Goal: Check status: Check status

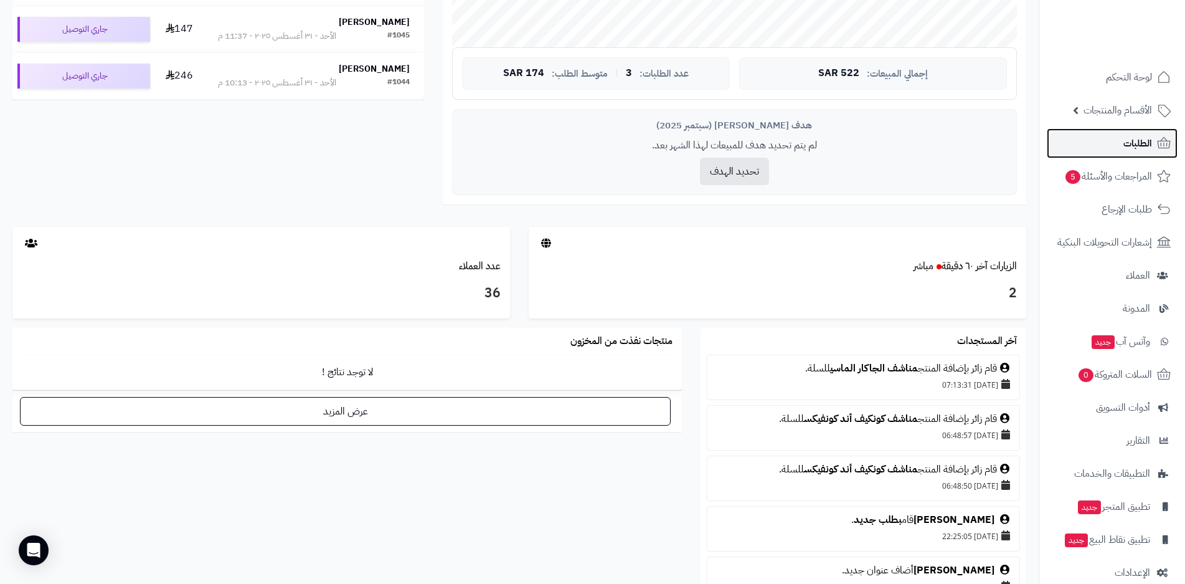
click at [1131, 146] on span "الطلبات" at bounding box center [1138, 143] width 29 height 17
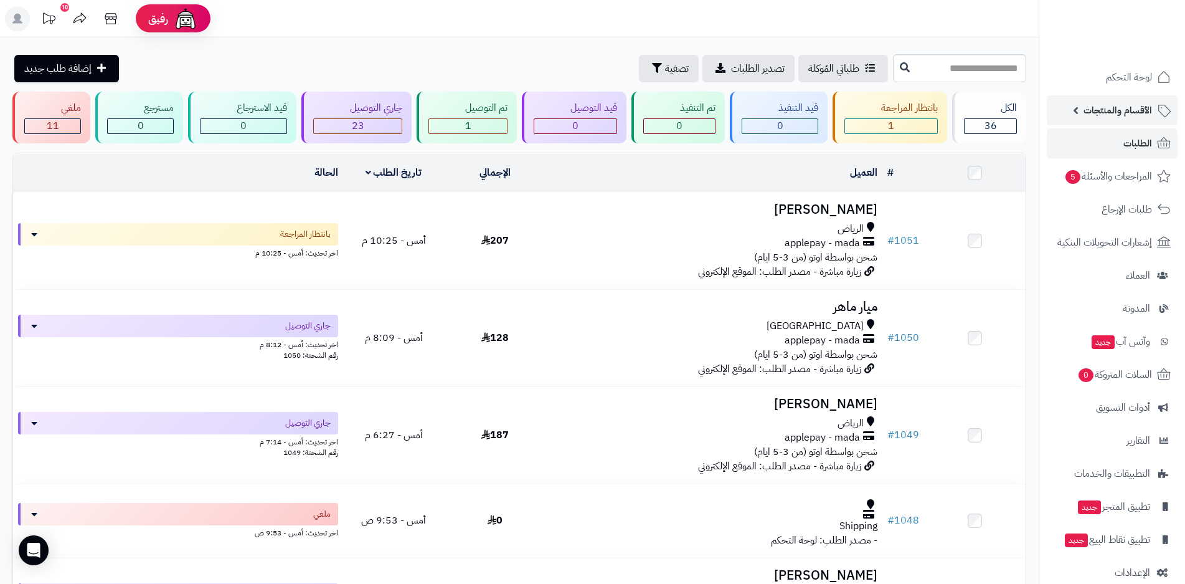
click at [1094, 111] on span "الأقسام والمنتجات" at bounding box center [1118, 110] width 69 height 17
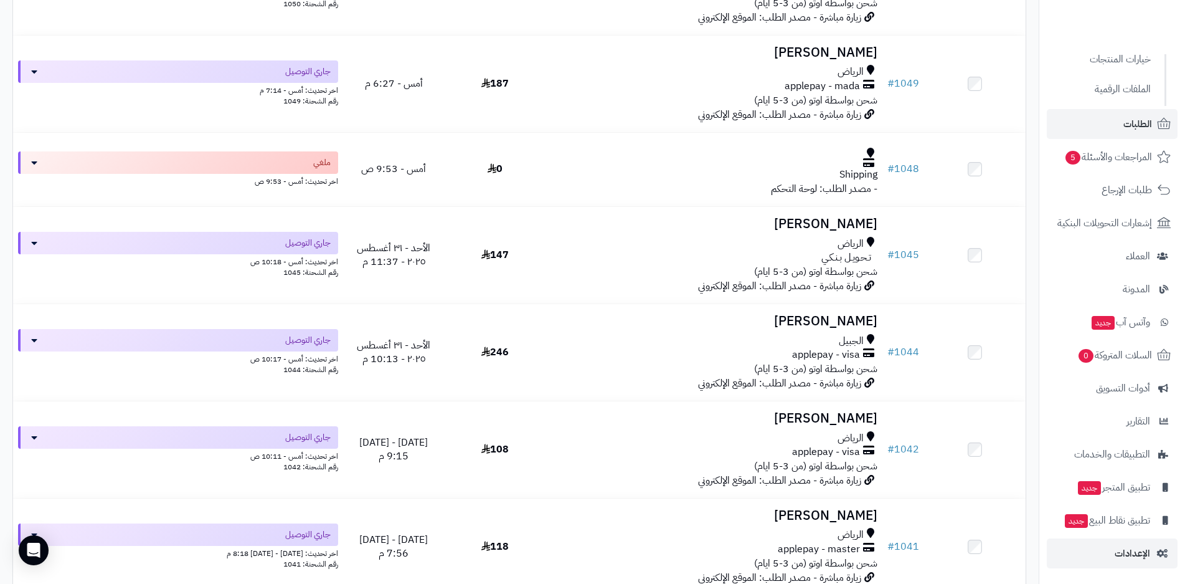
scroll to position [374, 0]
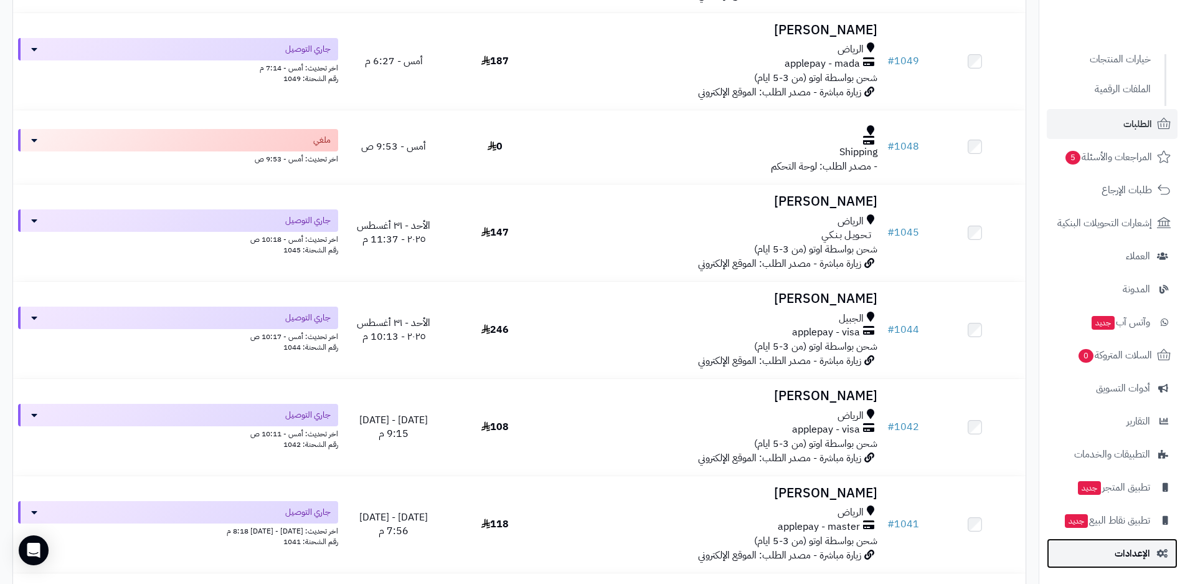
click at [1145, 554] on span "الإعدادات" at bounding box center [1133, 552] width 36 height 17
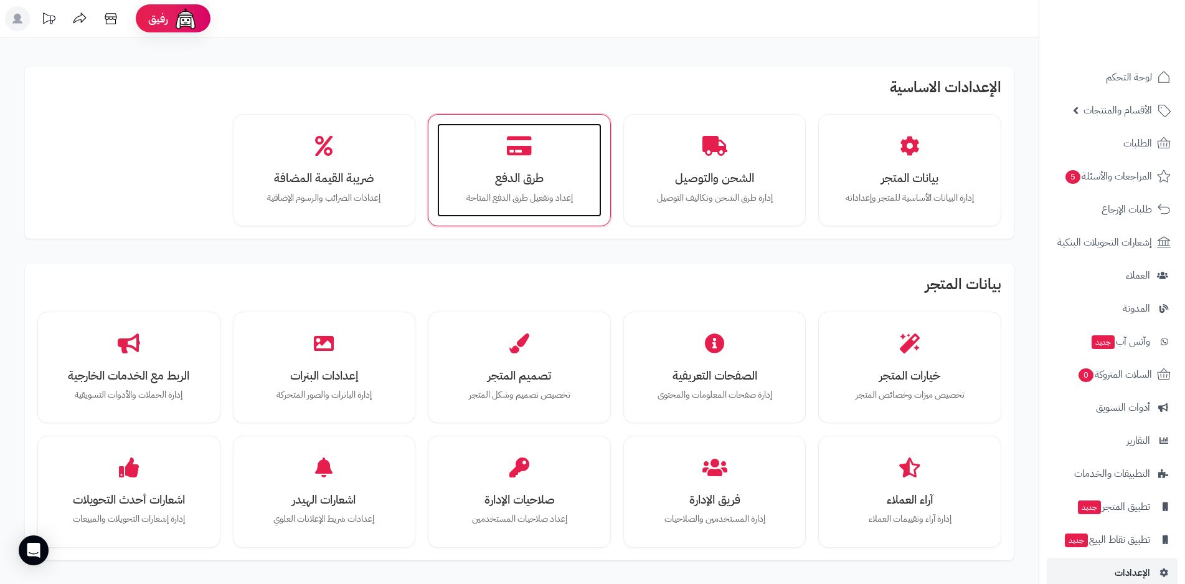
click at [526, 188] on div "طرق الدفع إعداد وتفعيل طرق الدفع المتاحة" at bounding box center [519, 169] width 164 height 93
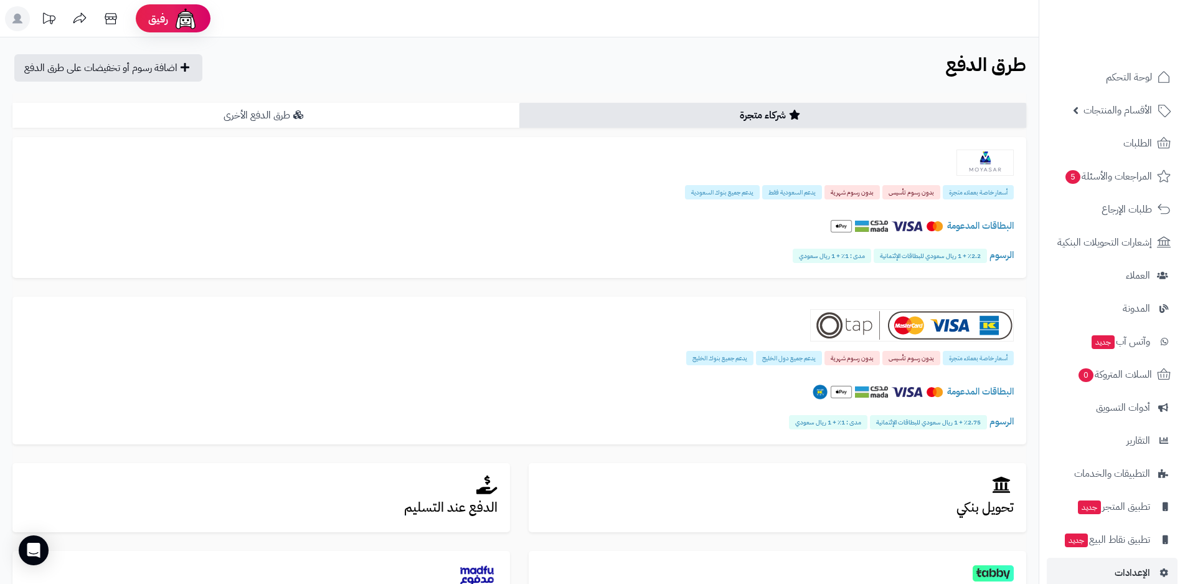
click at [291, 114] on link "طرق الدفع الأخرى" at bounding box center [265, 115] width 507 height 25
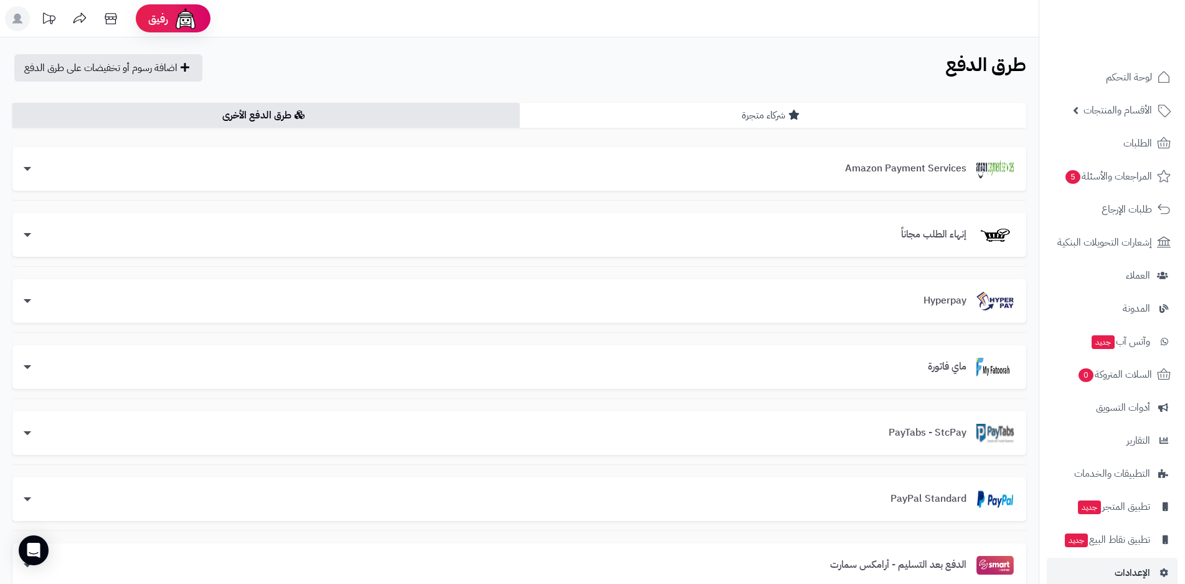
click at [740, 113] on link "شركاء متجرة" at bounding box center [772, 115] width 507 height 25
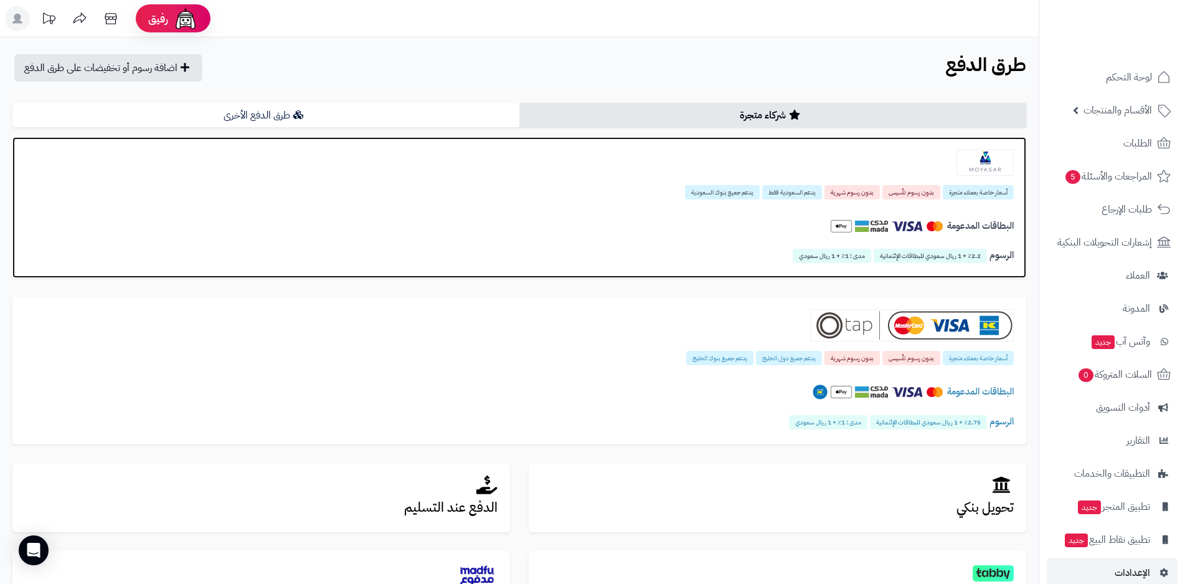
click at [977, 192] on span "أسعار خاصة بعملاء متجرة" at bounding box center [978, 192] width 71 height 14
click at [842, 229] on img at bounding box center [841, 226] width 22 height 22
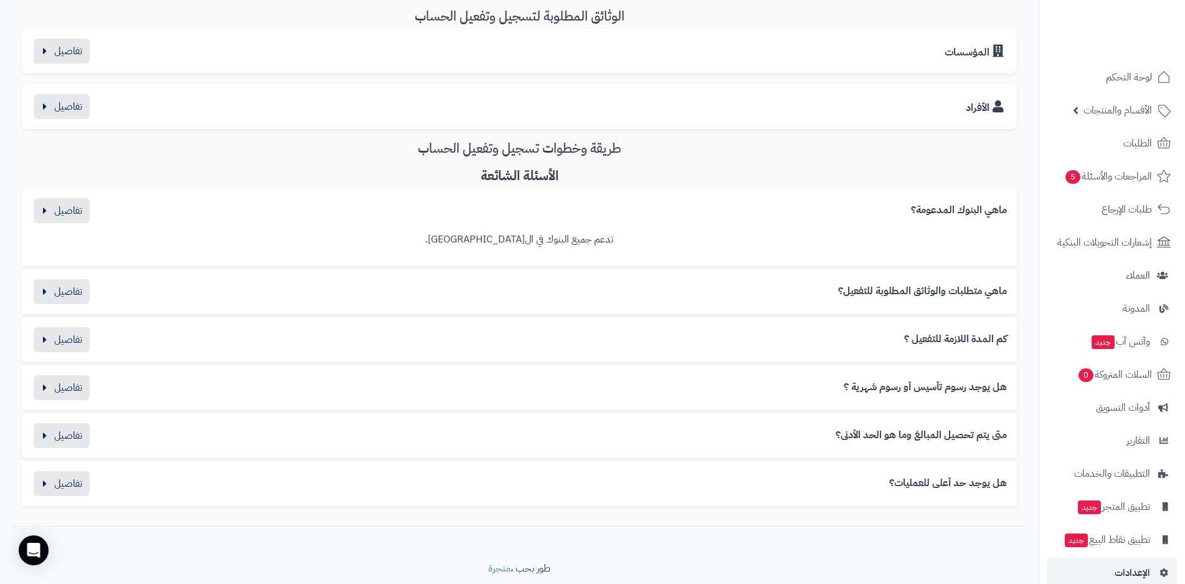
scroll to position [592, 0]
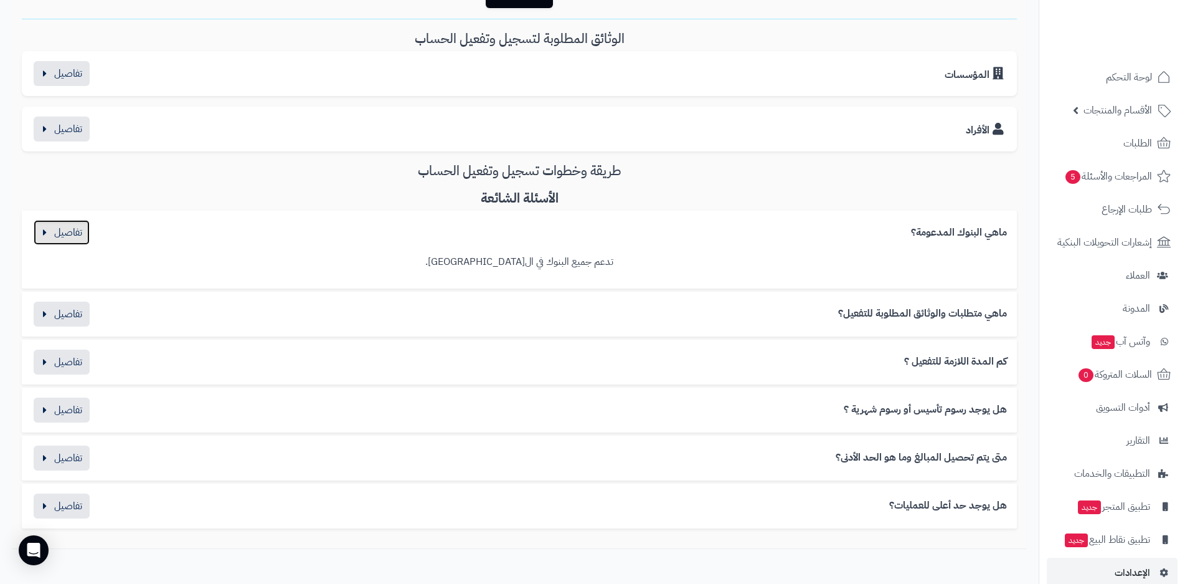
click at [63, 234] on button "button" at bounding box center [62, 232] width 56 height 25
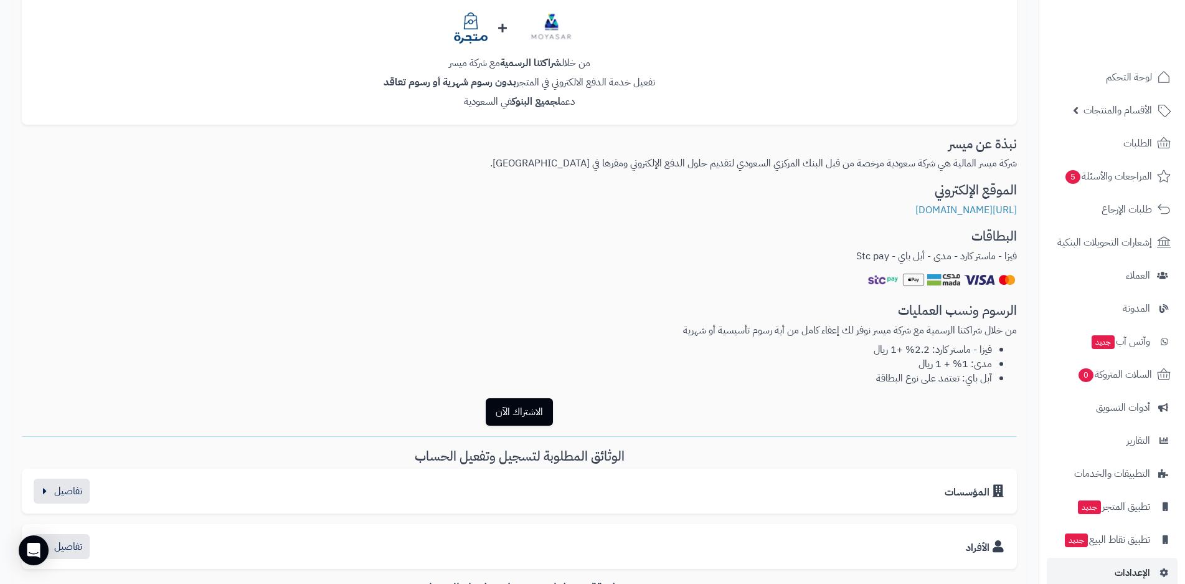
scroll to position [0, 0]
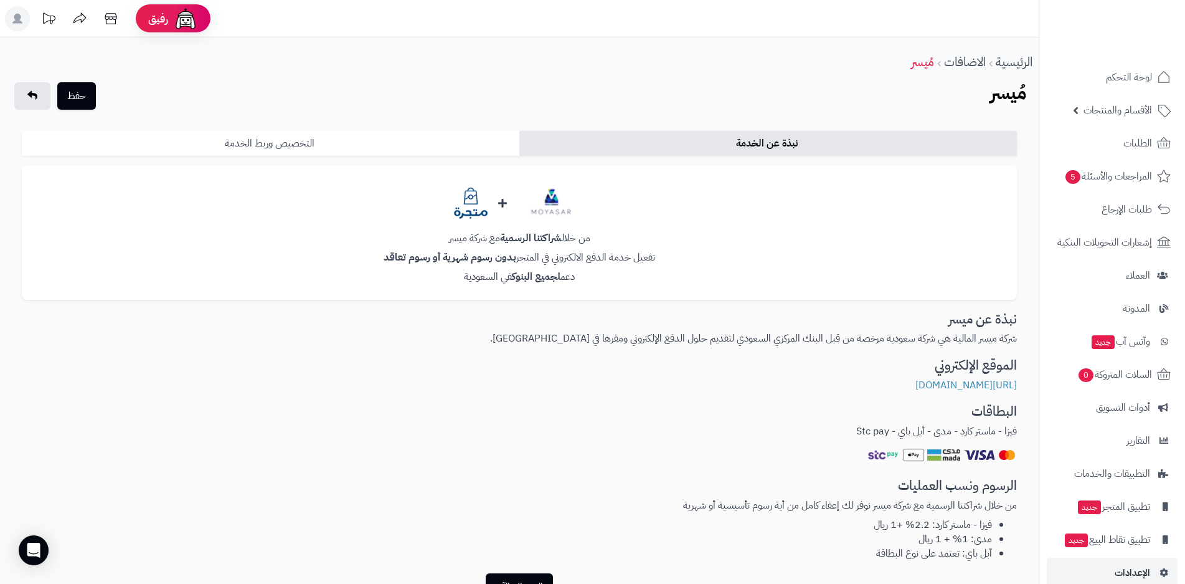
click at [326, 146] on link "التخصيص وربط الخدمة" at bounding box center [271, 143] width 498 height 25
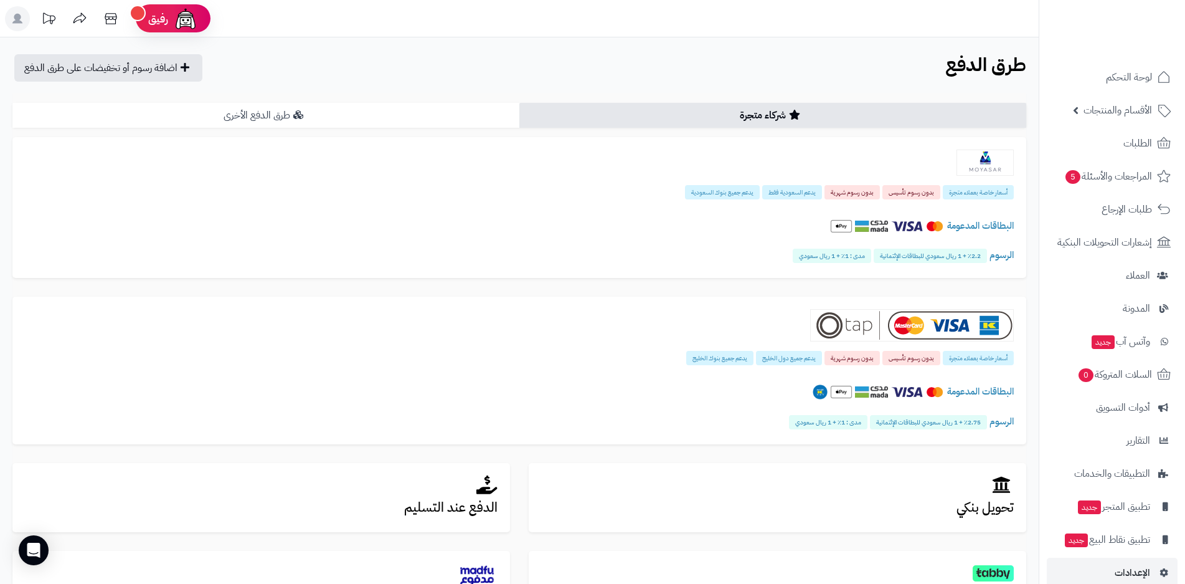
click at [279, 119] on link "طرق الدفع الأخرى" at bounding box center [265, 115] width 507 height 25
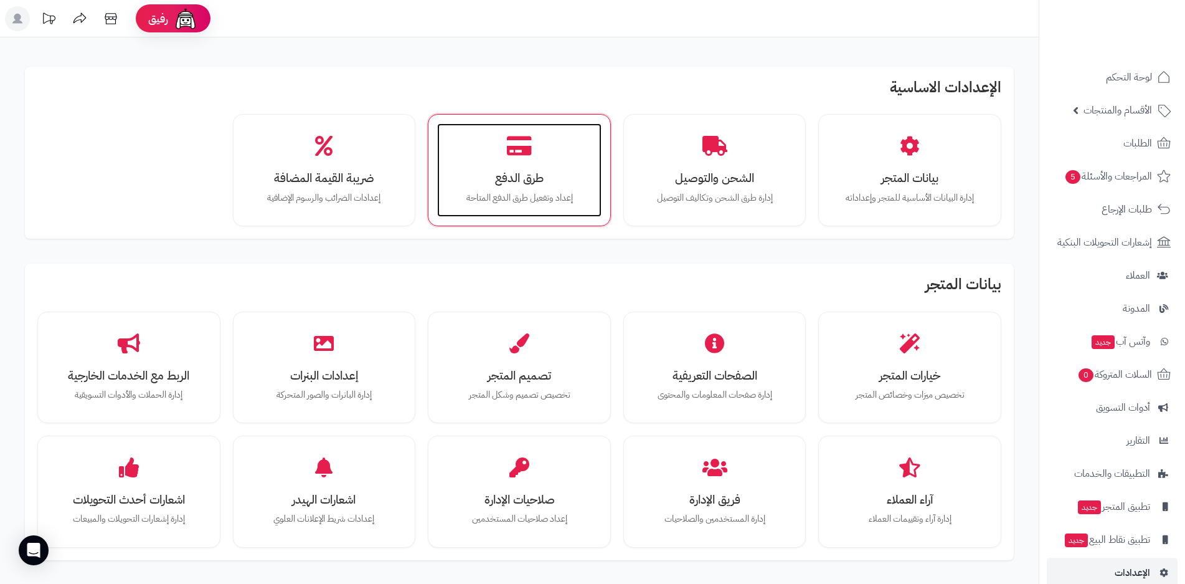
click at [544, 188] on div "طرق الدفع إعداد وتفعيل طرق الدفع المتاحة" at bounding box center [519, 169] width 164 height 93
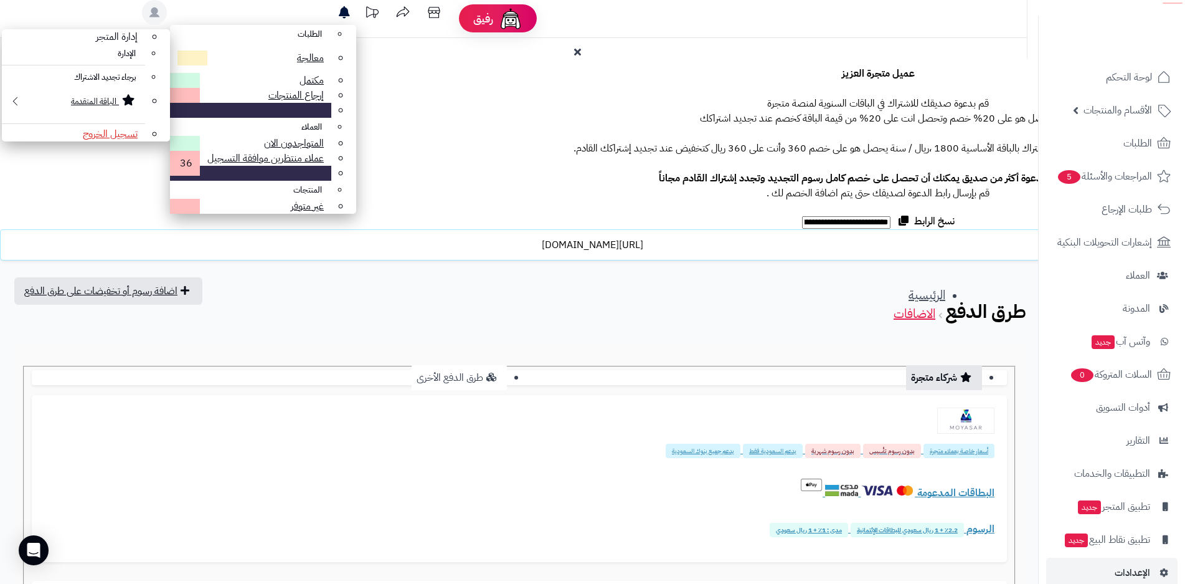
click at [412, 365] on link "طرق الدفع الأخرى" at bounding box center [459, 377] width 95 height 25
drag, startPoint x: 708, startPoint y: 113, endPoint x: 704, endPoint y: 126, distance: 14.2
click at [908, 365] on link "شركاء متجرة" at bounding box center [945, 377] width 74 height 25
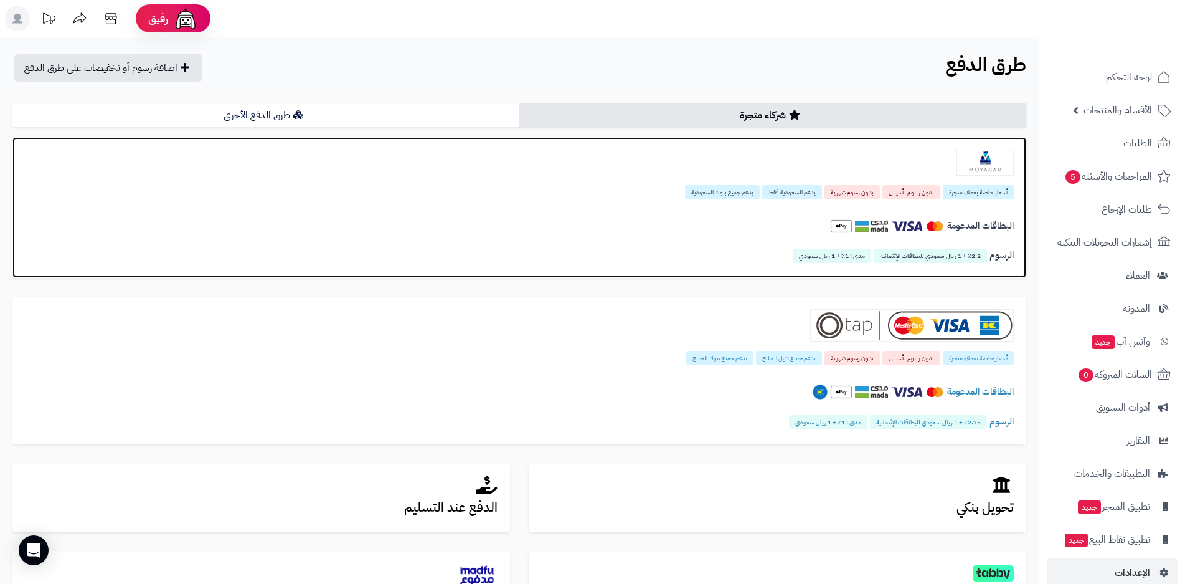
click at [835, 225] on img at bounding box center [841, 226] width 22 height 22
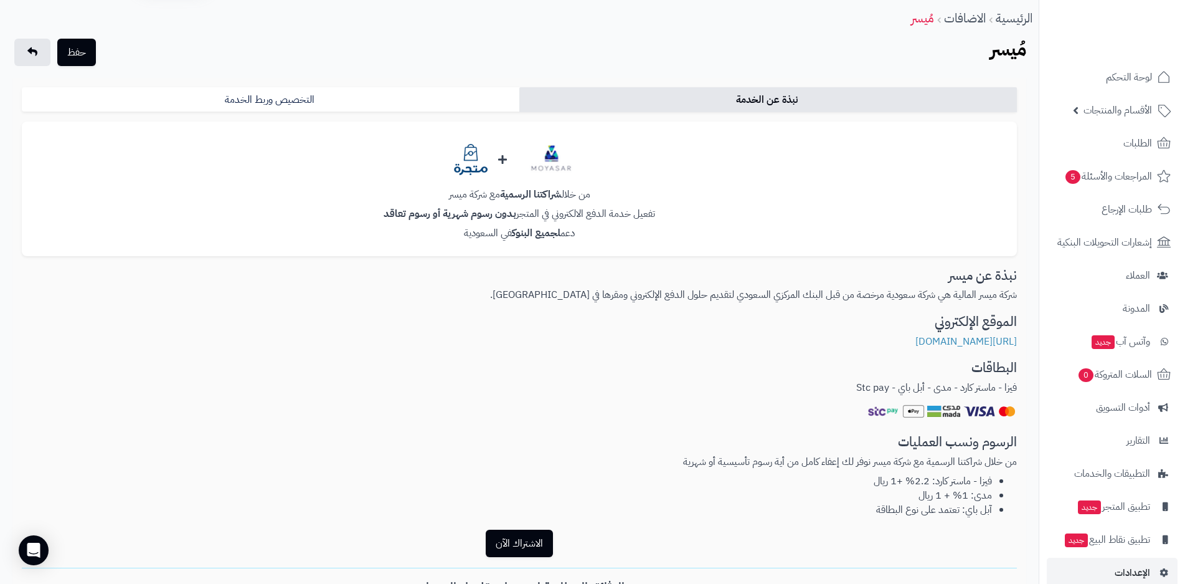
scroll to position [125, 0]
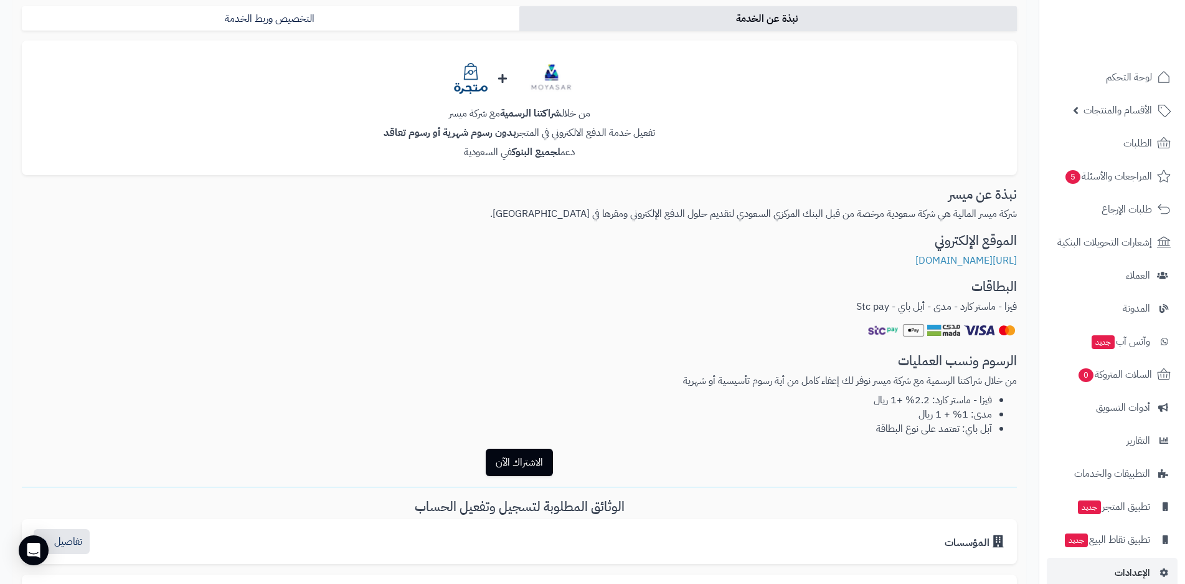
click at [881, 331] on img at bounding box center [883, 330] width 34 height 22
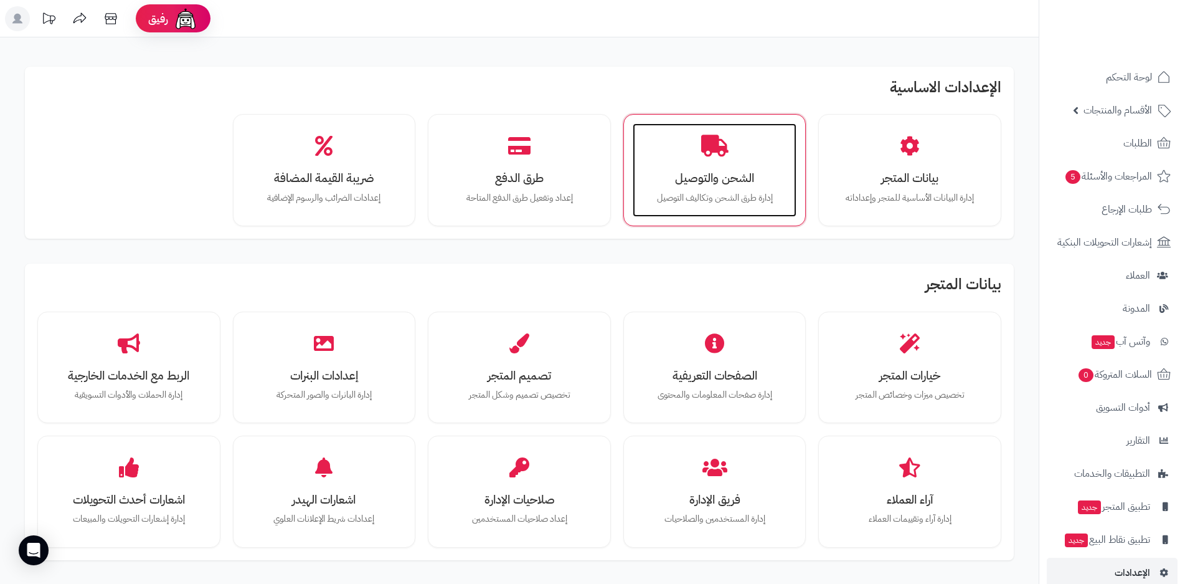
click at [715, 184] on h3 "الشحن والتوصيل" at bounding box center [715, 177] width 140 height 13
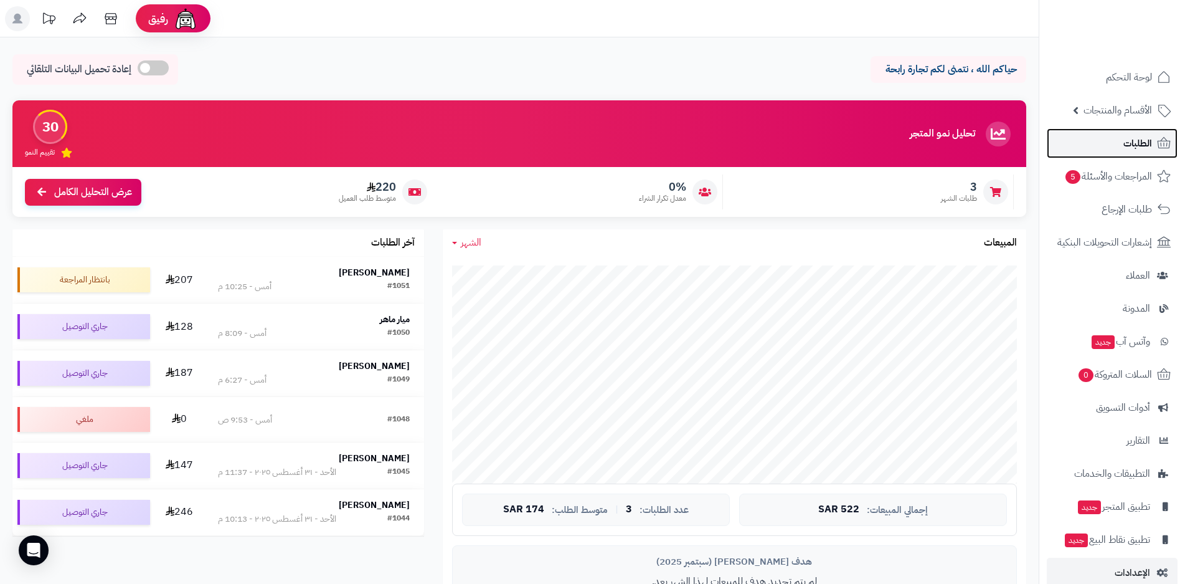
click at [1139, 145] on span "الطلبات" at bounding box center [1138, 143] width 29 height 17
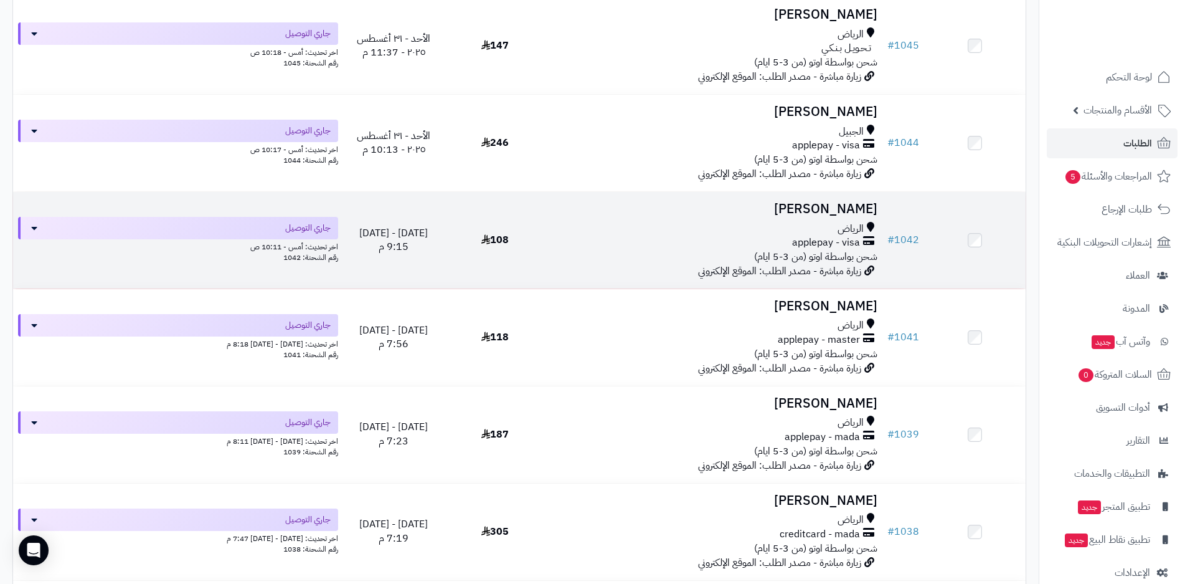
scroll to position [685, 0]
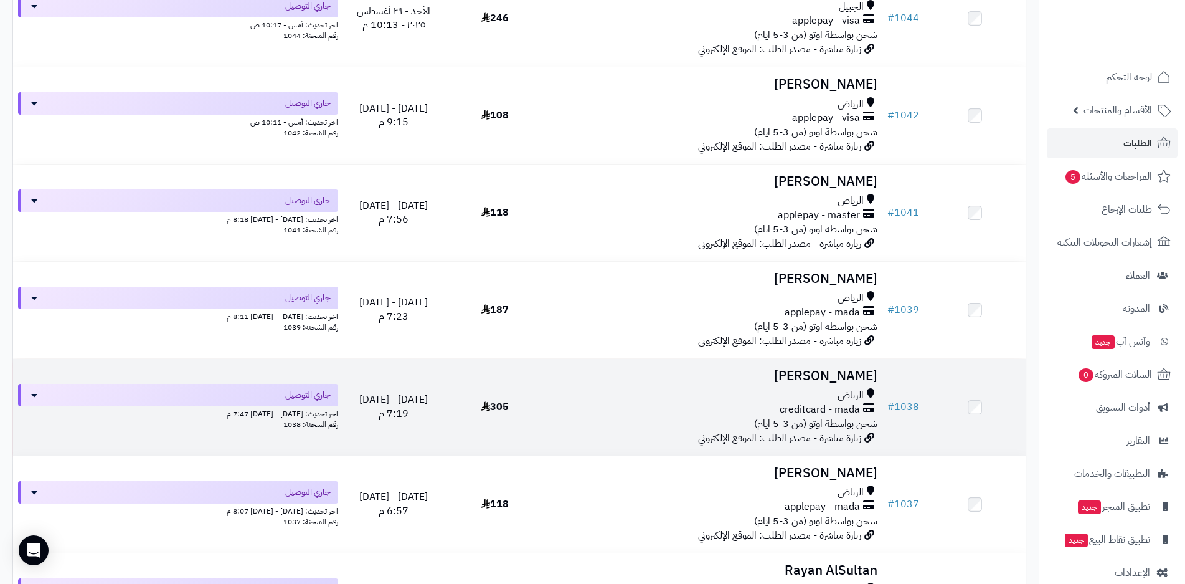
click at [747, 415] on div "الرياض creditcard - mada شحن بواسطة اوتو (من 3-5 ايام)" at bounding box center [714, 409] width 327 height 43
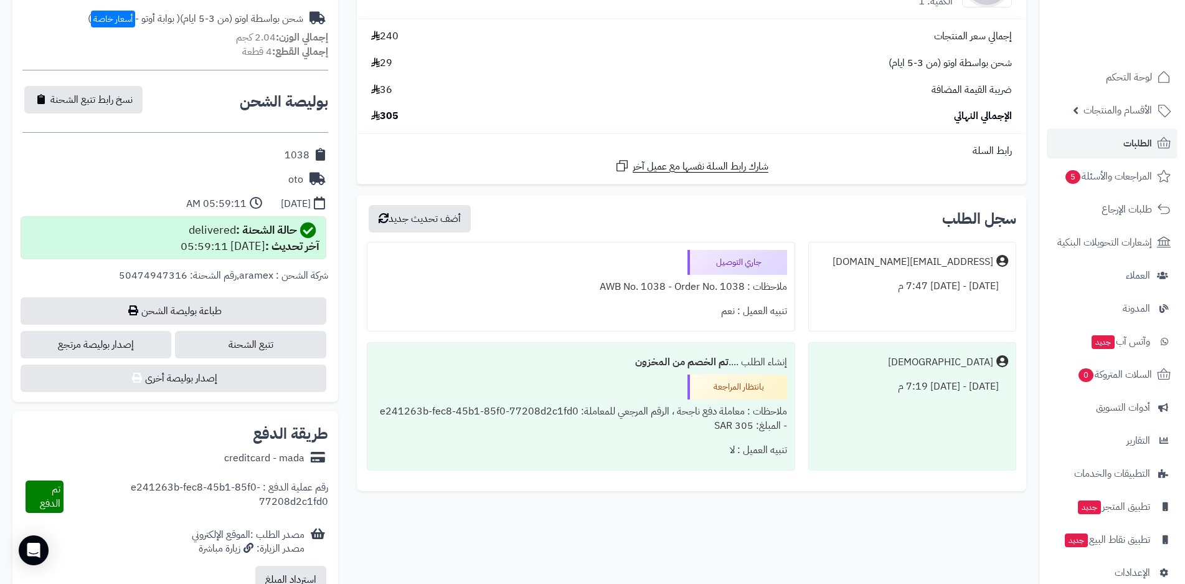
scroll to position [561, 0]
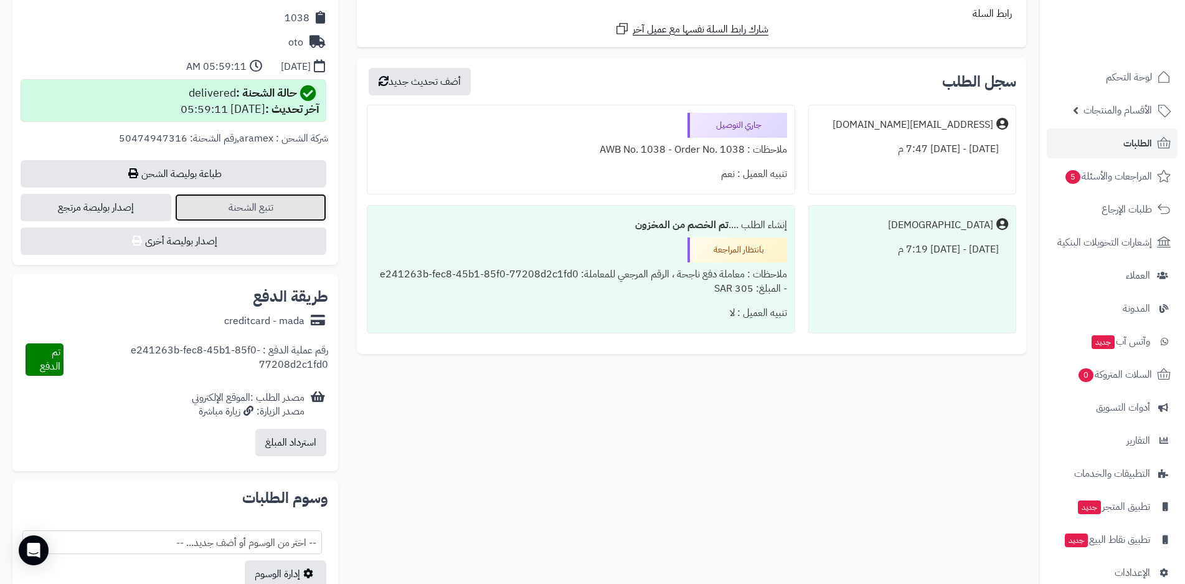
click at [253, 209] on link "تتبع الشحنة" at bounding box center [250, 207] width 151 height 27
click at [1137, 144] on span "الطلبات" at bounding box center [1138, 143] width 29 height 17
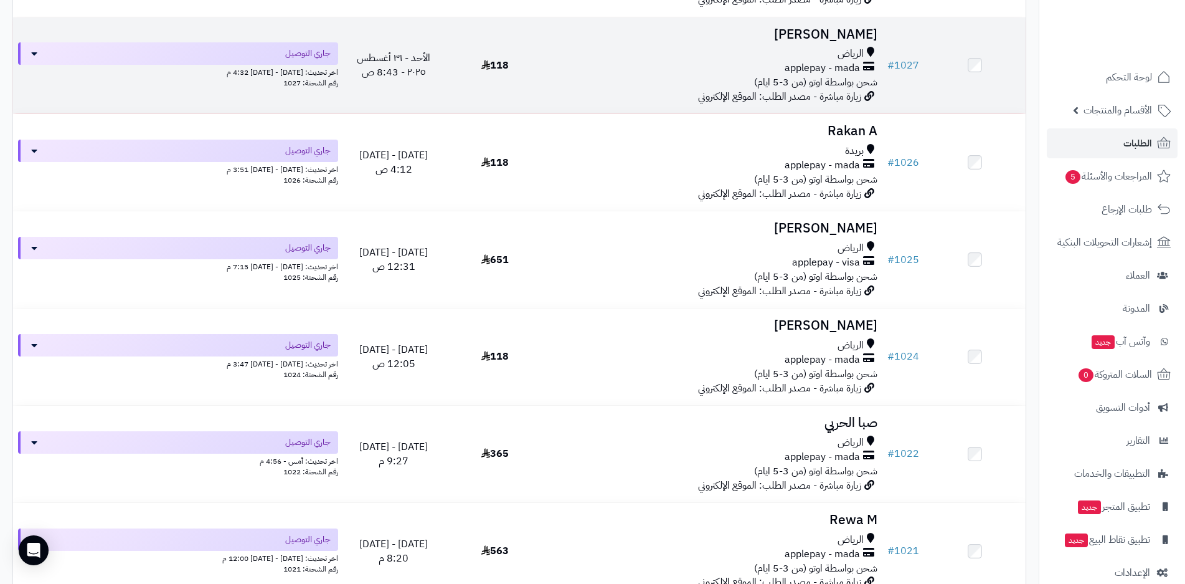
scroll to position [2118, 0]
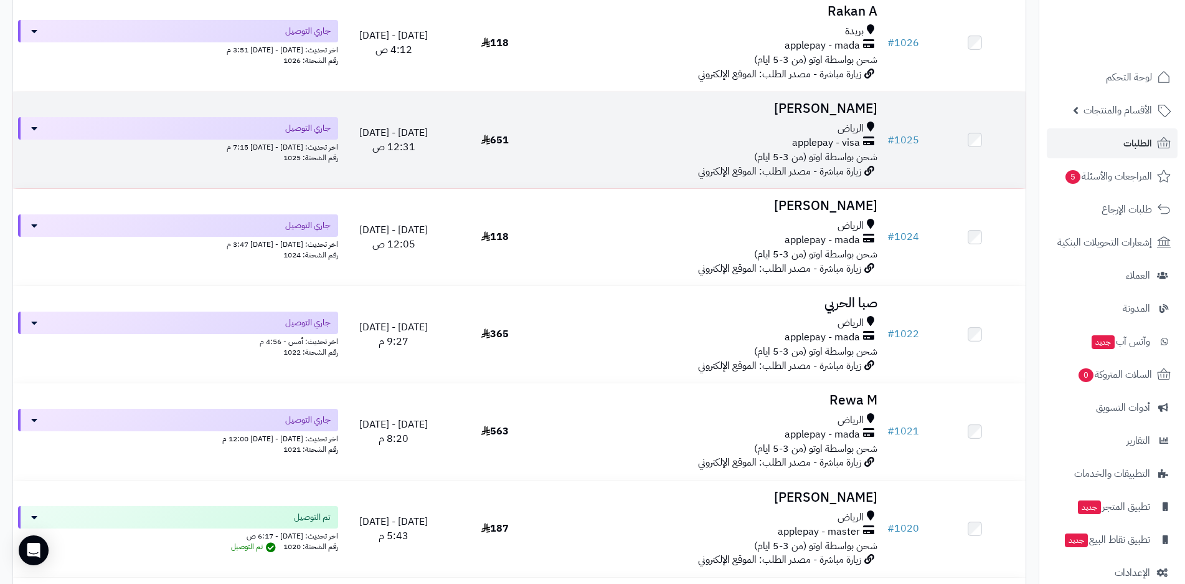
click at [663, 146] on div "applepay - visa" at bounding box center [714, 143] width 327 height 14
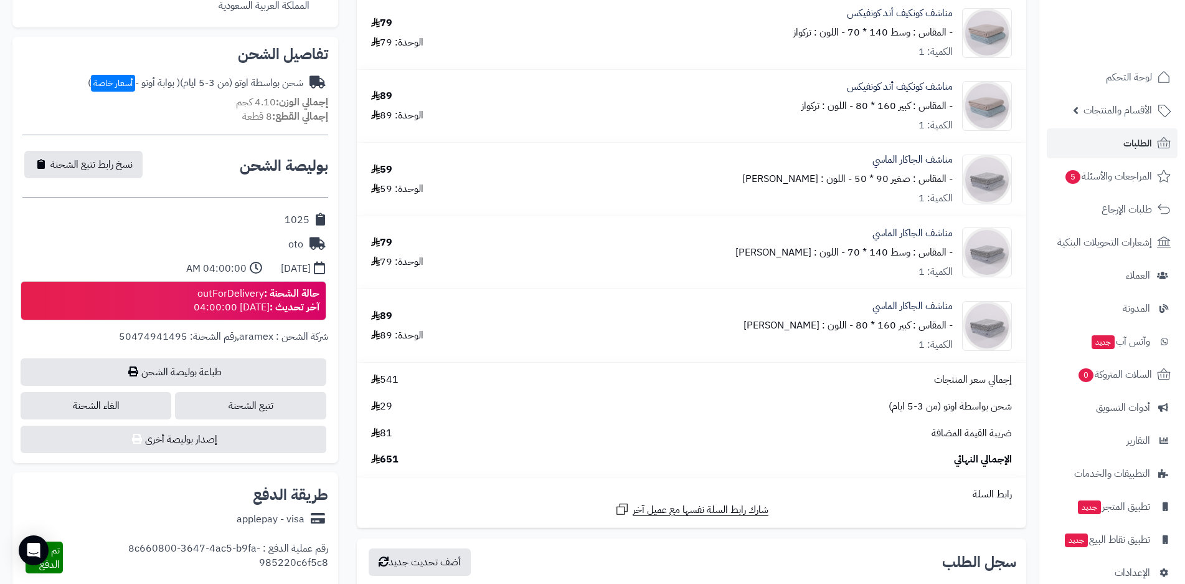
scroll to position [374, 0]
click at [270, 404] on link "تتبع الشحنة" at bounding box center [250, 404] width 151 height 27
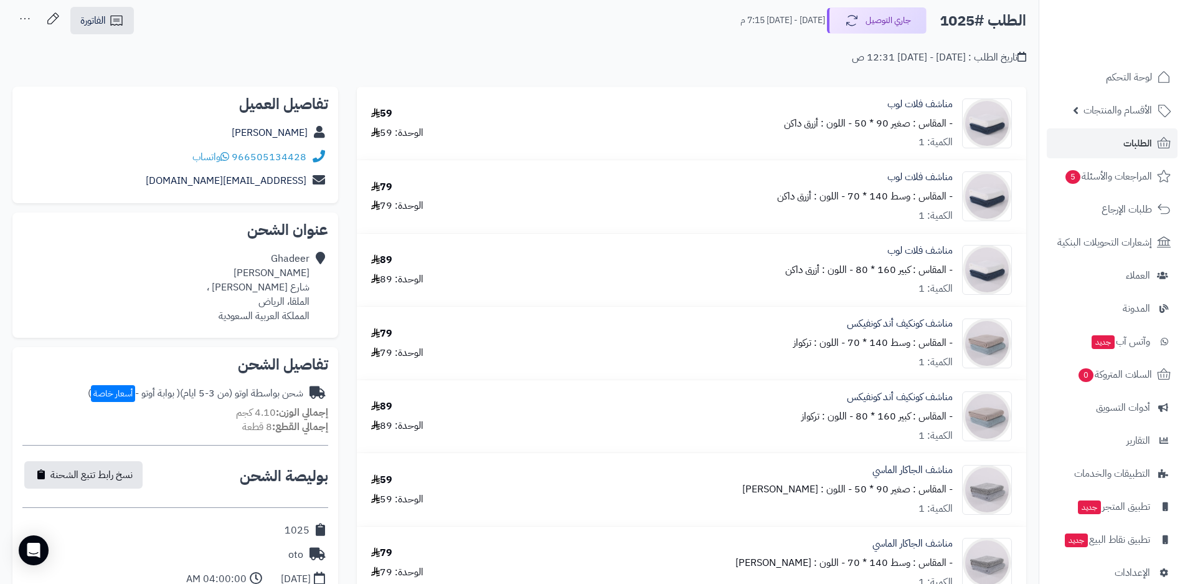
scroll to position [0, 0]
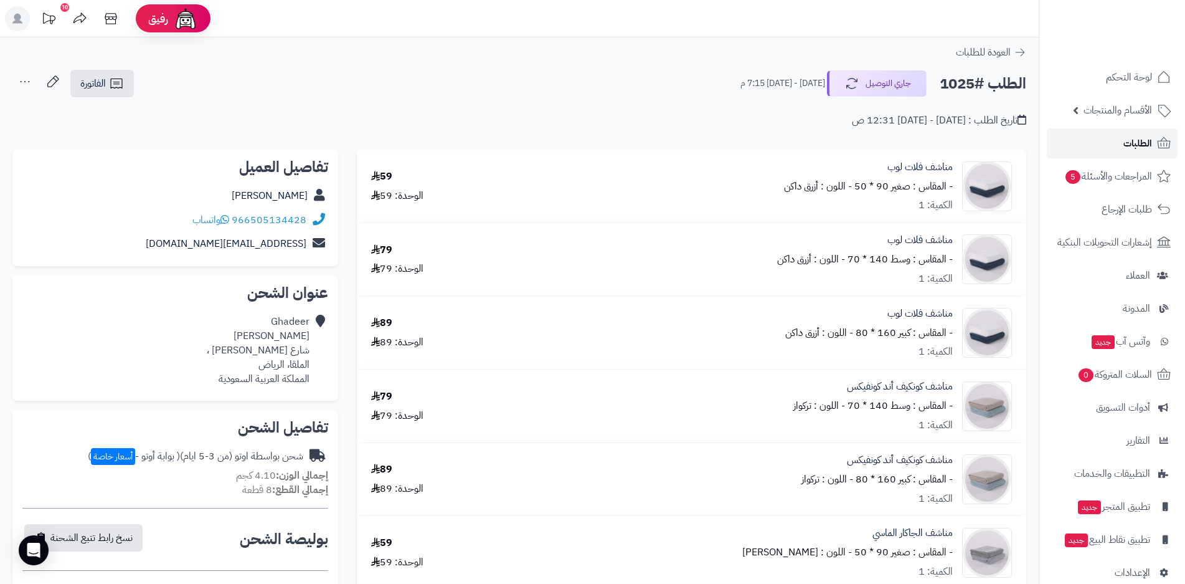
click at [1139, 143] on span "الطلبات" at bounding box center [1138, 143] width 29 height 17
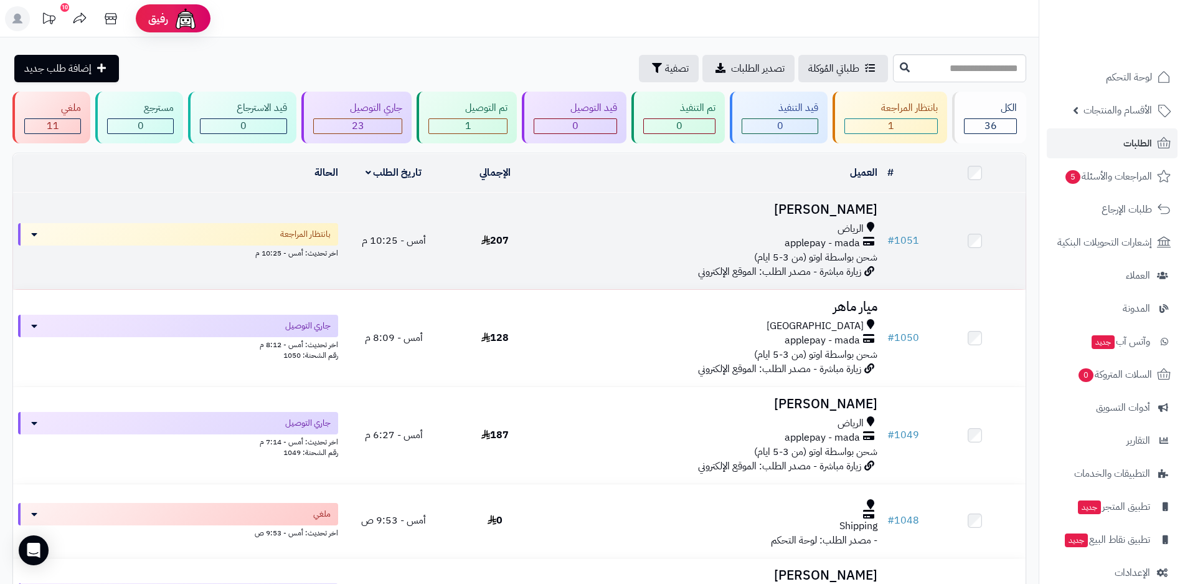
click at [666, 249] on div "الرياض applepay - mada شحن بواسطة اوتو (من 3-5 ايام)" at bounding box center [714, 243] width 327 height 43
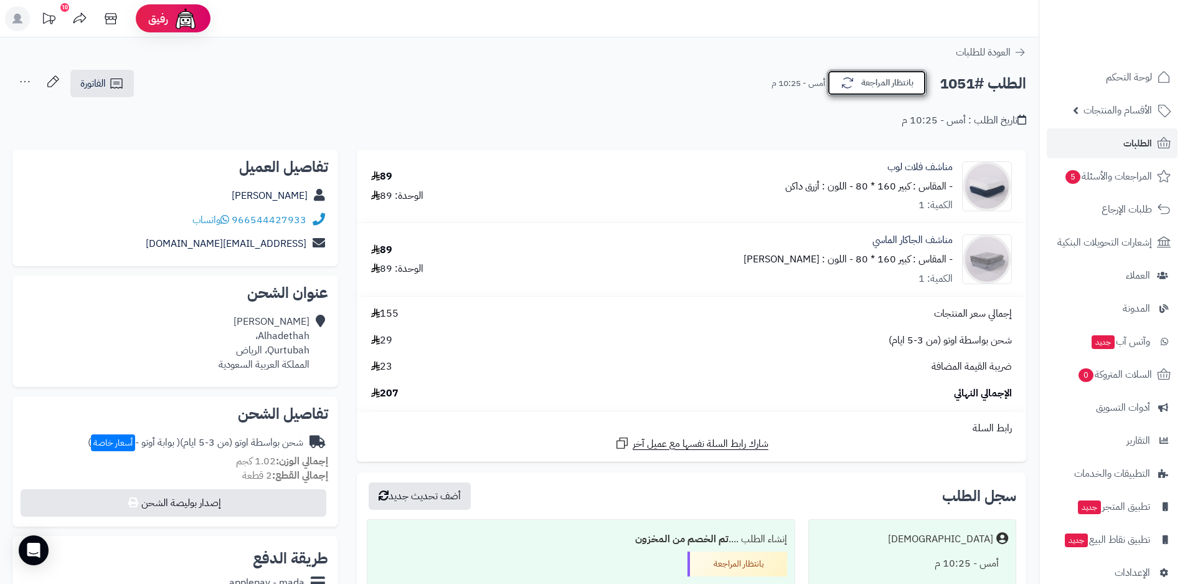
click at [852, 81] on icon "button" at bounding box center [847, 83] width 11 height 11
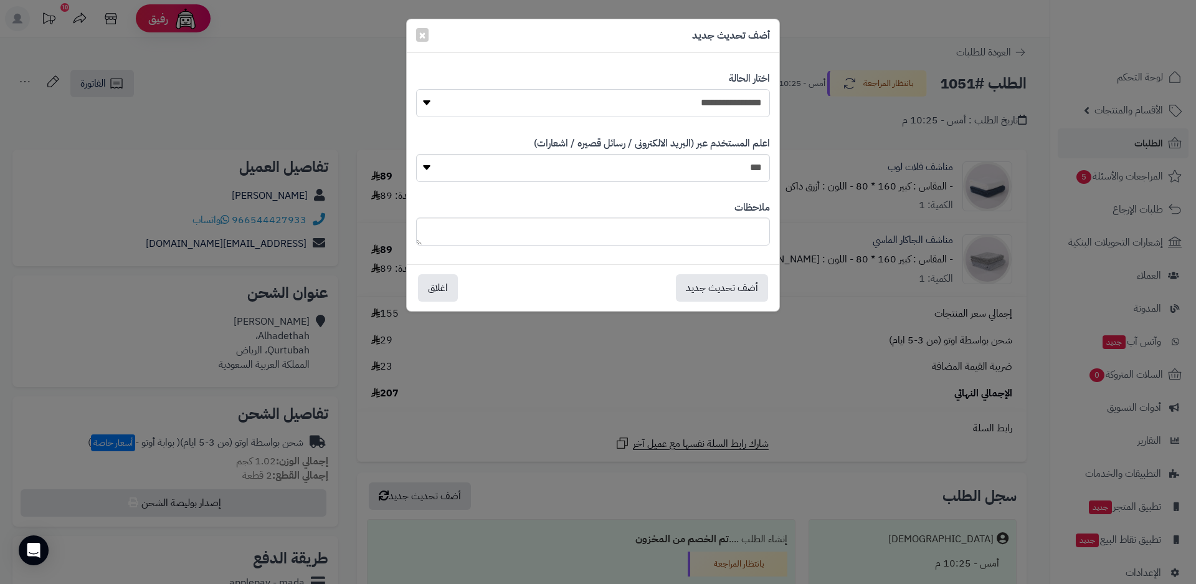
click at [632, 107] on select "**********" at bounding box center [593, 103] width 354 height 28
select select "*"
click at [416, 89] on select "**********" at bounding box center [593, 103] width 354 height 28
click at [440, 294] on button "اغلاق" at bounding box center [438, 286] width 40 height 27
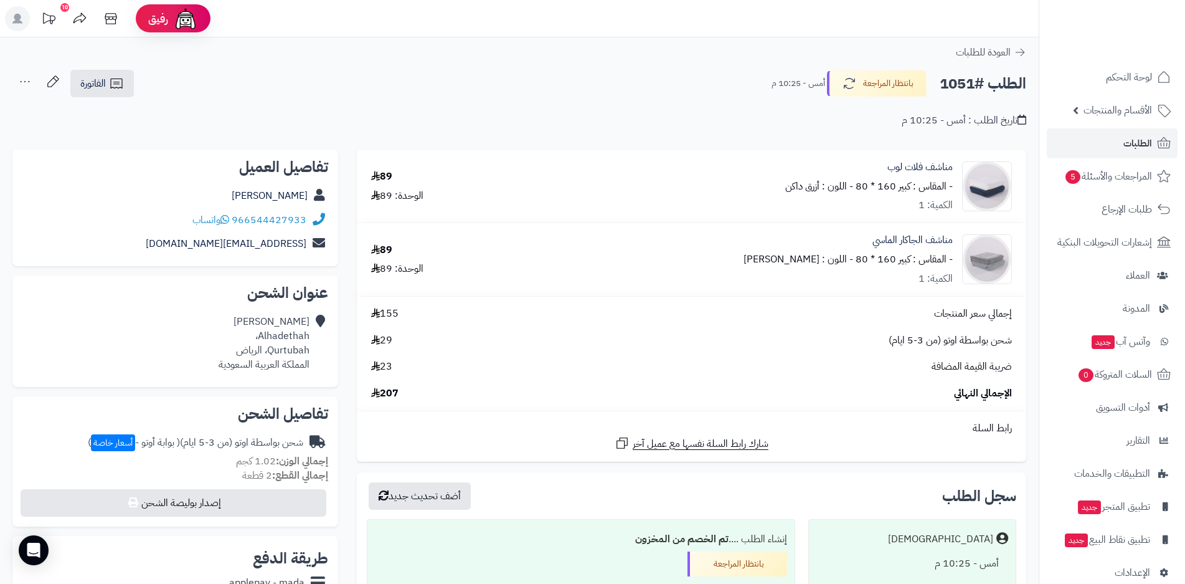
click at [305, 62] on div "**********" at bounding box center [519, 468] width 1039 height 862
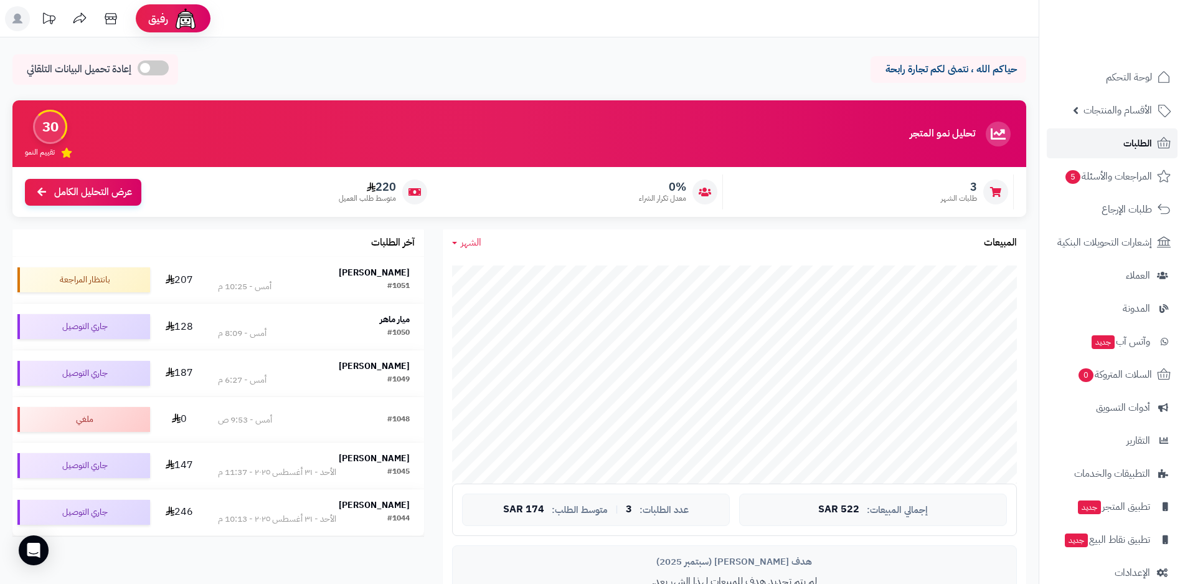
click at [1125, 147] on span "الطلبات" at bounding box center [1138, 143] width 29 height 17
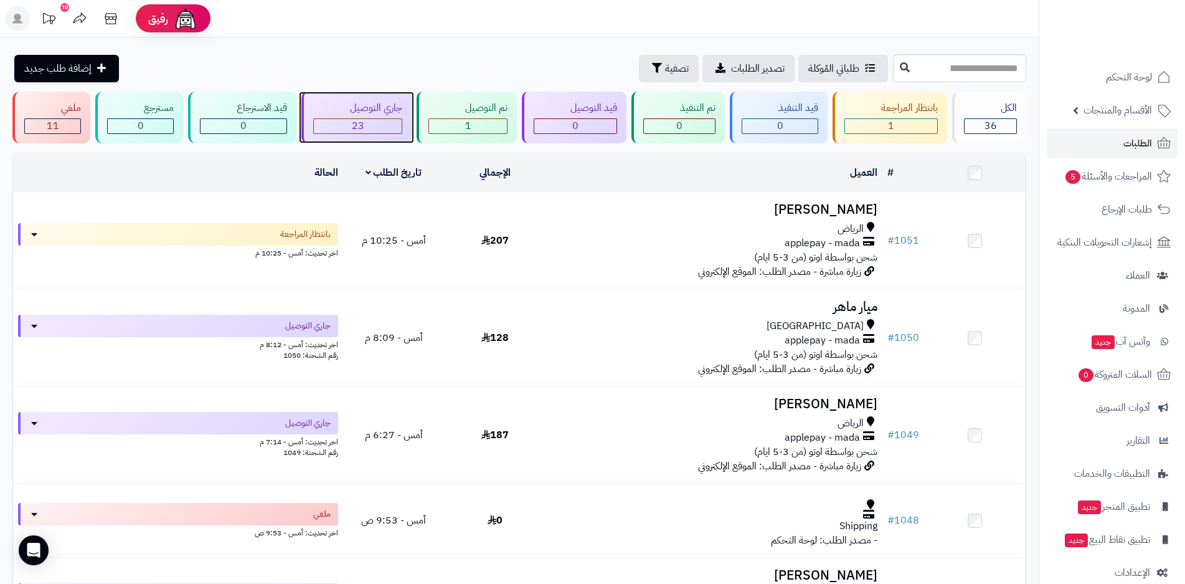
click at [374, 128] on div "23" at bounding box center [358, 126] width 88 height 14
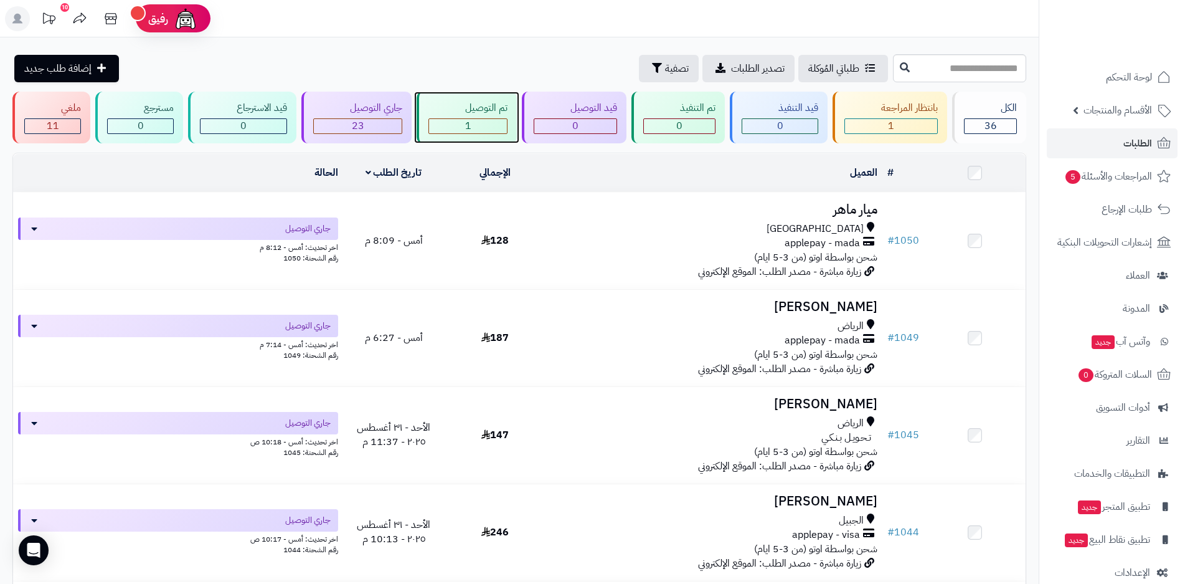
click at [481, 127] on div "1" at bounding box center [468, 126] width 78 height 14
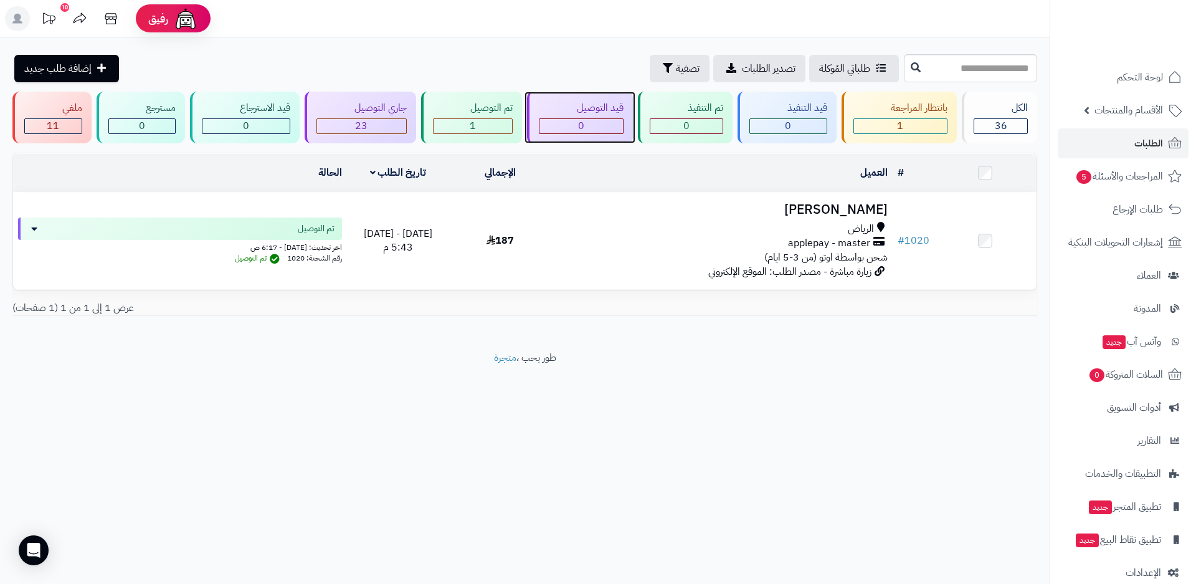
click at [590, 124] on div "0" at bounding box center [580, 126] width 83 height 14
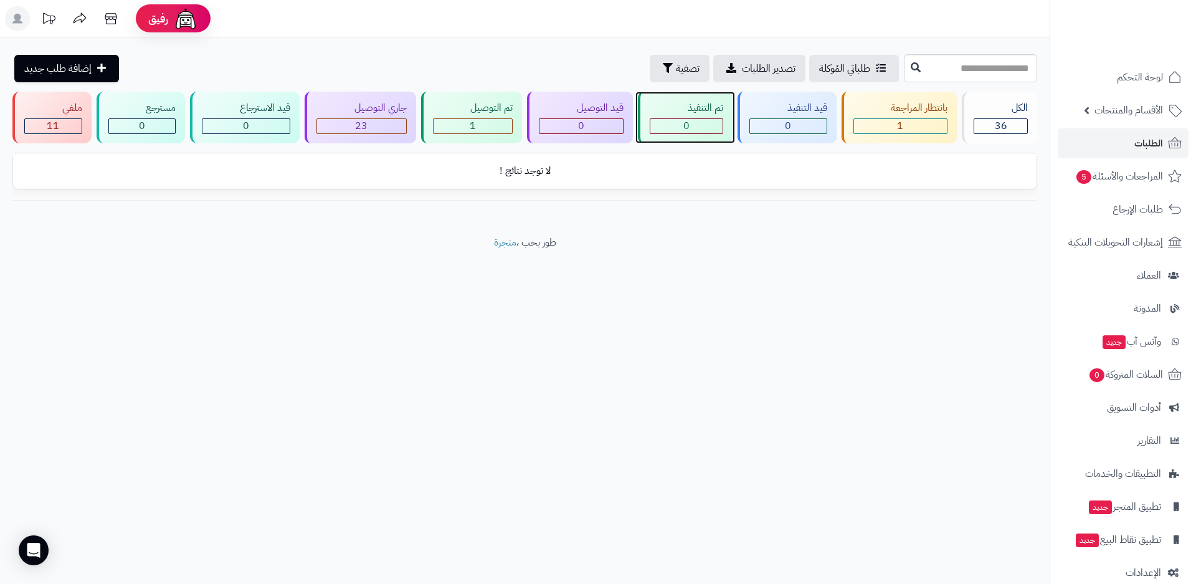
click at [684, 125] on span "0" at bounding box center [686, 125] width 6 height 15
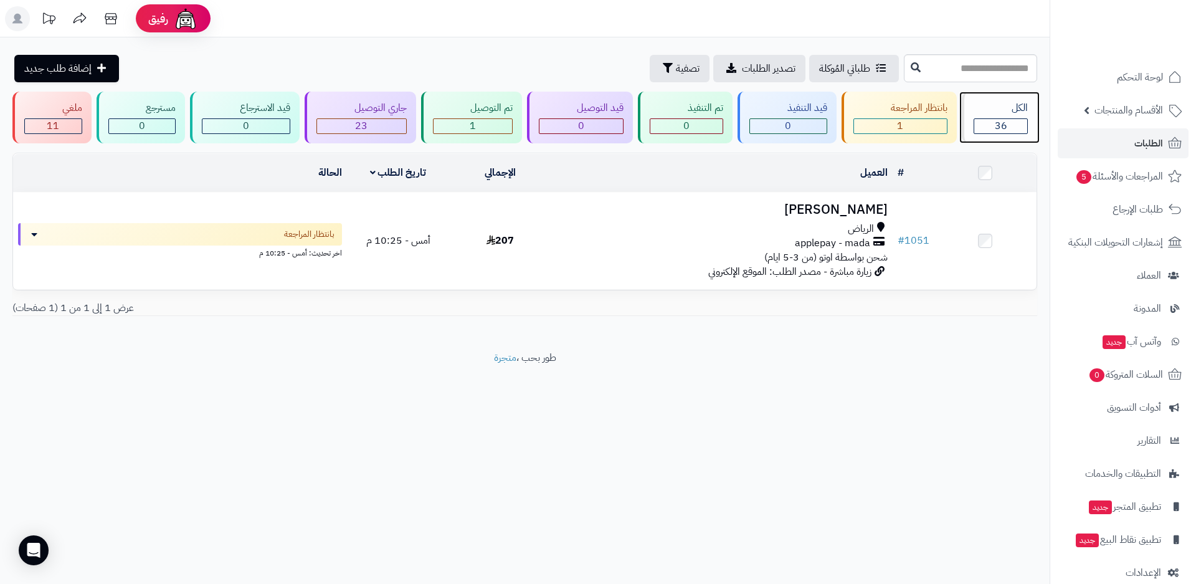
click at [1005, 125] on span "36" at bounding box center [1001, 125] width 12 height 15
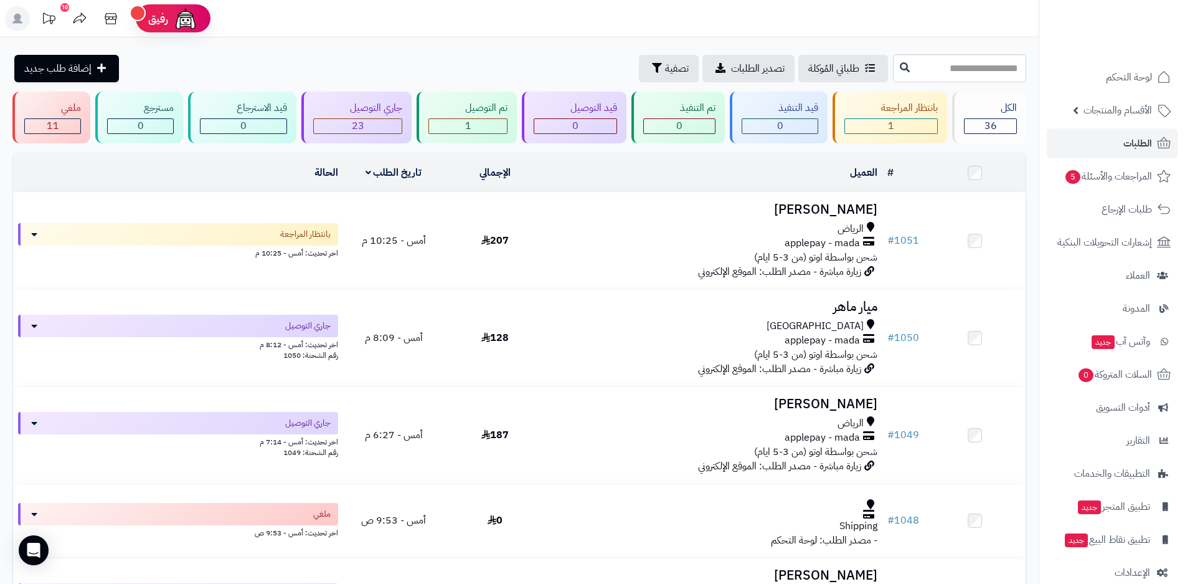
click at [240, 58] on div "طلباتي المُوكلة تصدير الطلبات تصفية إضافة طلب جديد" at bounding box center [451, 68] width 878 height 27
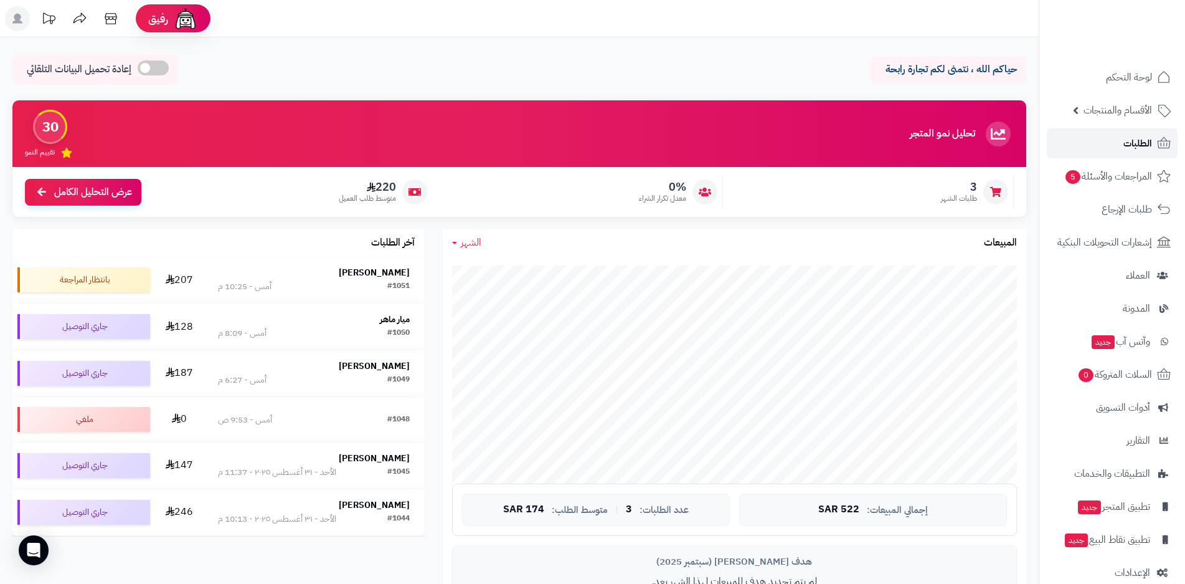
click at [1136, 145] on span "الطلبات" at bounding box center [1138, 143] width 29 height 17
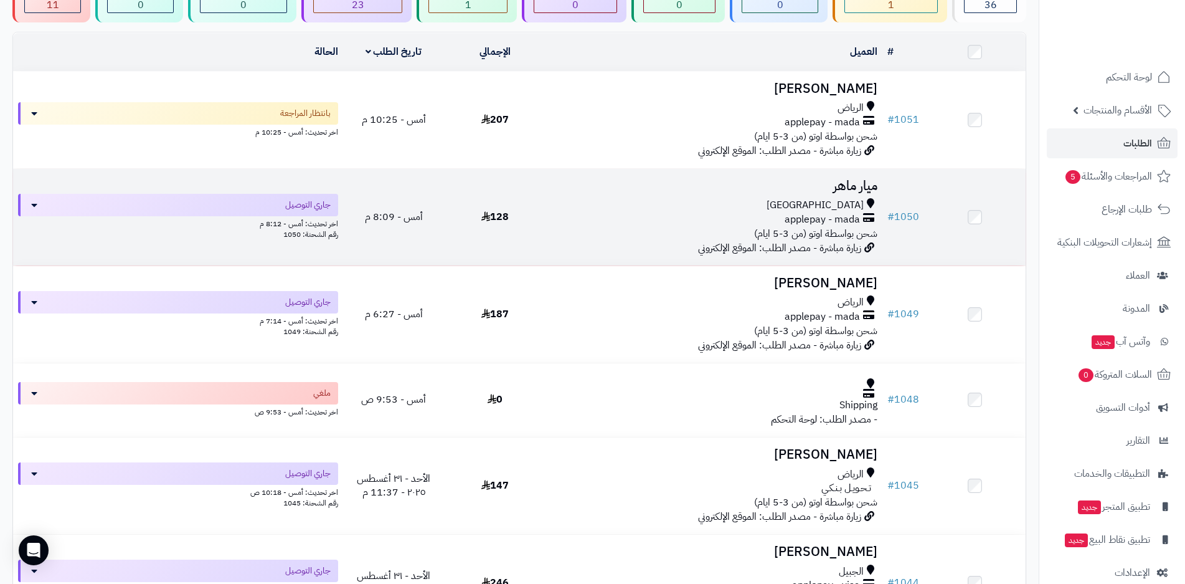
scroll to position [125, 0]
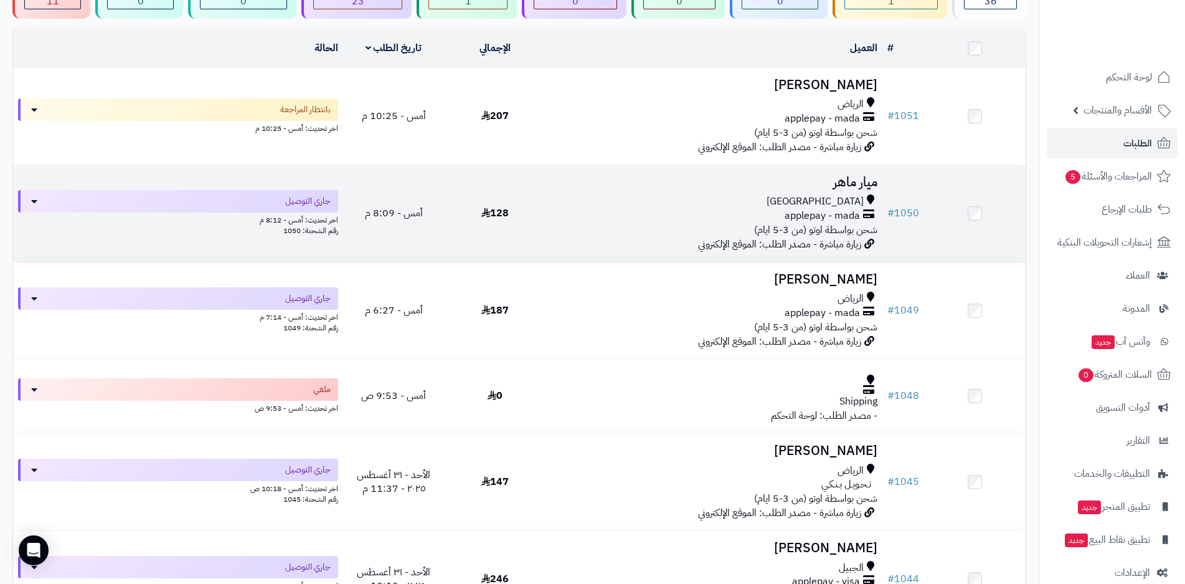
click at [295, 221] on div "اخر تحديث: أمس - 8:12 م" at bounding box center [178, 218] width 320 height 13
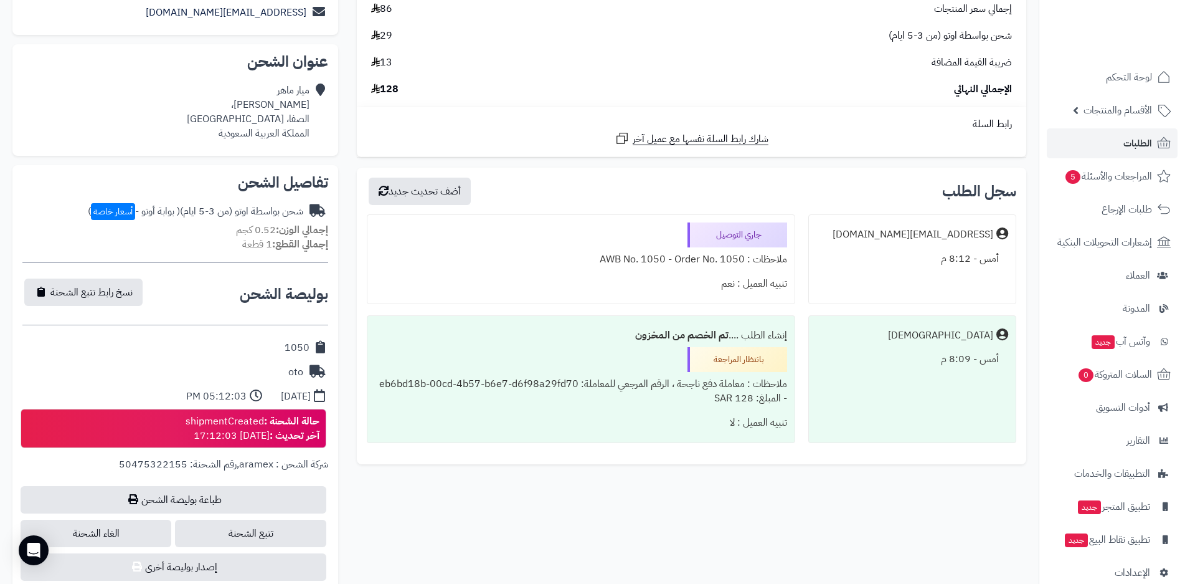
scroll to position [249, 0]
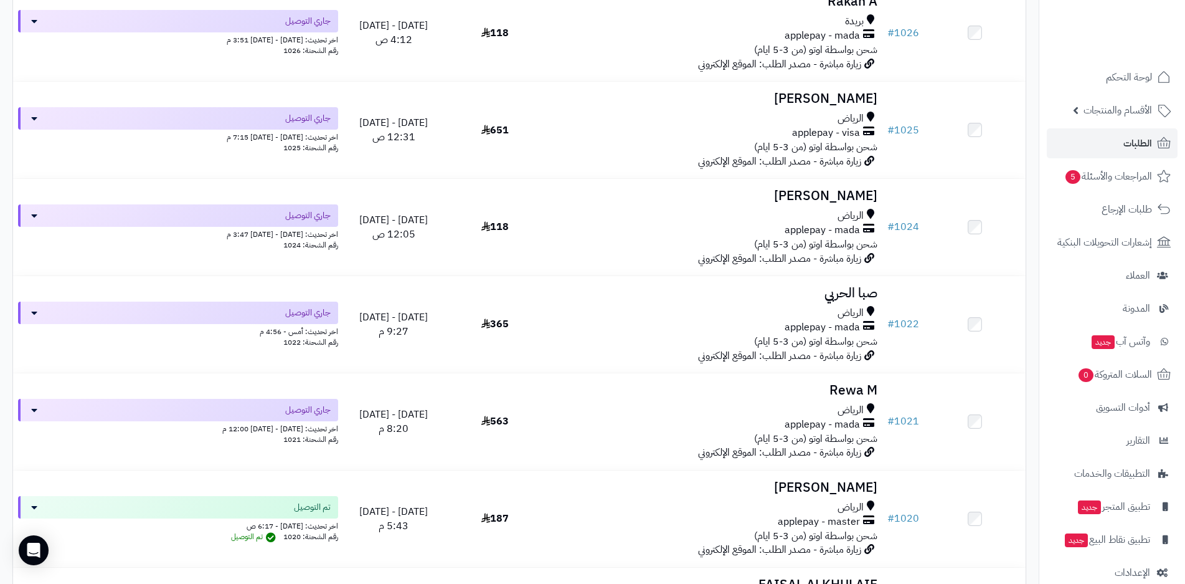
scroll to position [2118, 0]
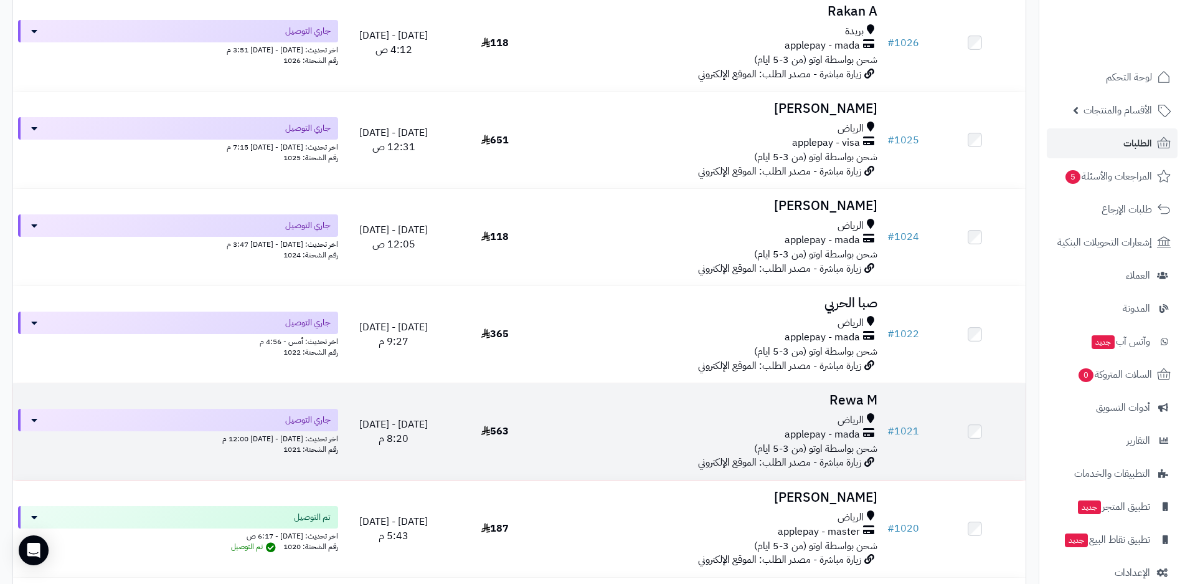
click at [328, 435] on div "اخر تحديث: [DATE] - [DATE] 12:00 م" at bounding box center [178, 437] width 320 height 13
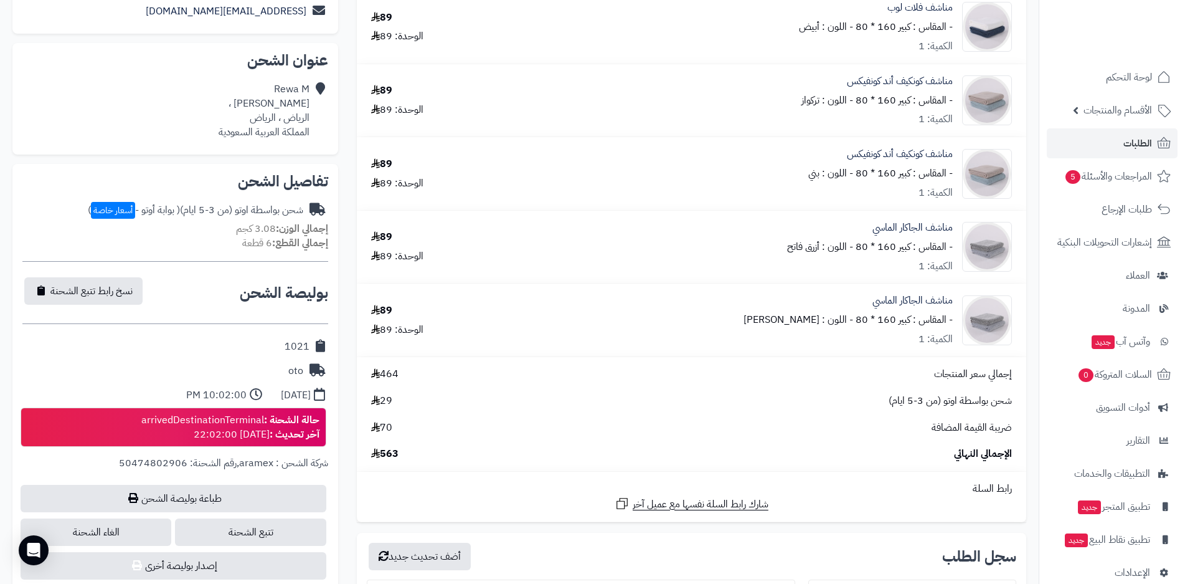
scroll to position [249, 0]
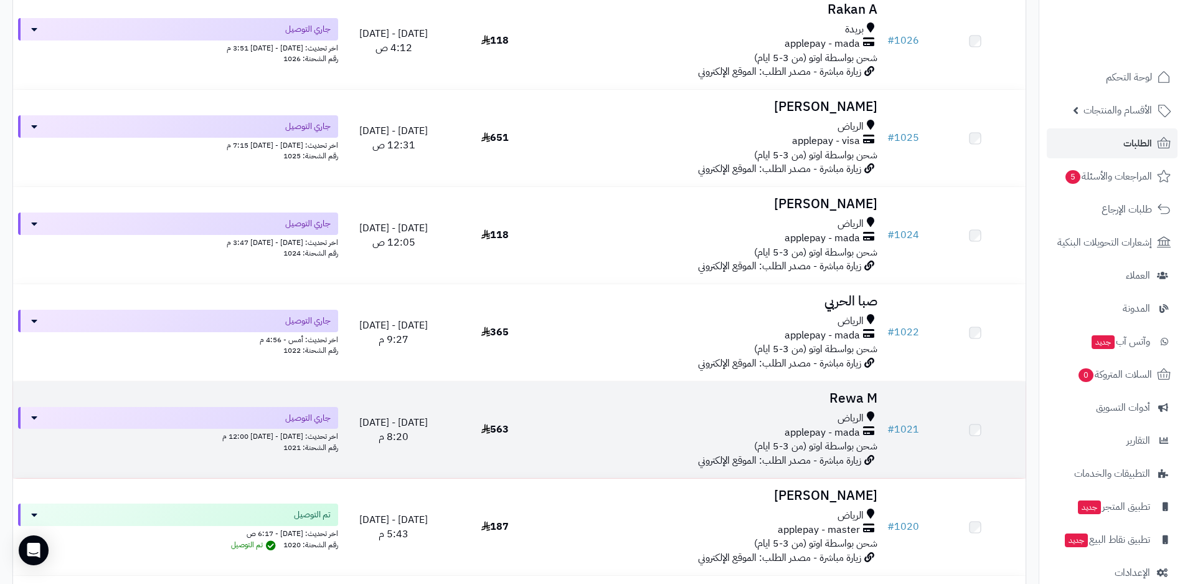
scroll to position [2118, 0]
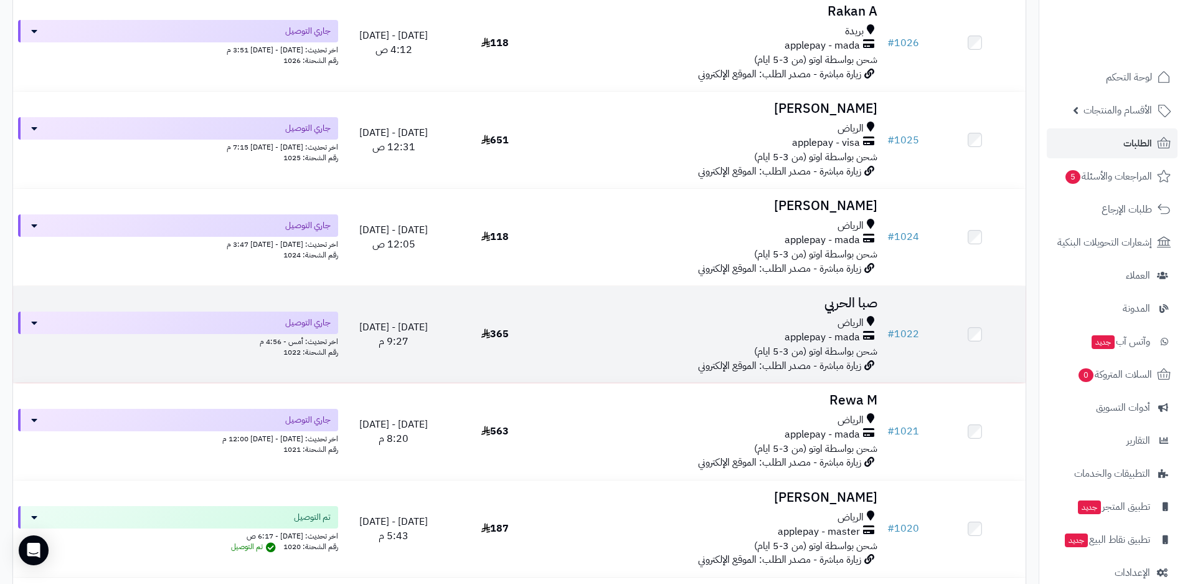
click at [273, 336] on div "اخر تحديث: أمس - 4:56 م" at bounding box center [178, 340] width 320 height 13
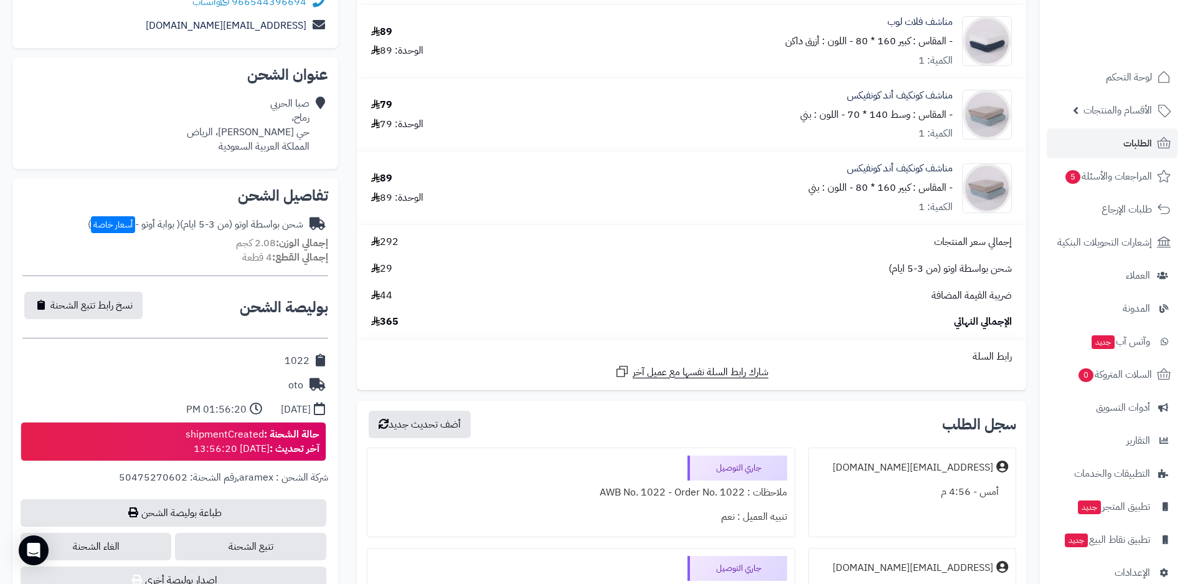
scroll to position [249, 0]
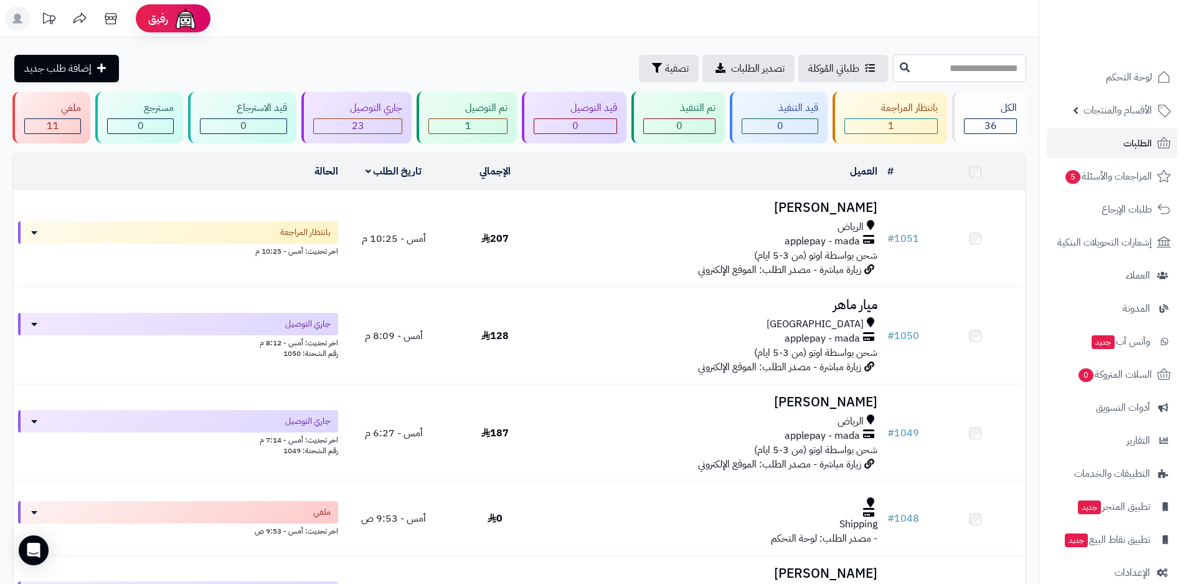
scroll to position [2118, 0]
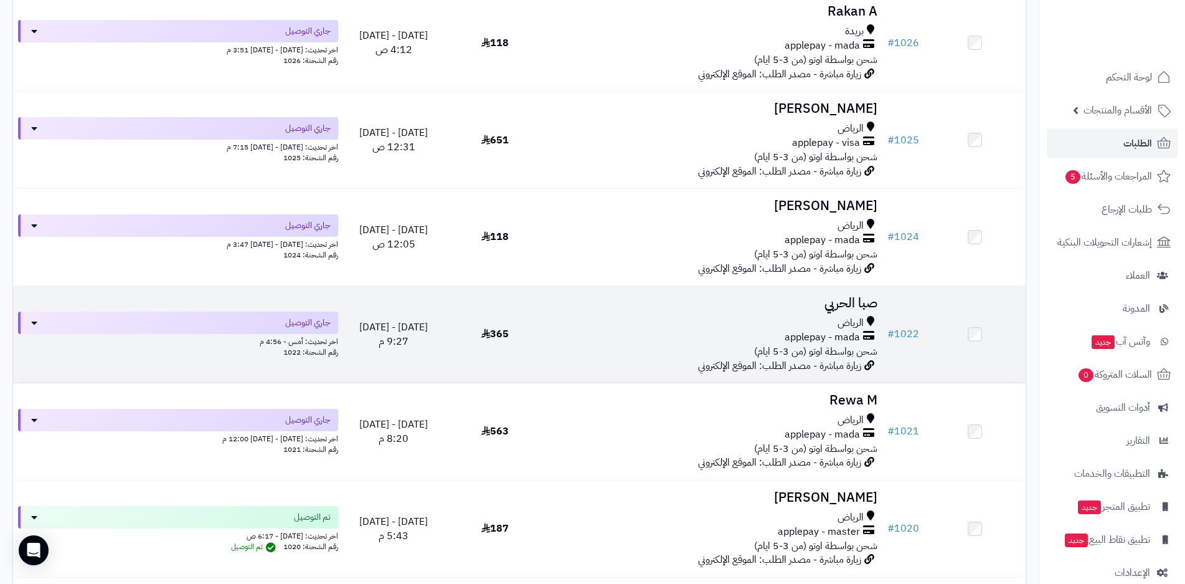
click at [300, 336] on div "اخر تحديث: أمس - 4:56 م" at bounding box center [178, 340] width 320 height 13
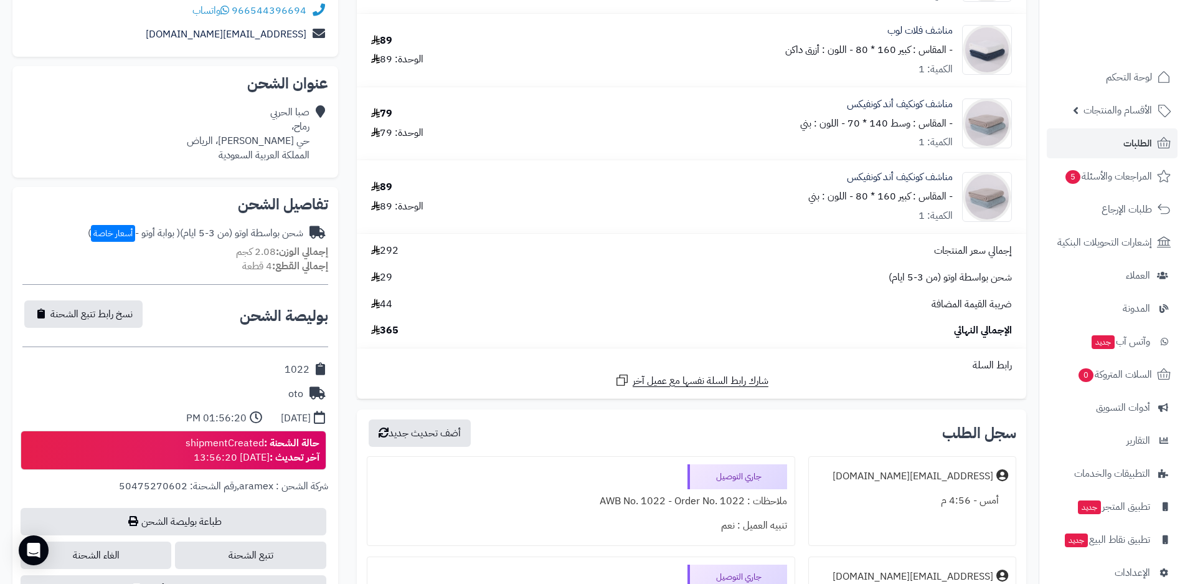
scroll to position [249, 0]
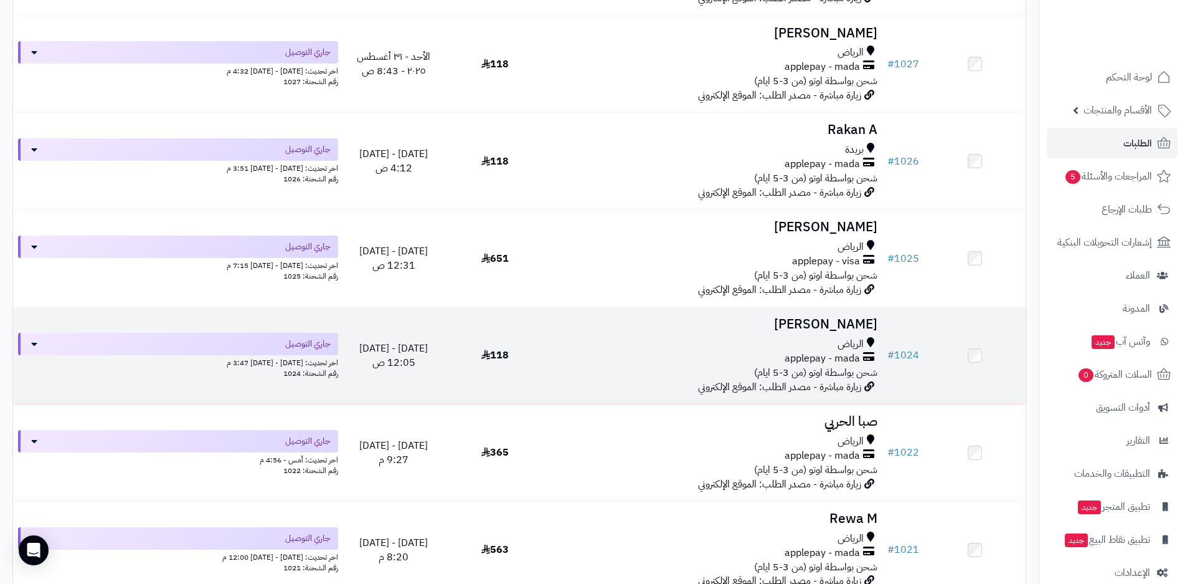
scroll to position [1993, 0]
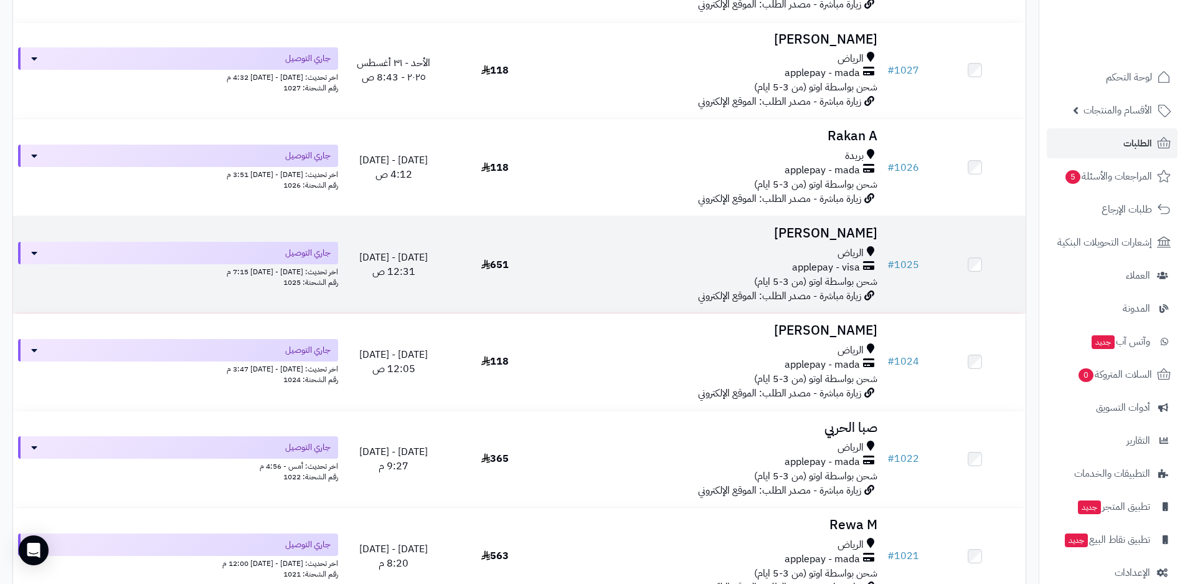
click at [295, 264] on div "اخر تحديث: الأحد - ٣١ أغسطس ٢٠٢٥ - 7:15 م" at bounding box center [178, 270] width 320 height 13
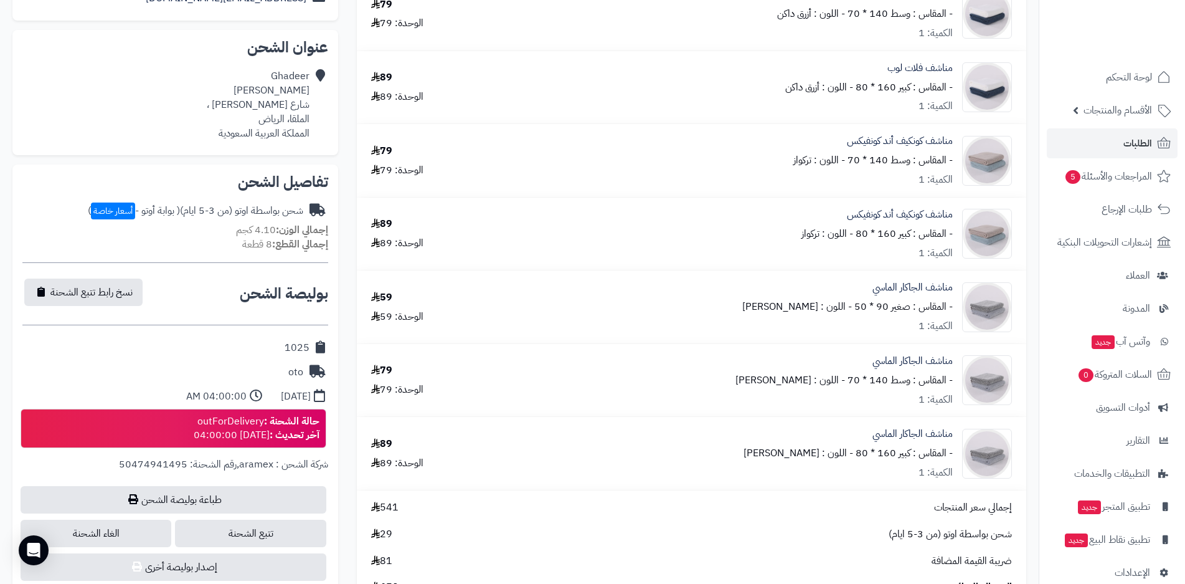
scroll to position [249, 0]
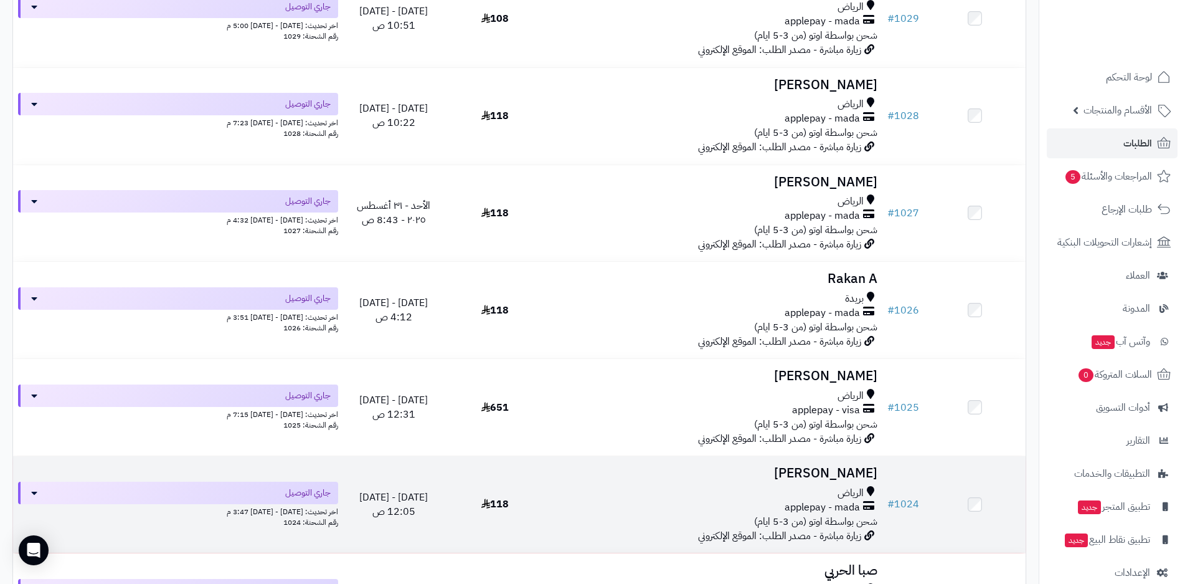
scroll to position [1806, 0]
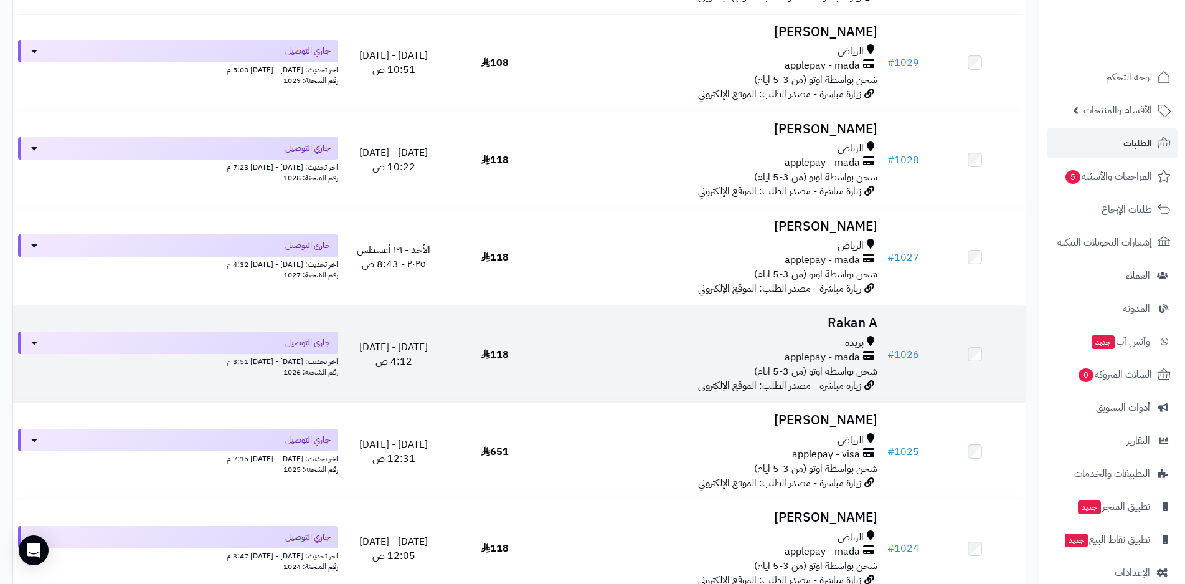
click at [294, 358] on div "اخر تحديث: [DATE] - [DATE] 3:51 م" at bounding box center [178, 360] width 320 height 13
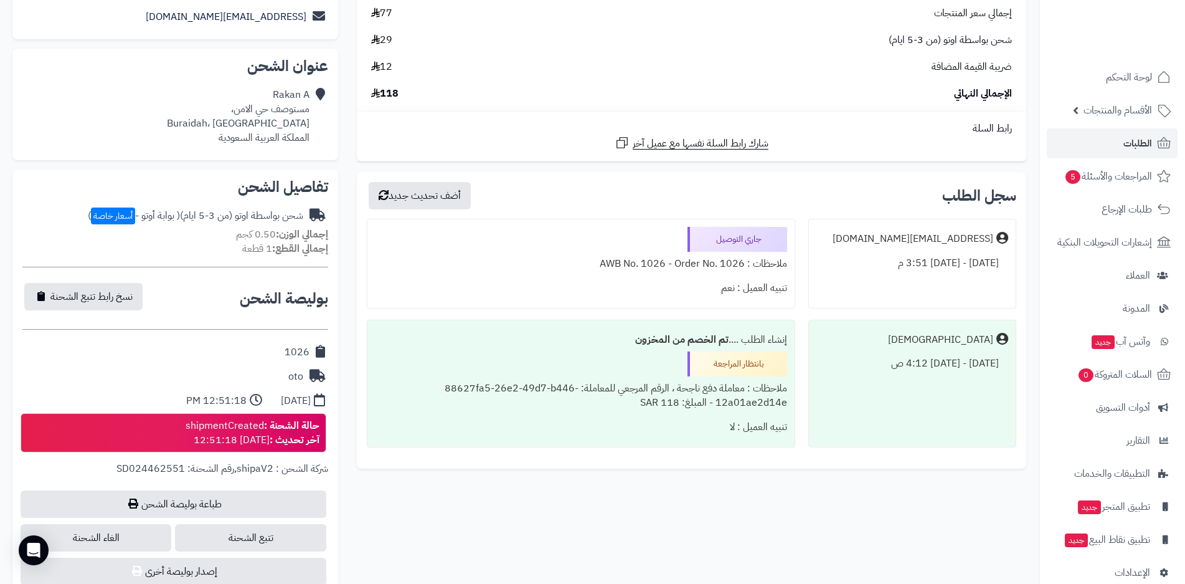
scroll to position [249, 0]
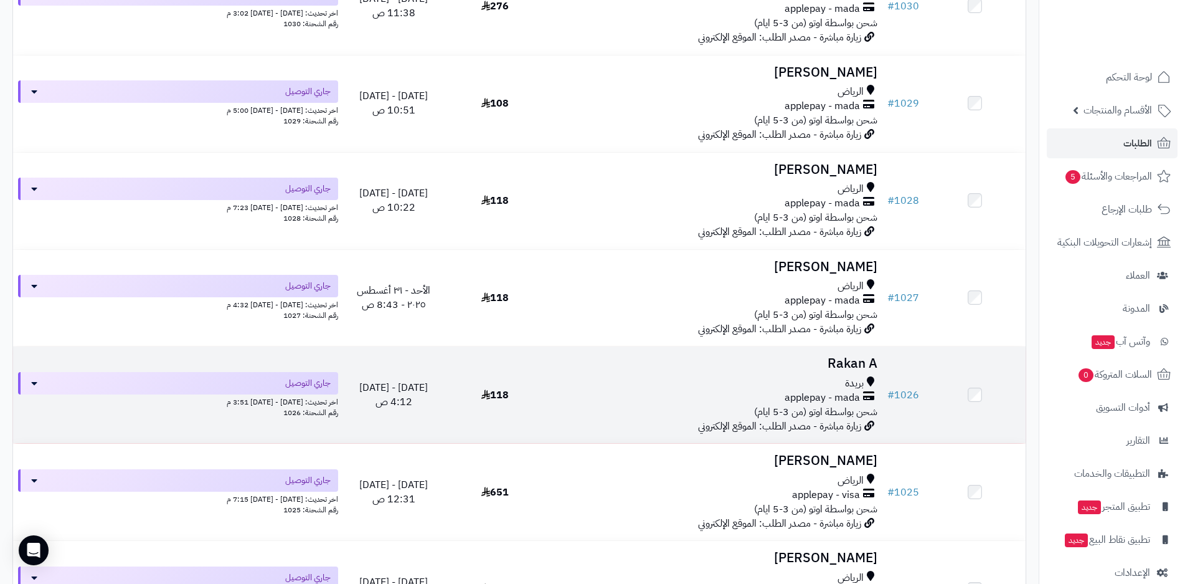
scroll to position [1743, 0]
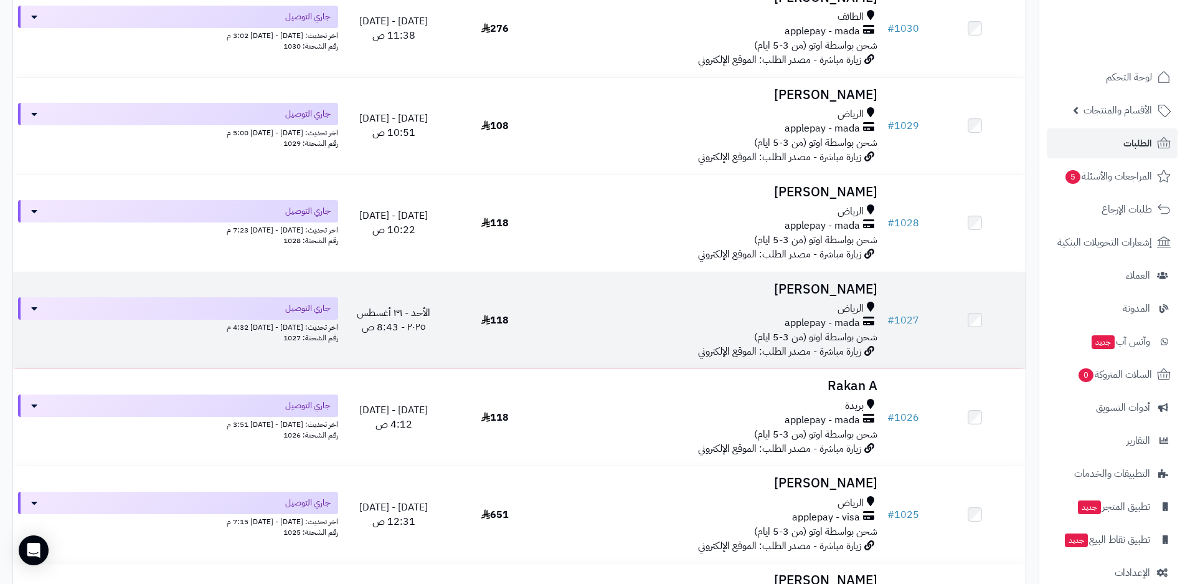
click at [365, 325] on span "الأحد - ٣١ أغسطس ٢٠٢٥ - 8:43 ص" at bounding box center [393, 319] width 73 height 29
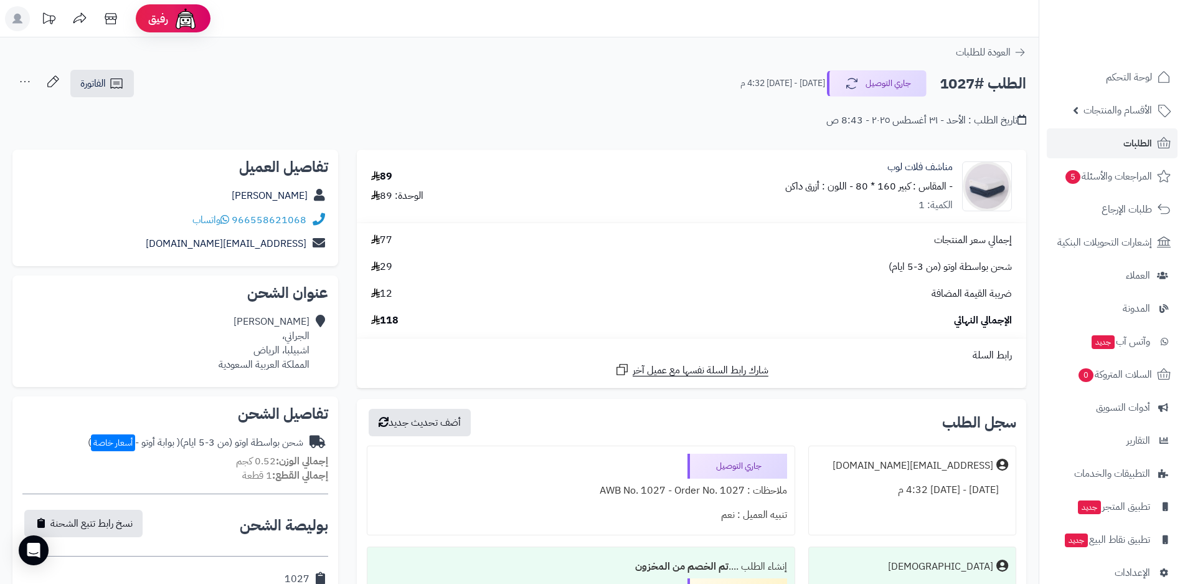
scroll to position [311, 0]
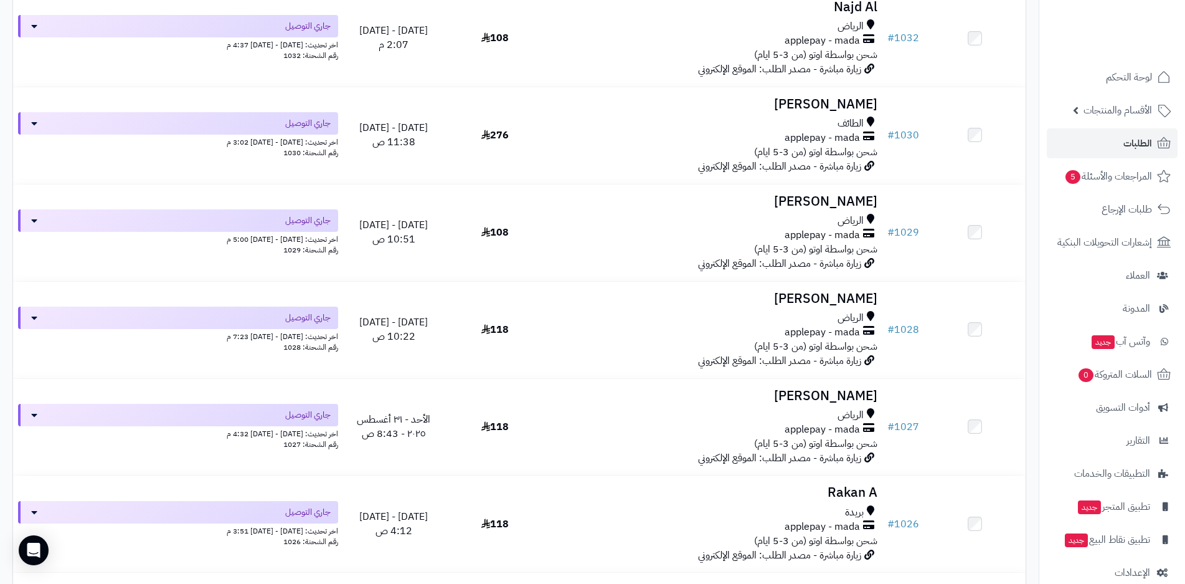
scroll to position [1618, 0]
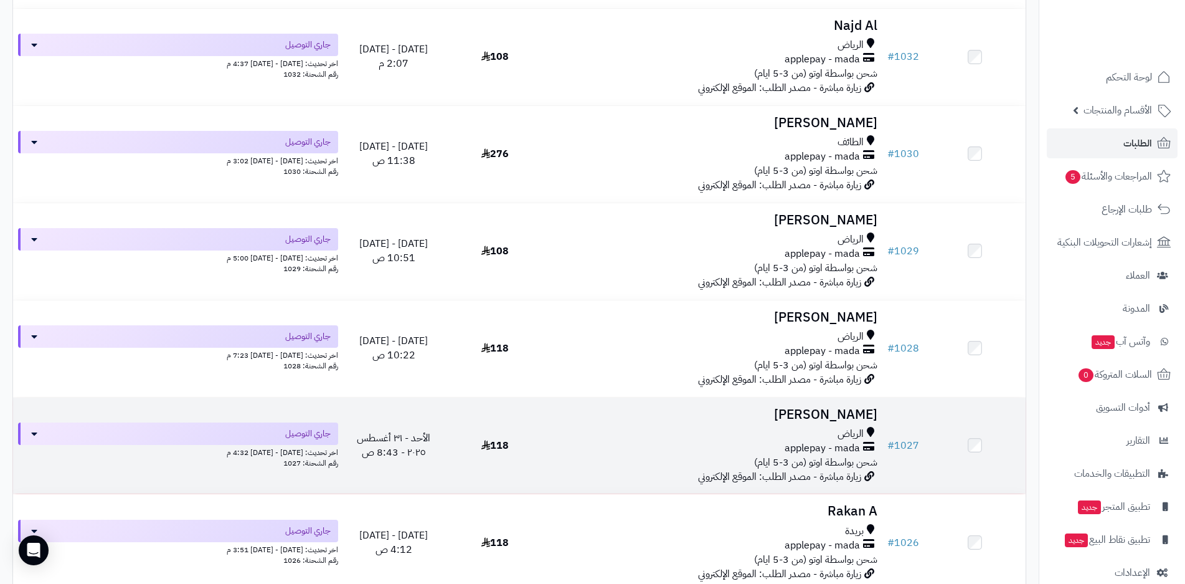
click at [547, 441] on td "Naif Alharbi الرياض applepay - mada شحن بواسطة اوتو (من 3-5 ايام) زيارة مباشرة …" at bounding box center [714, 445] width 337 height 97
click at [587, 435] on div "الرياض" at bounding box center [714, 434] width 327 height 14
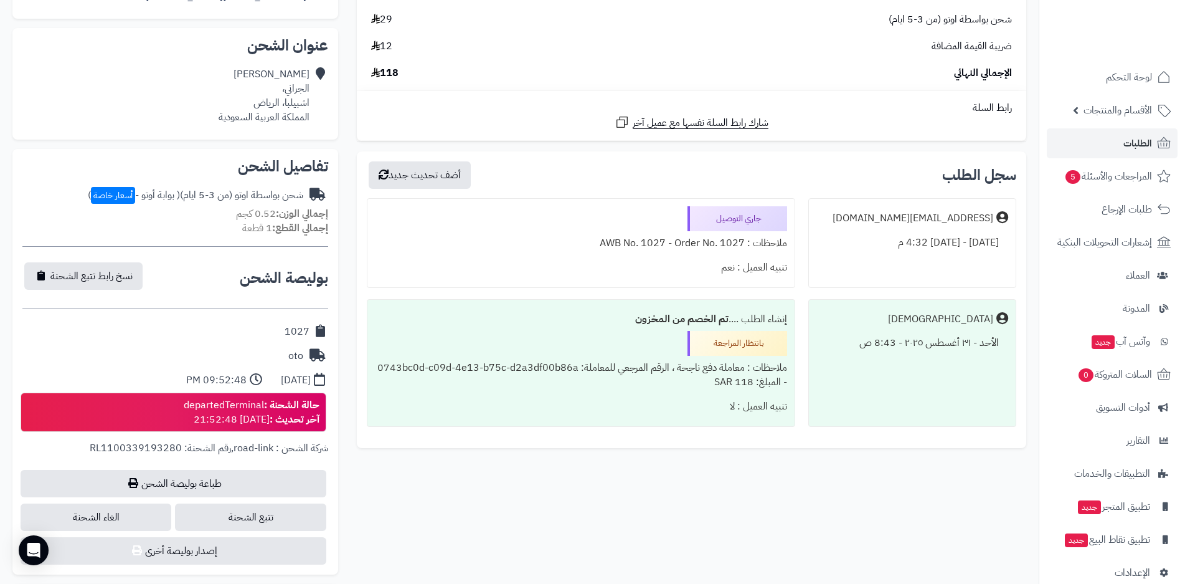
scroll to position [249, 0]
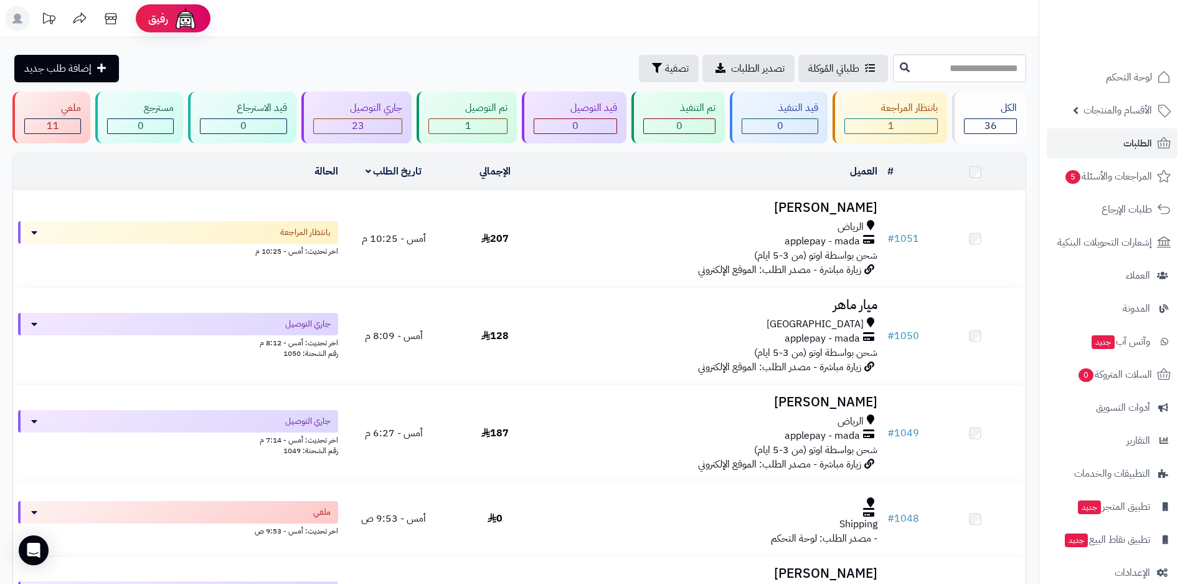
scroll to position [1618, 0]
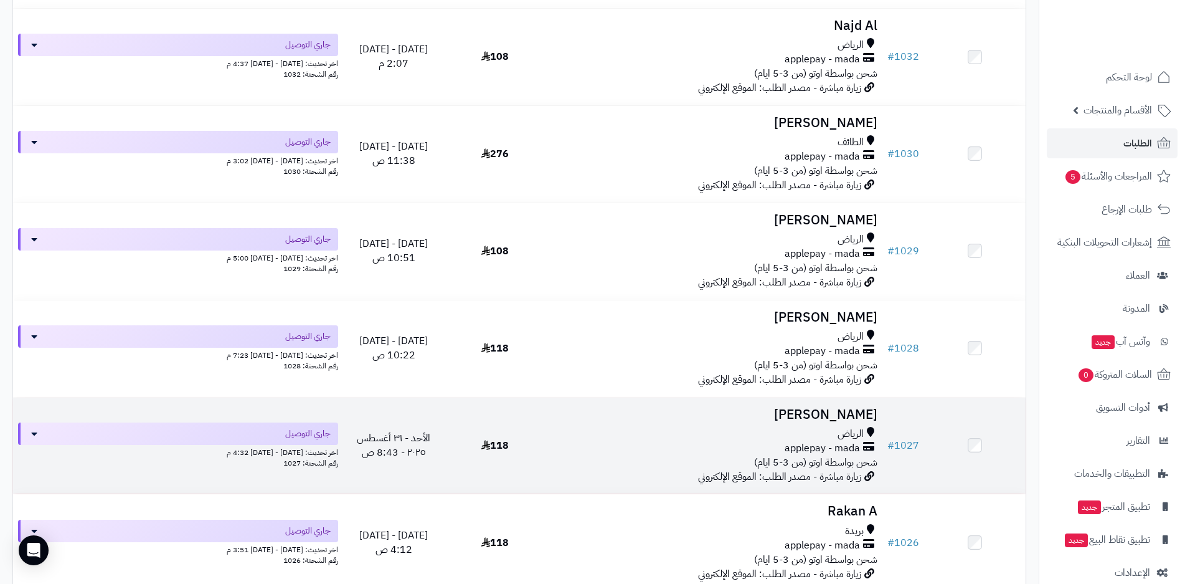
click at [376, 443] on span "الأحد - ٣١ أغسطس ٢٠٢٥ - 8:43 ص" at bounding box center [393, 444] width 73 height 29
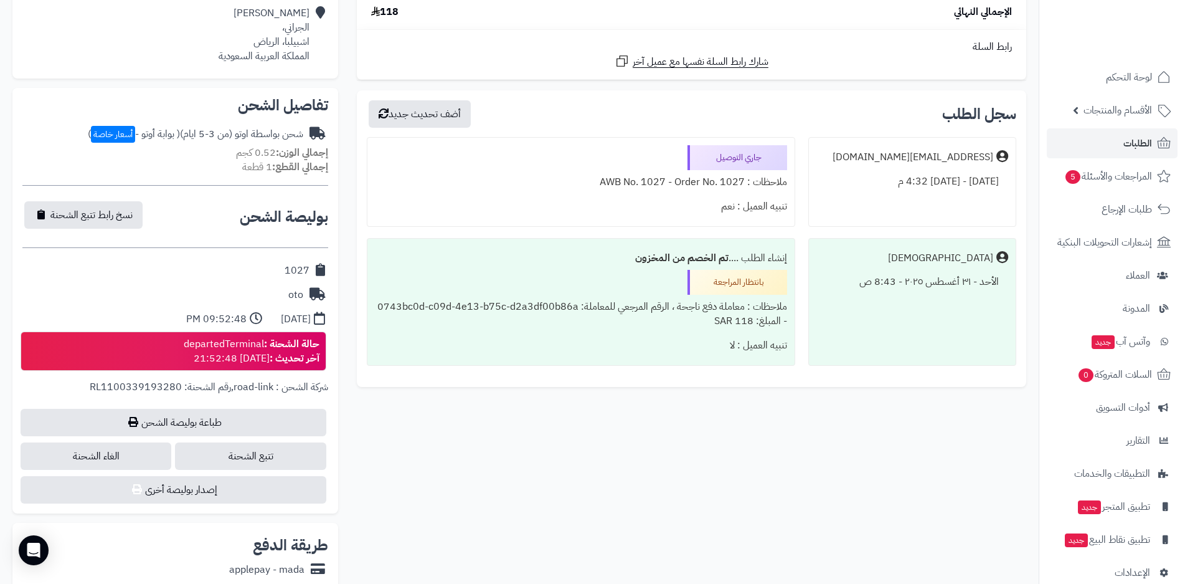
scroll to position [311, 0]
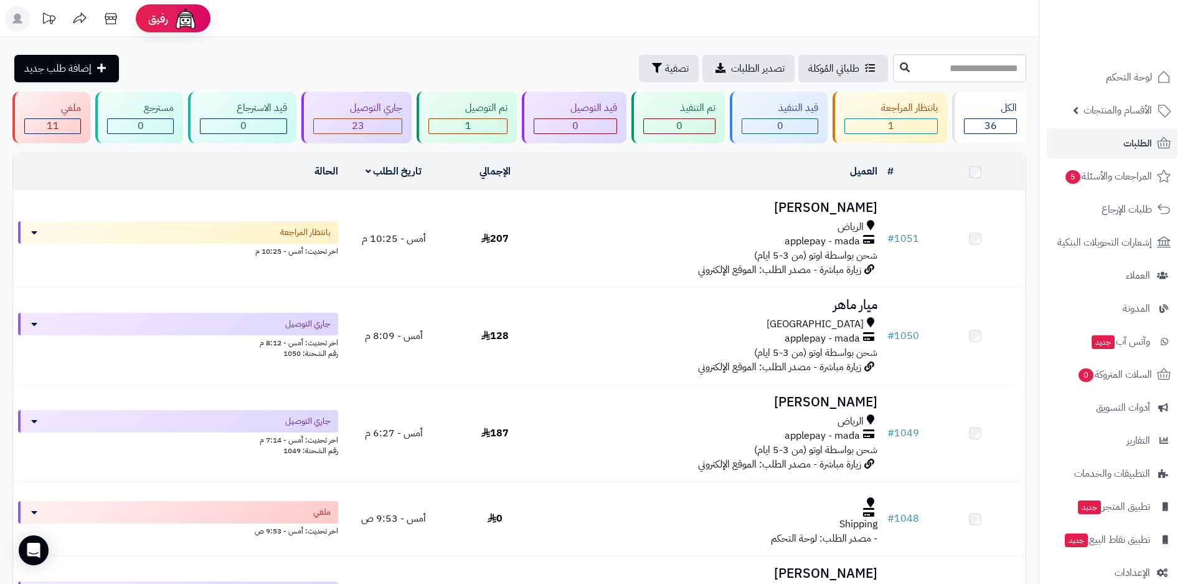
scroll to position [1618, 0]
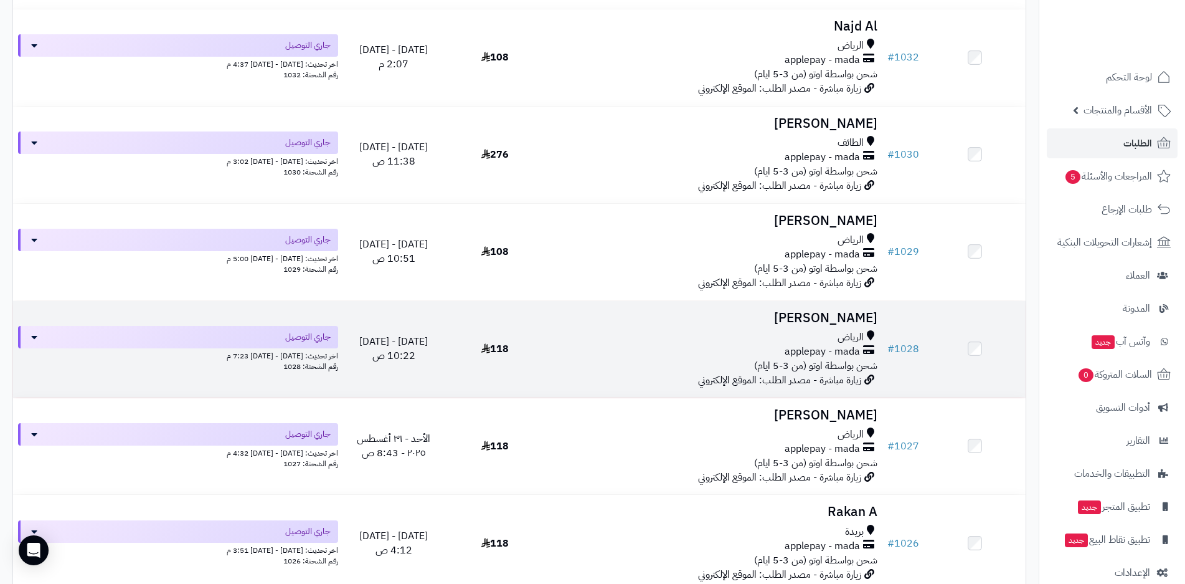
click at [607, 359] on div "الرياض applepay - mada شحن بواسطة اوتو (من 3-5 ايام)" at bounding box center [714, 351] width 327 height 43
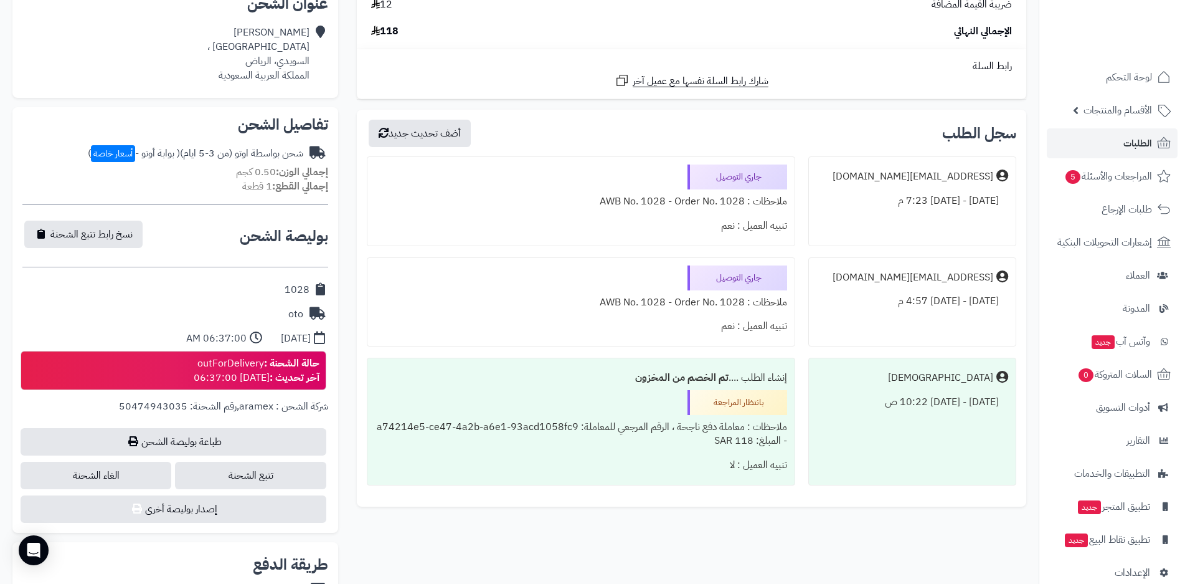
scroll to position [311, 0]
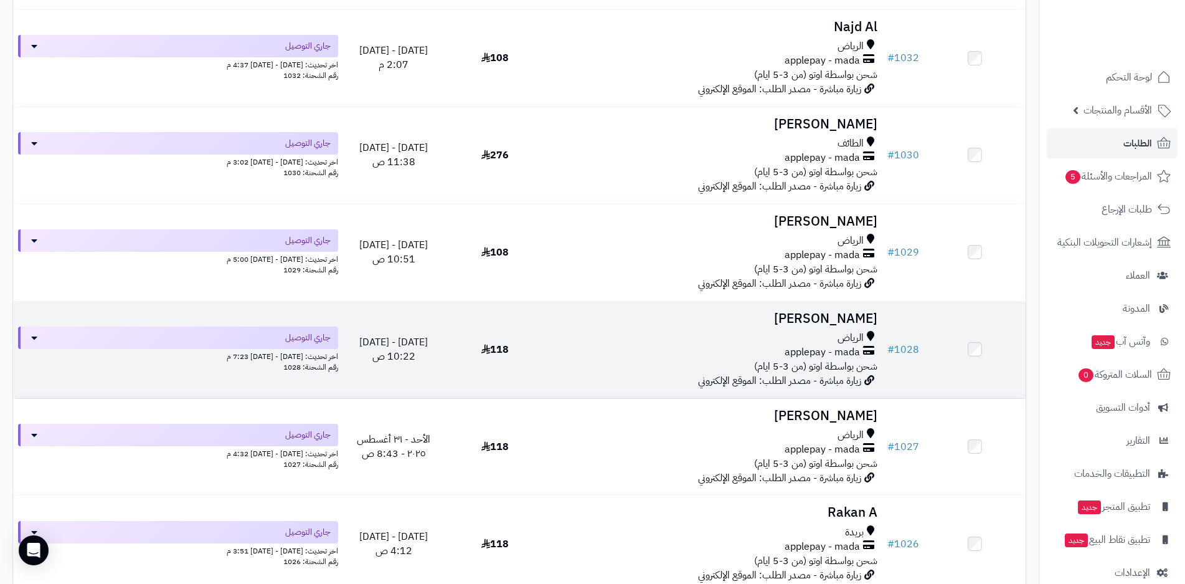
scroll to position [1492, 0]
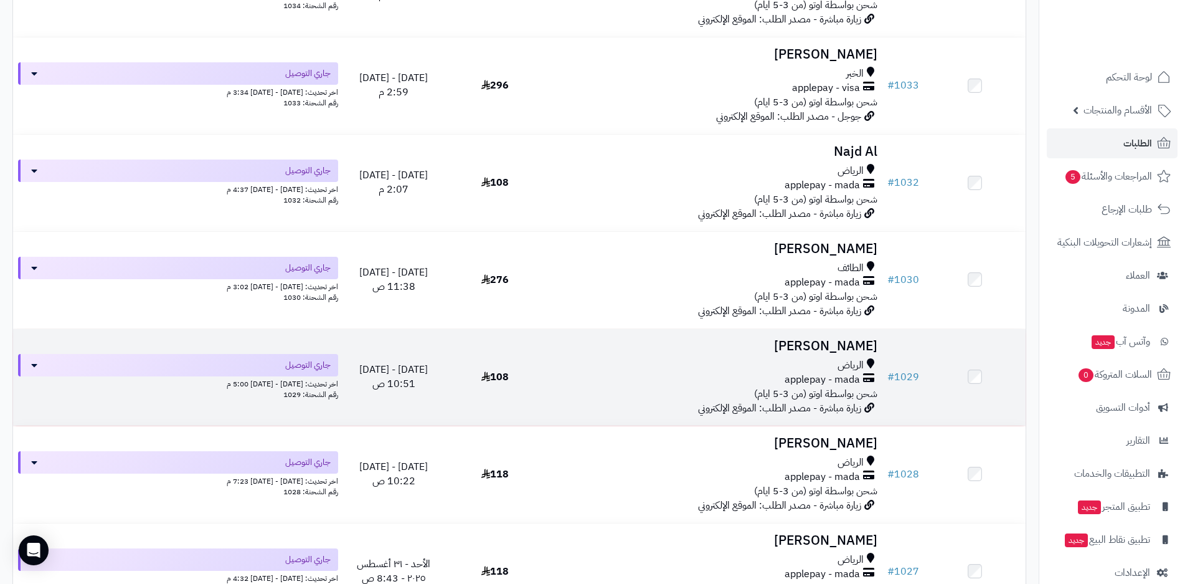
click at [428, 375] on span "الأحد - ٣١ أغسطس ٢٠٢٥ - 10:51 ص" at bounding box center [393, 376] width 69 height 29
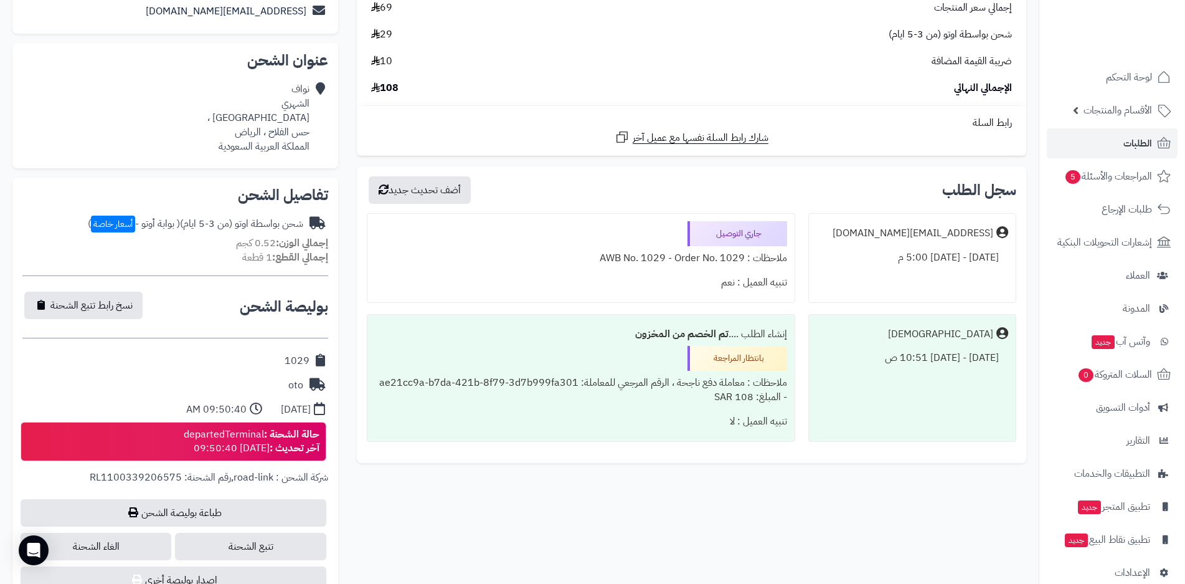
scroll to position [249, 0]
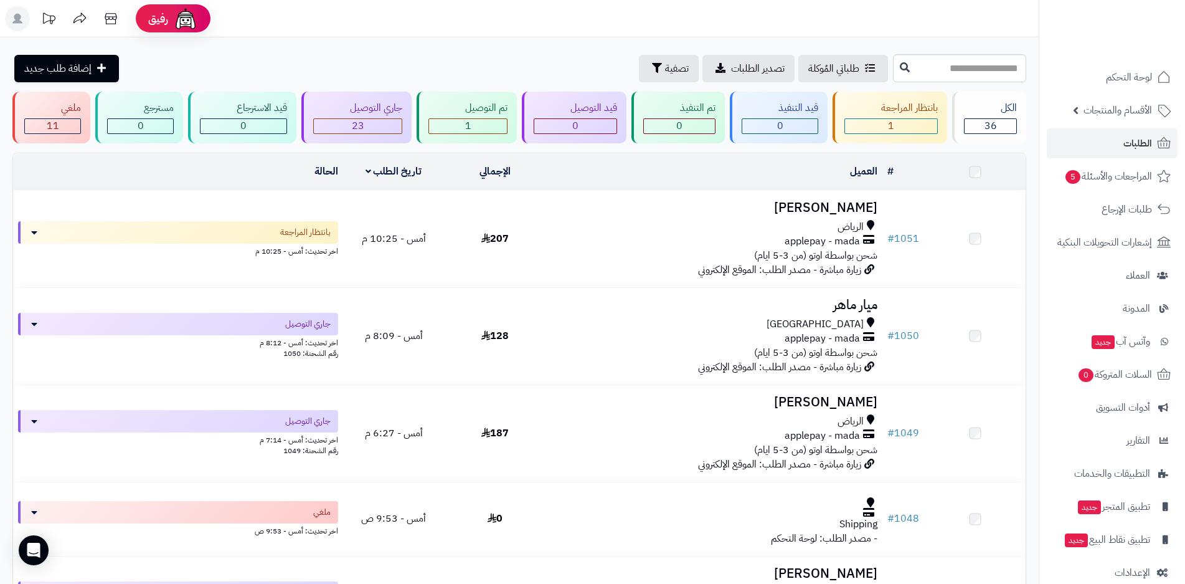
scroll to position [1492, 0]
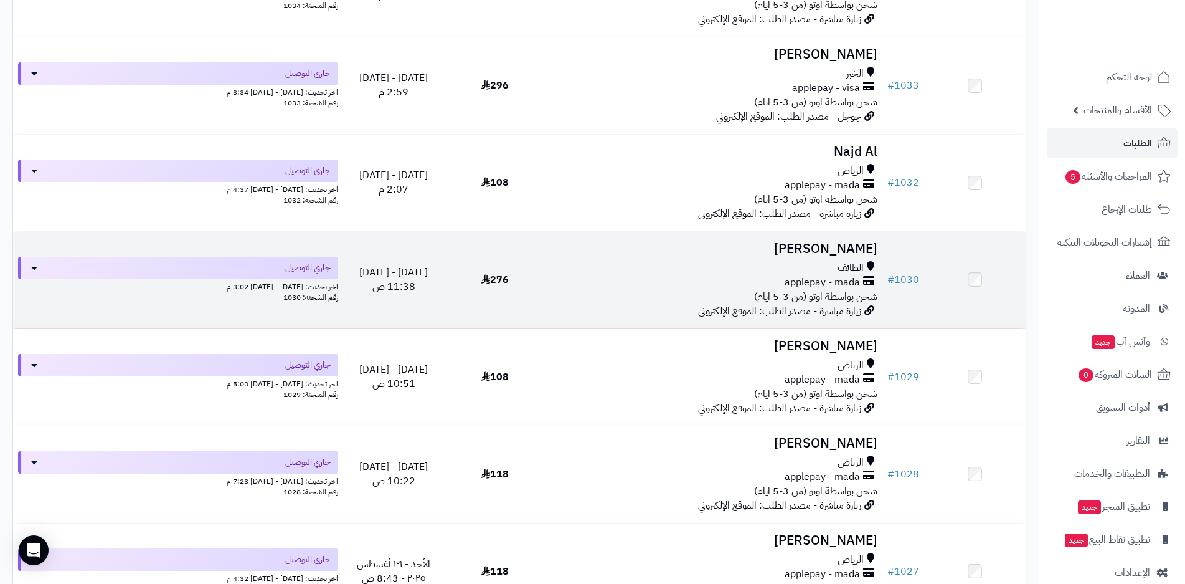
click at [473, 286] on td "276" at bounding box center [495, 280] width 102 height 97
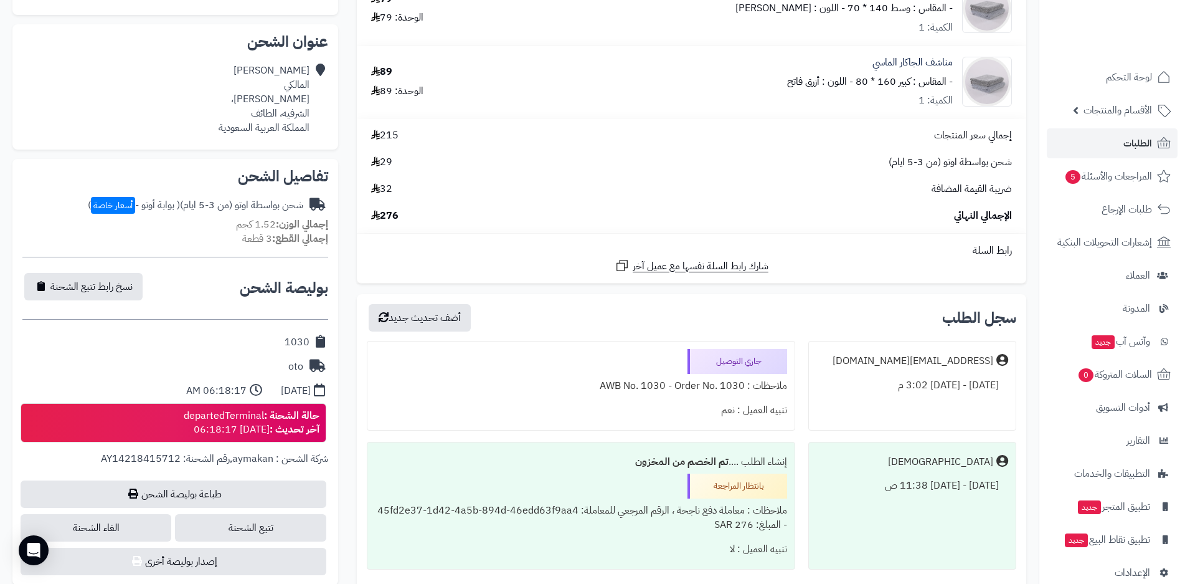
scroll to position [311, 0]
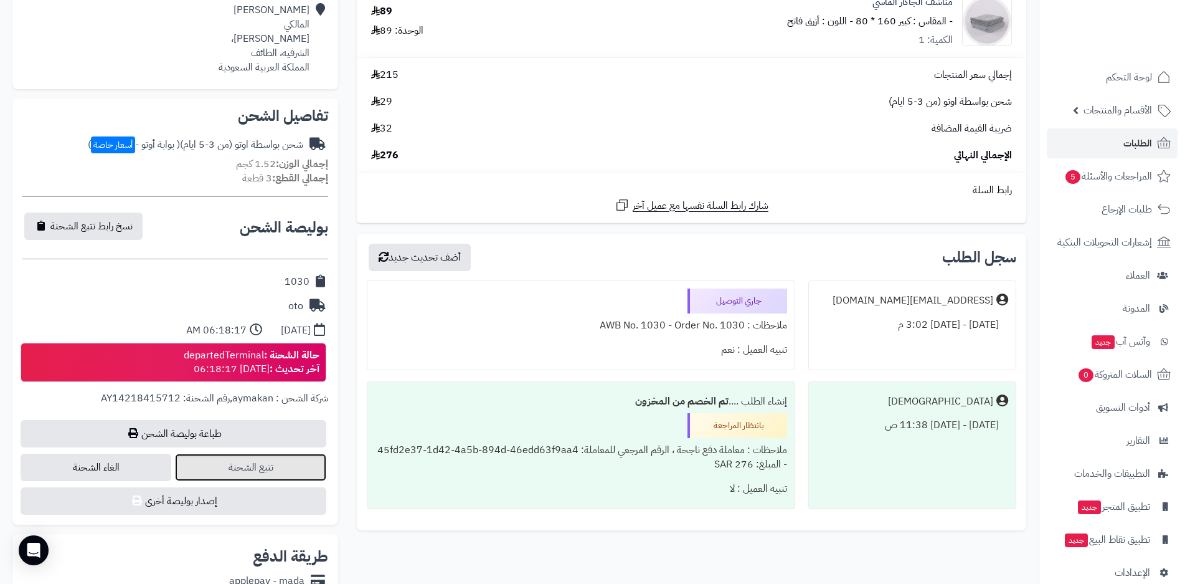
click at [253, 471] on link "تتبع الشحنة" at bounding box center [250, 466] width 151 height 27
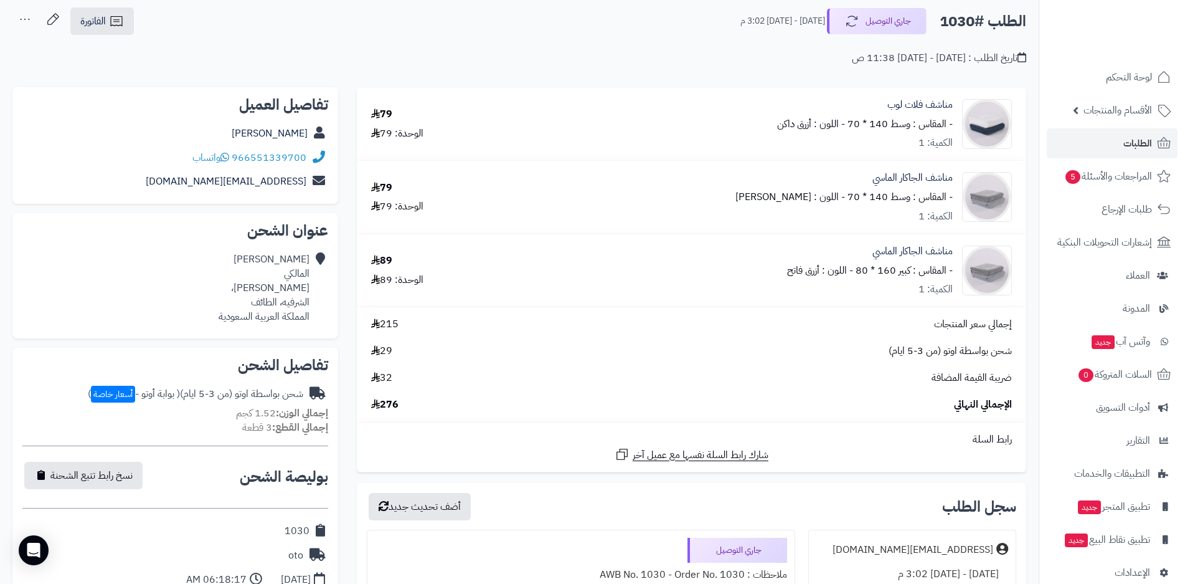
scroll to position [0, 0]
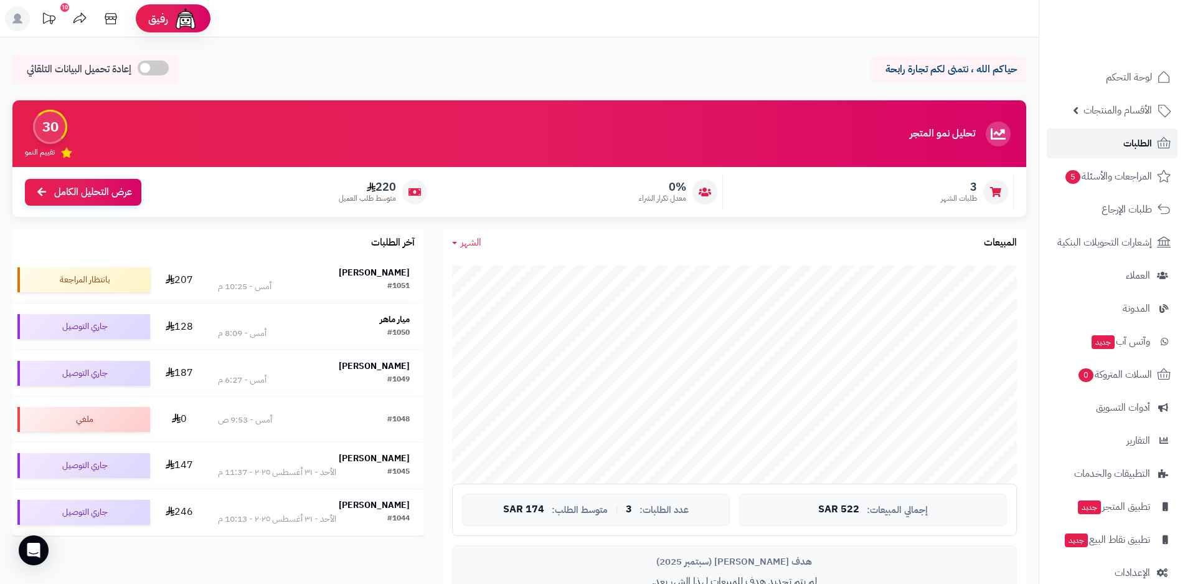
click at [1139, 141] on span "الطلبات" at bounding box center [1138, 143] width 29 height 17
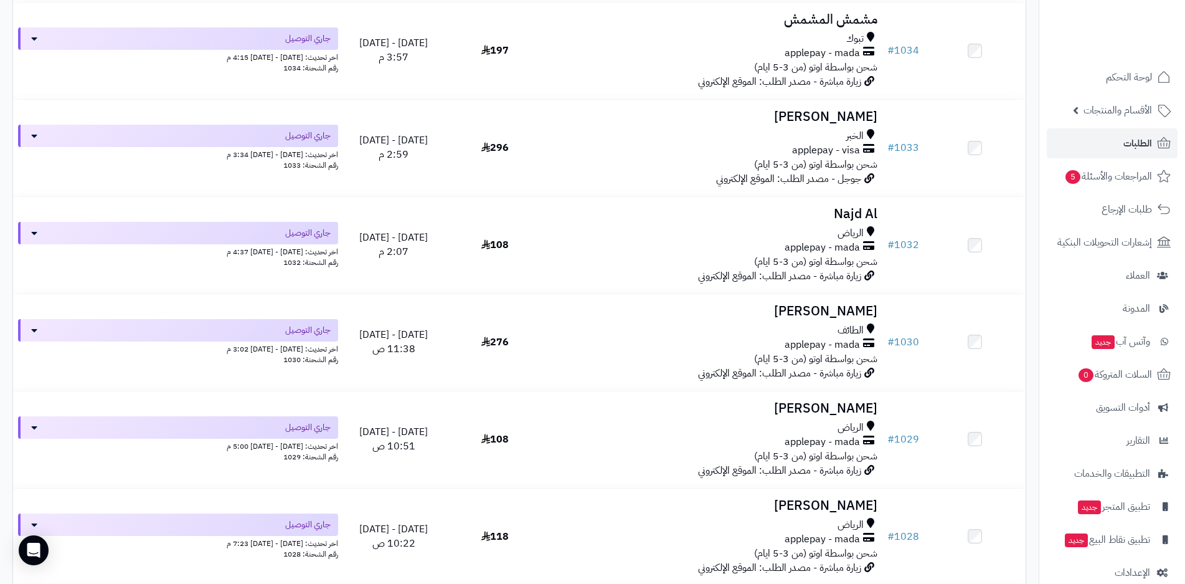
scroll to position [1433, 0]
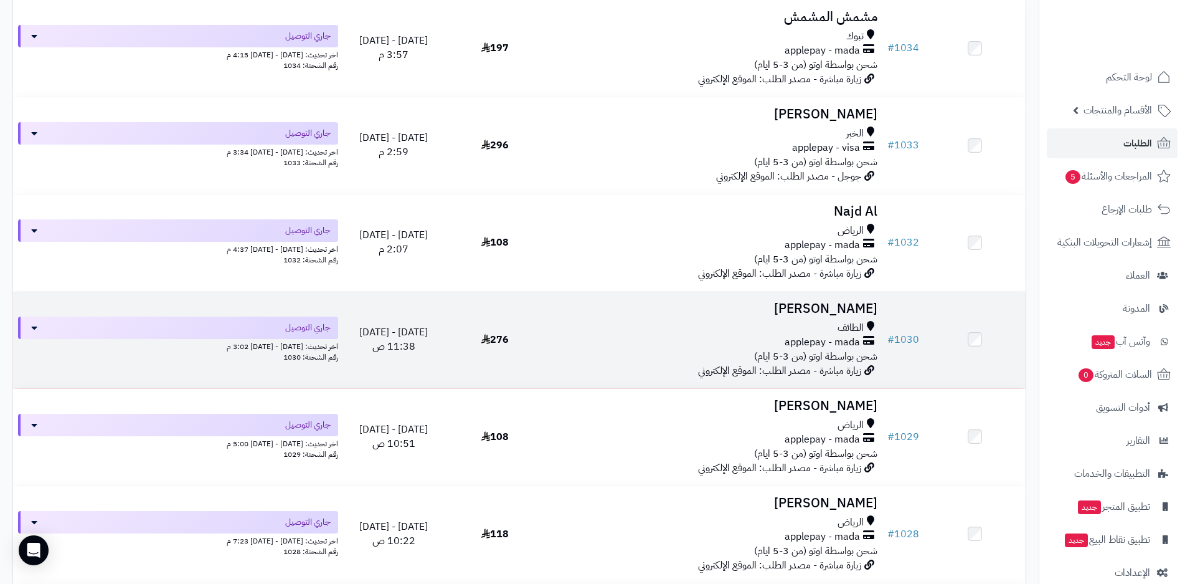
click at [634, 345] on div "applepay - mada" at bounding box center [714, 342] width 327 height 14
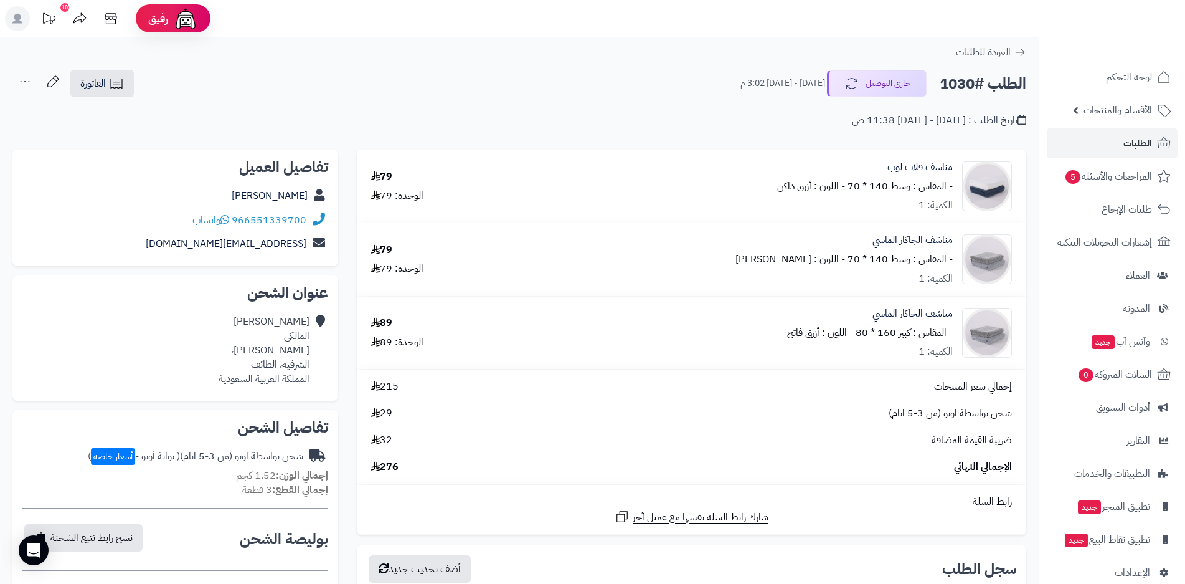
click at [245, 89] on div "الطلب #1030 جاري التوصيل [DATE] - [DATE] 3:02 م الفاتورة طباعة الفاتورة إرسال ا…" at bounding box center [519, 83] width 1014 height 29
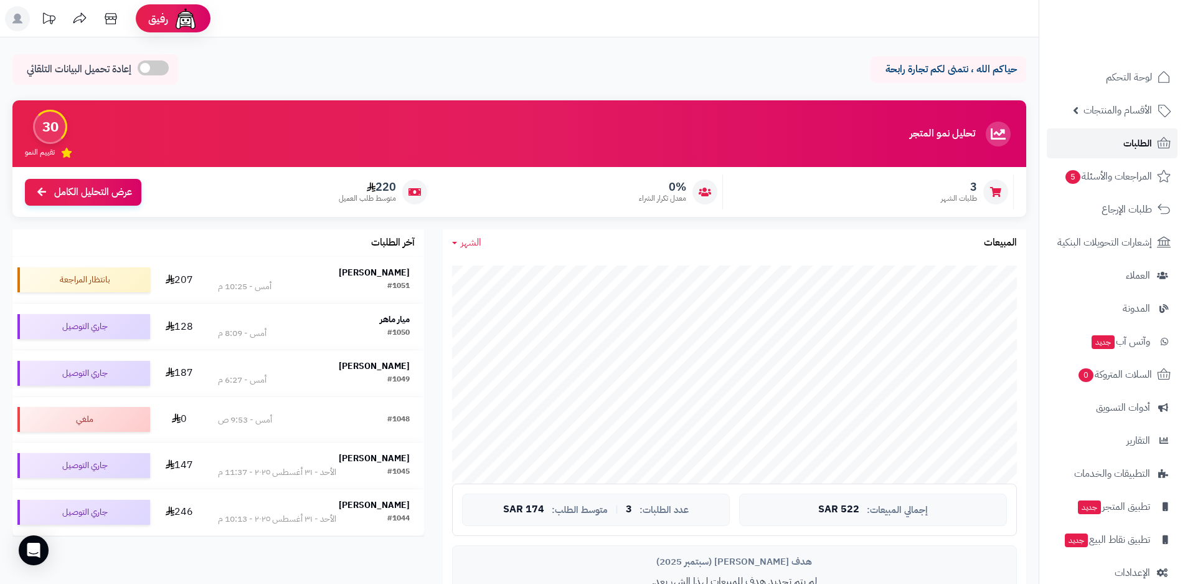
click at [1145, 140] on span "الطلبات" at bounding box center [1138, 143] width 29 height 17
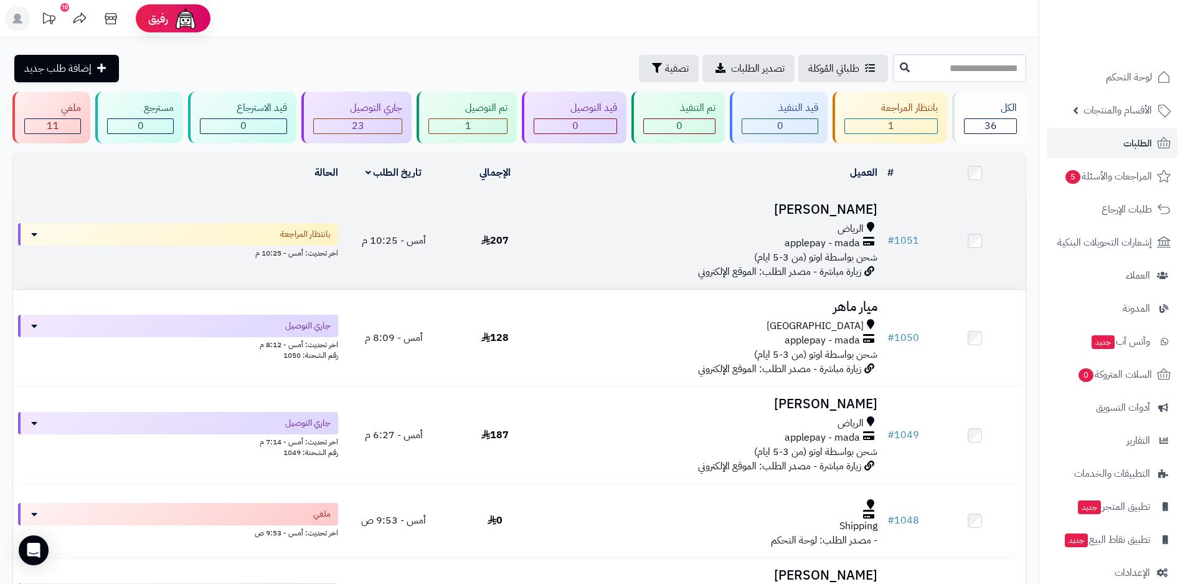
click at [779, 250] on span "شحن بواسطة اوتو (من 3-5 ايام)" at bounding box center [815, 257] width 123 height 15
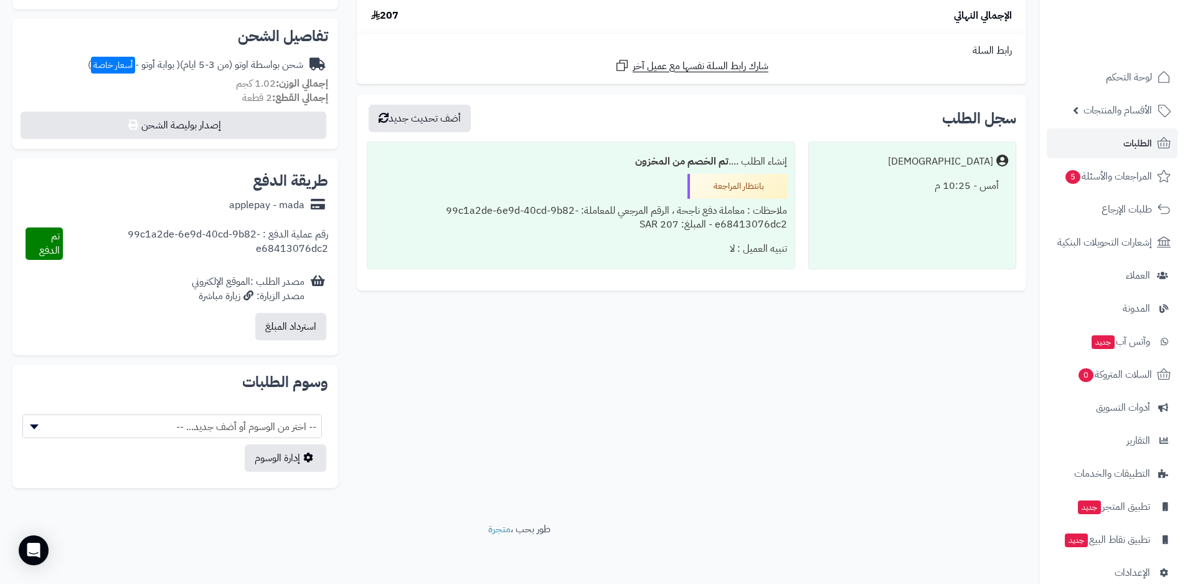
scroll to position [378, 0]
click at [253, 425] on span "-- اختر من الوسوم أو أضف جديد... --" at bounding box center [172, 426] width 298 height 24
click at [495, 436] on div "**********" at bounding box center [519, 134] width 1033 height 726
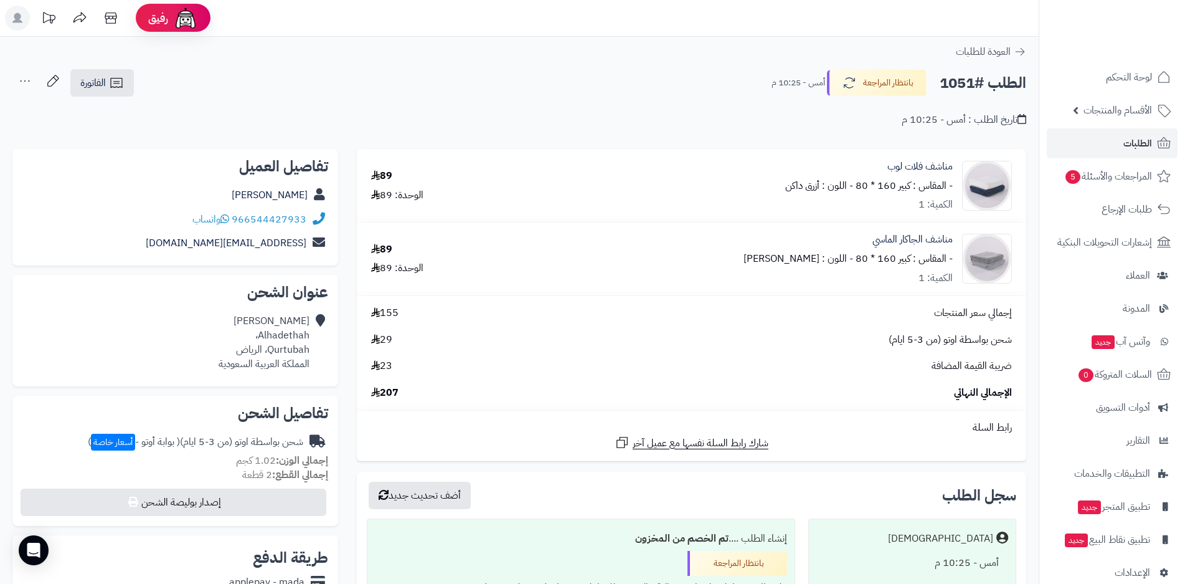
scroll to position [0, 0]
click at [1142, 146] on span "الطلبات" at bounding box center [1138, 143] width 29 height 17
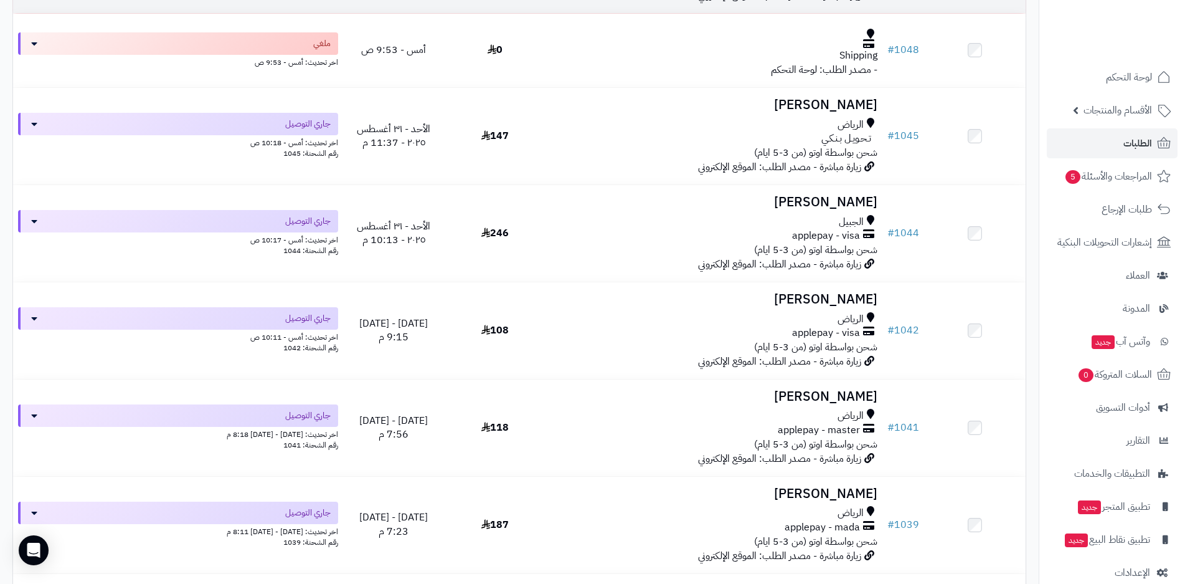
scroll to position [498, 0]
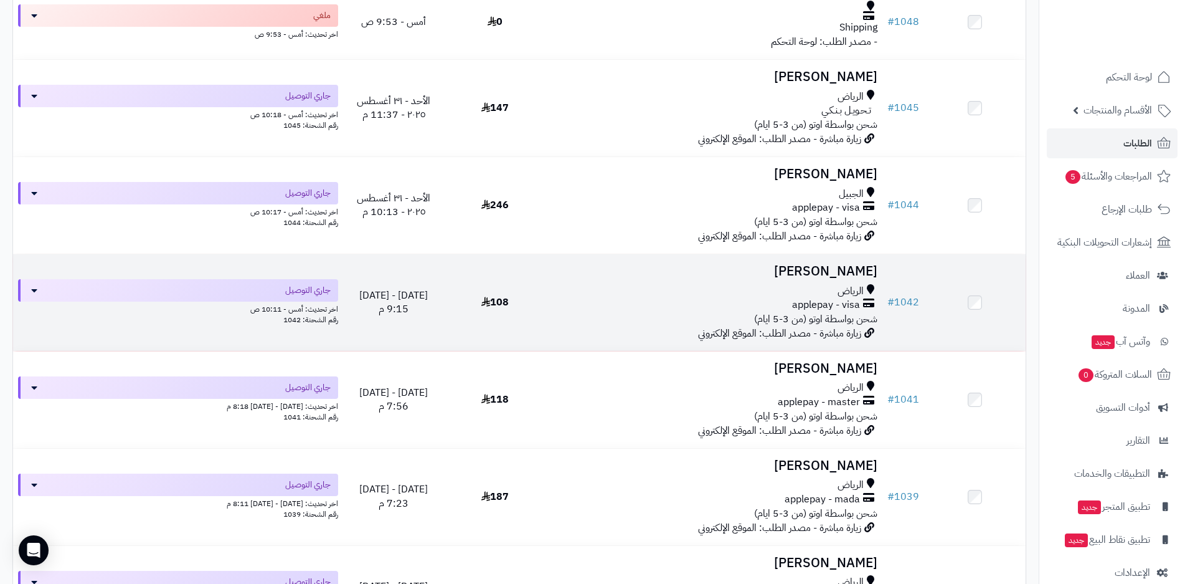
click at [741, 309] on div "applepay - visa" at bounding box center [714, 305] width 327 height 14
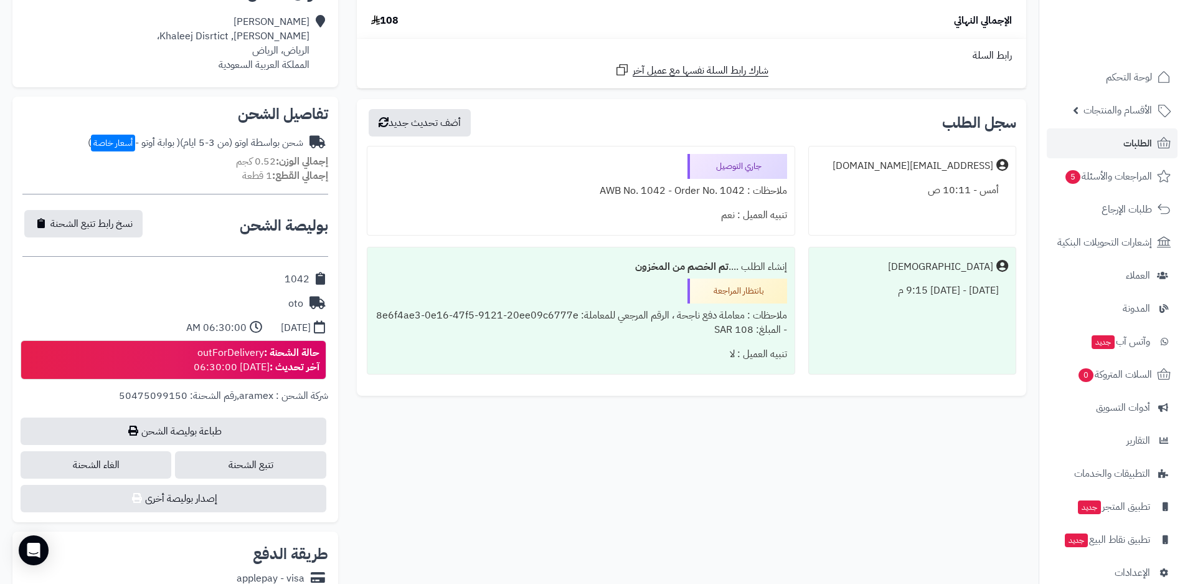
scroll to position [311, 0]
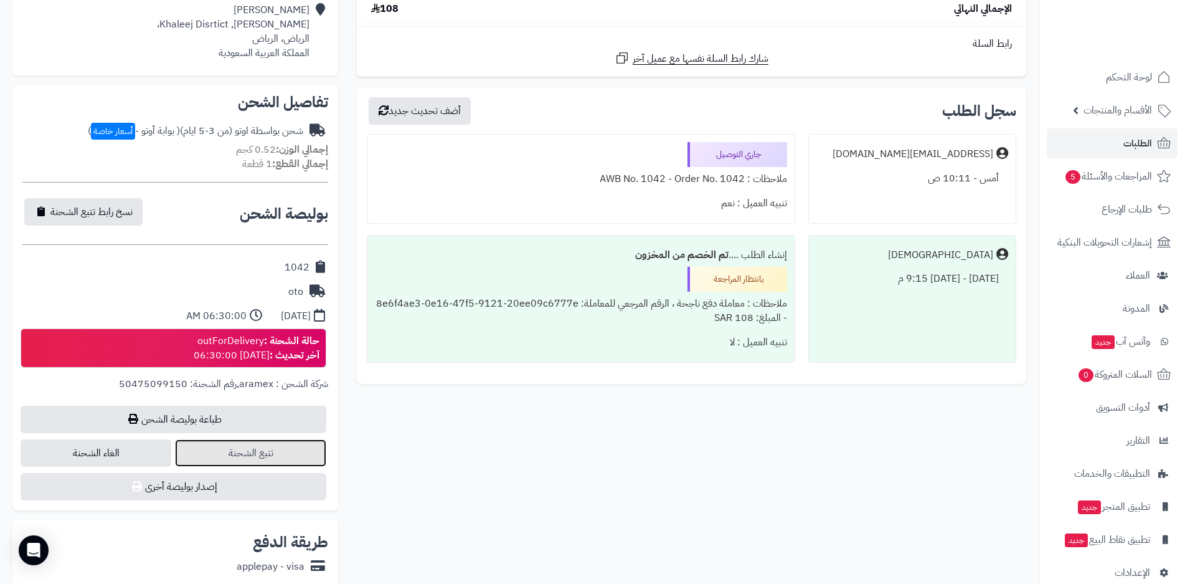
click at [273, 453] on link "تتبع الشحنة" at bounding box center [250, 452] width 151 height 27
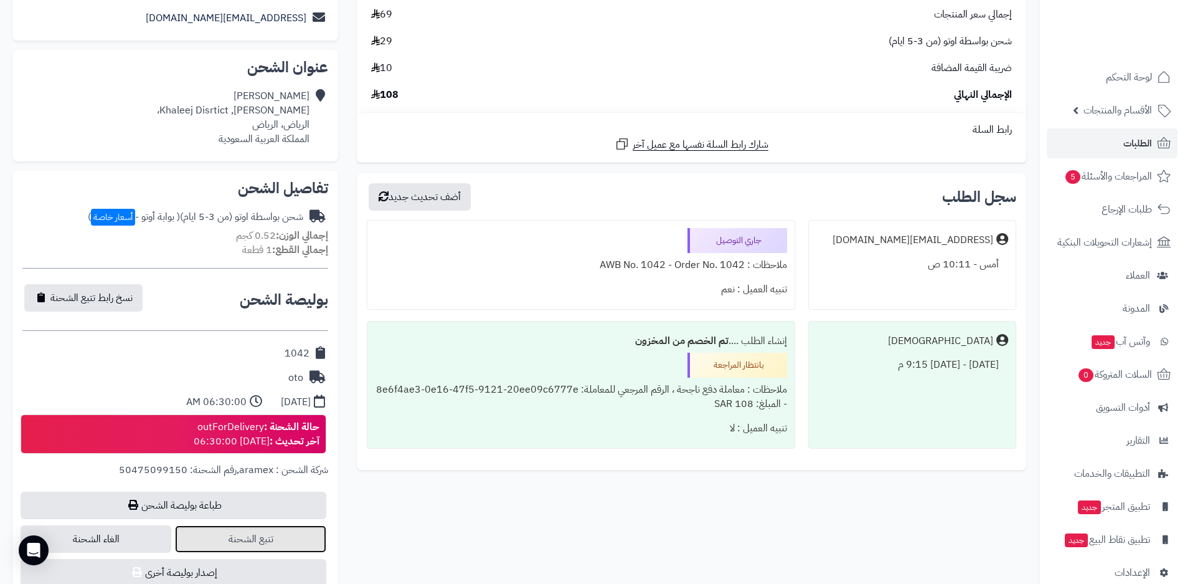
scroll to position [0, 0]
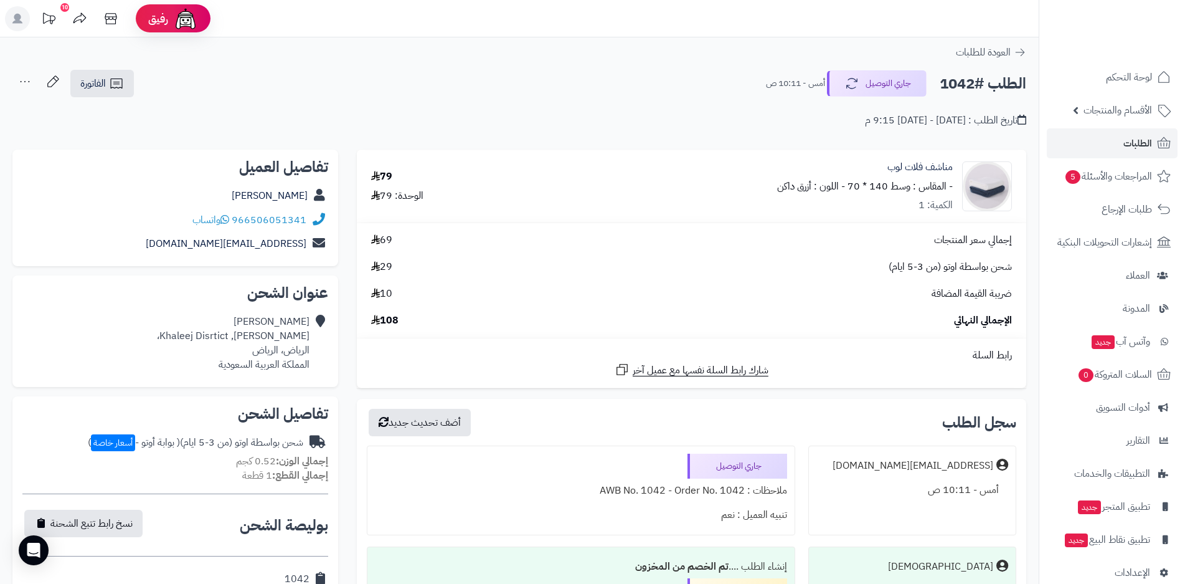
click at [285, 82] on div "الطلب #1042 جاري التوصيل أمس - 10:11 ص الفاتورة طباعة الفاتورة إرسال الفاتورة إ…" at bounding box center [519, 83] width 1014 height 29
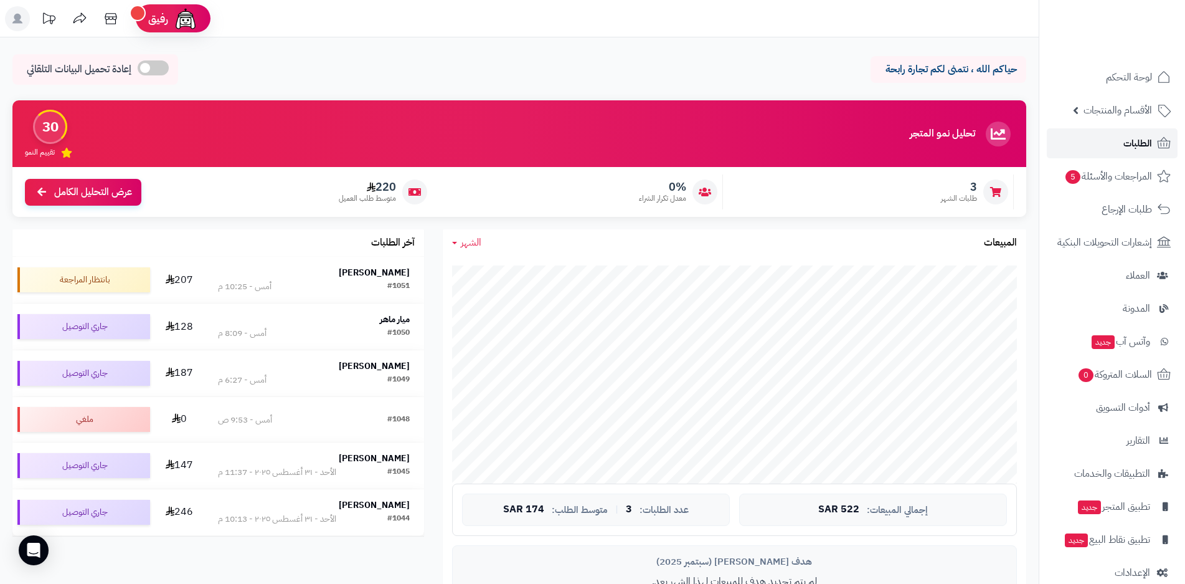
click at [1139, 147] on span "الطلبات" at bounding box center [1138, 143] width 29 height 17
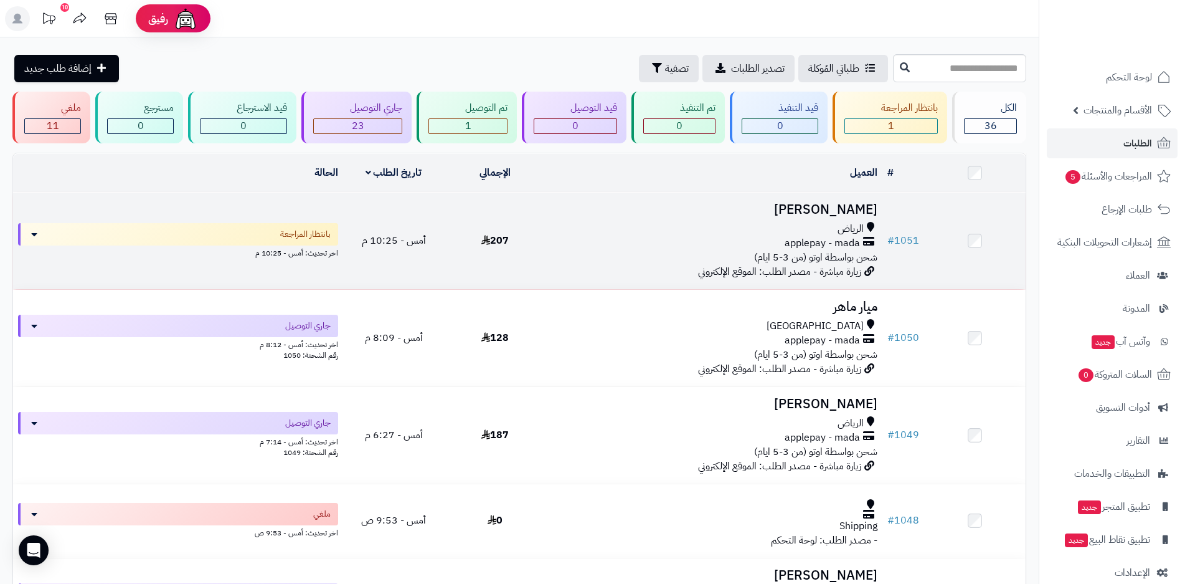
click at [643, 248] on div "الرياض applepay - mada شحن بواسطة اوتو (من 3-5 ايام)" at bounding box center [714, 243] width 327 height 43
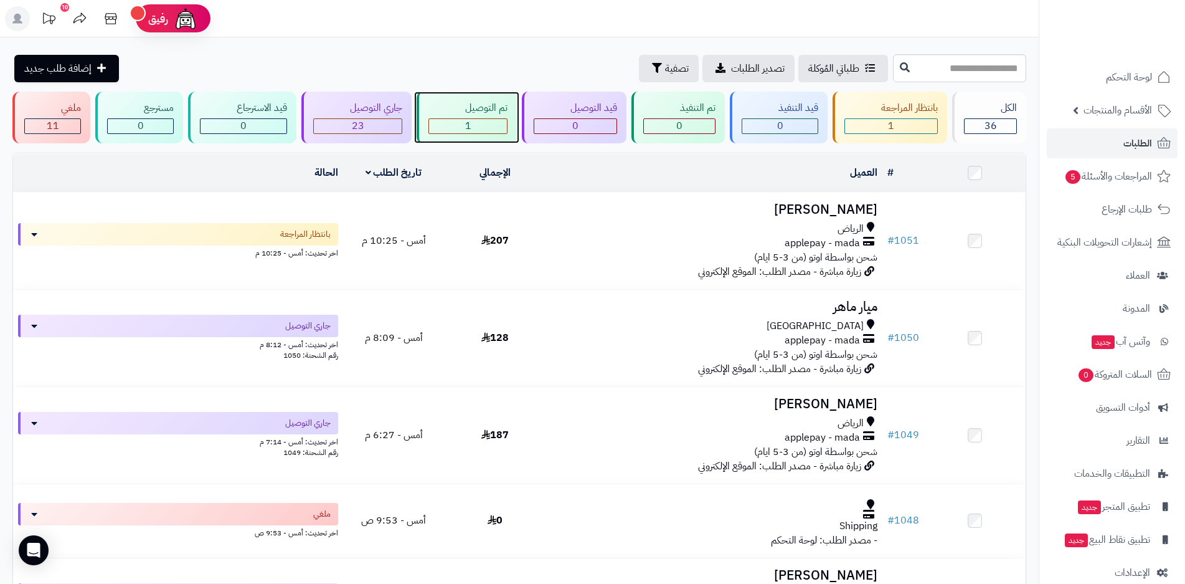
click at [483, 129] on div "1" at bounding box center [468, 126] width 78 height 14
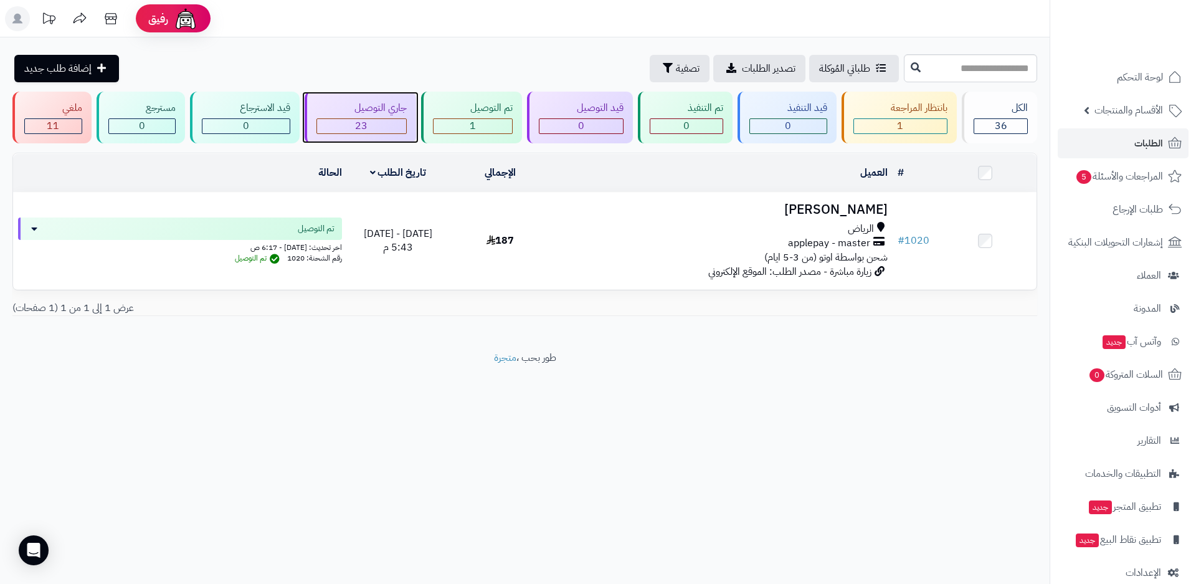
click at [385, 123] on div "23" at bounding box center [361, 126] width 89 height 14
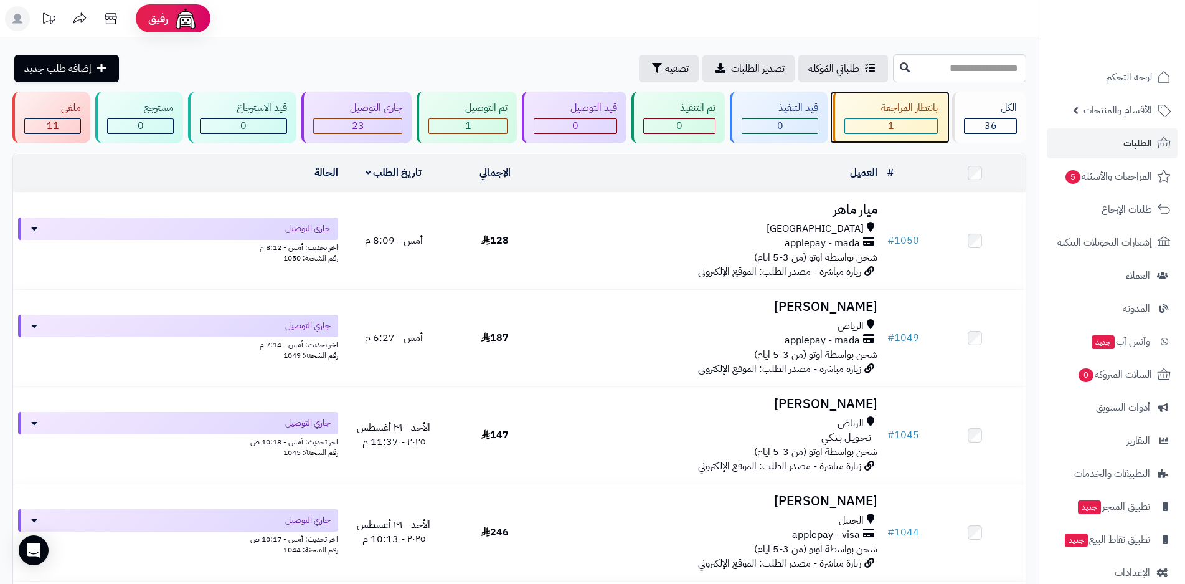
click at [895, 128] on div "1" at bounding box center [891, 126] width 92 height 14
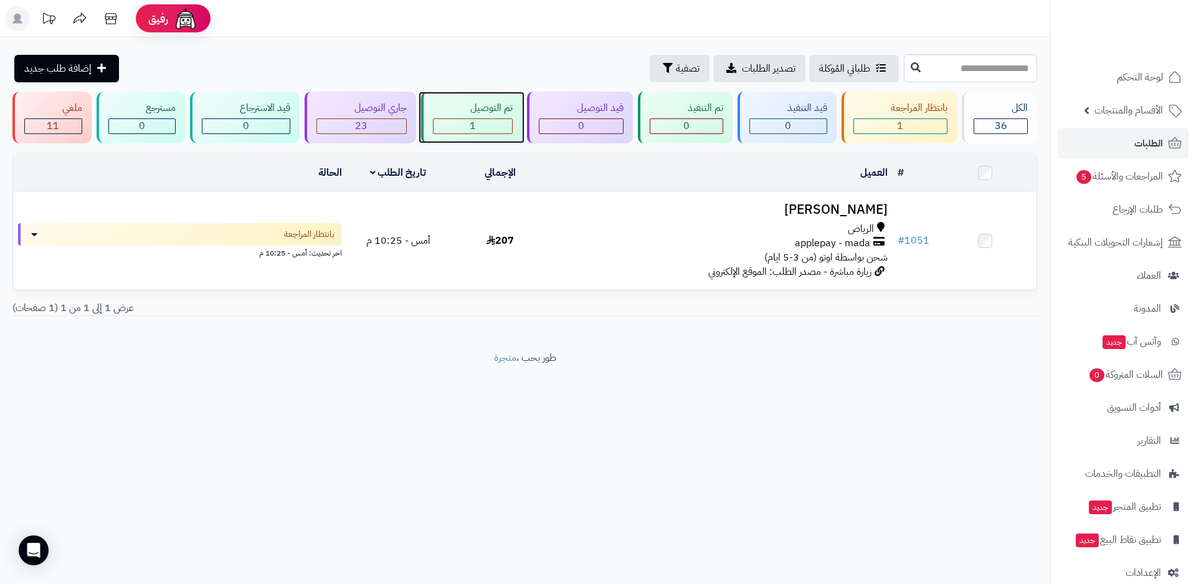
click at [478, 124] on div "1" at bounding box center [473, 126] width 79 height 14
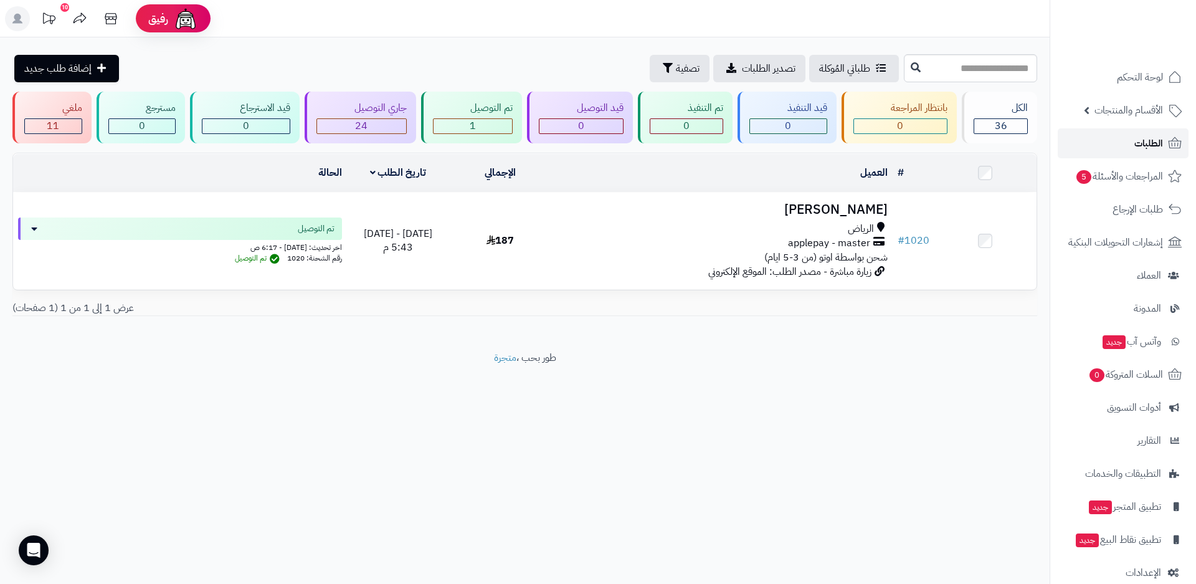
click at [1156, 143] on span "الطلبات" at bounding box center [1148, 143] width 29 height 17
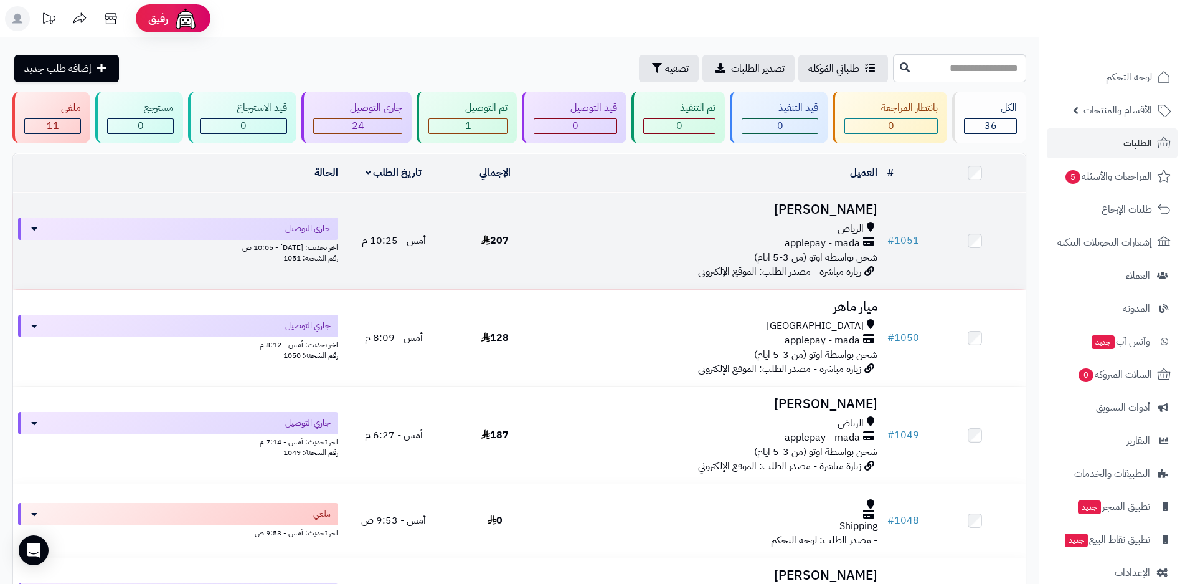
click at [321, 247] on div "اخر تحديث: اليوم - 10:05 ص" at bounding box center [178, 246] width 320 height 13
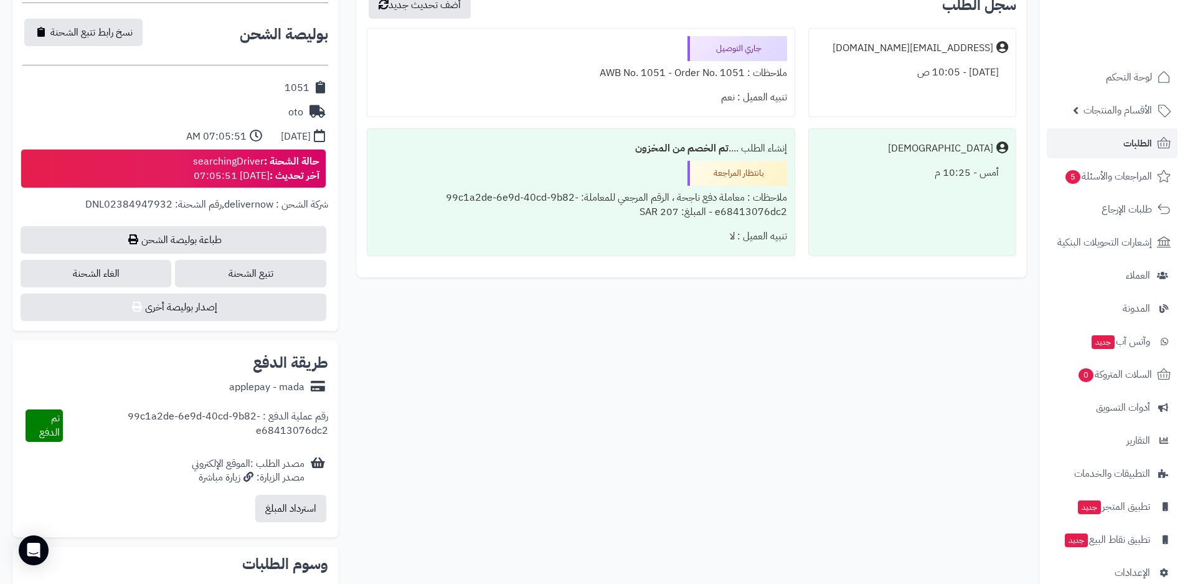
scroll to position [486, 0]
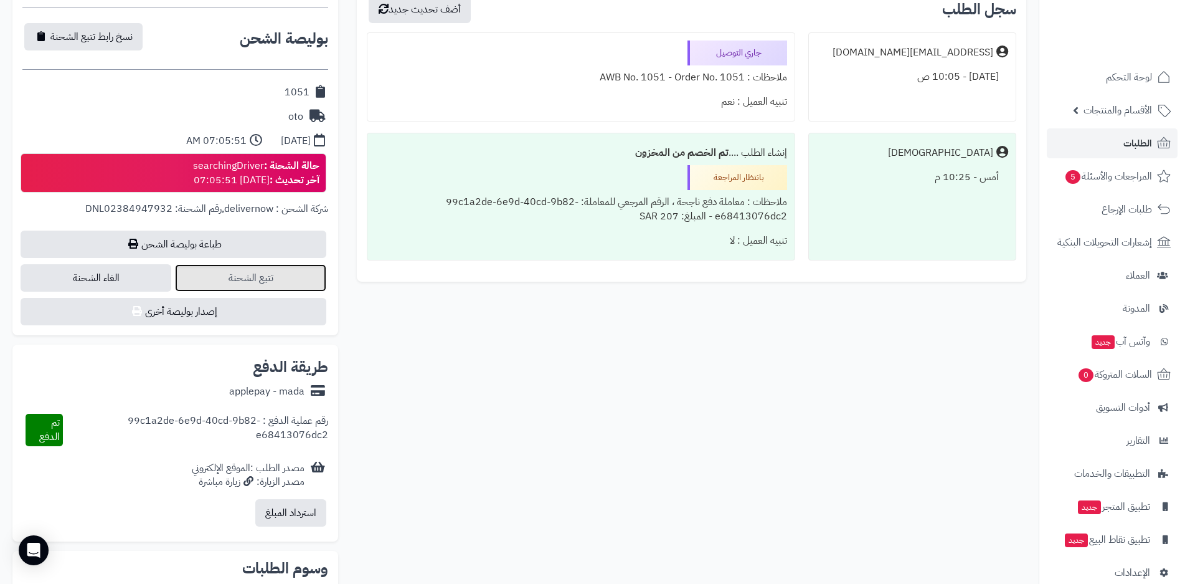
click at [260, 277] on link "تتبع الشحنة" at bounding box center [250, 277] width 151 height 27
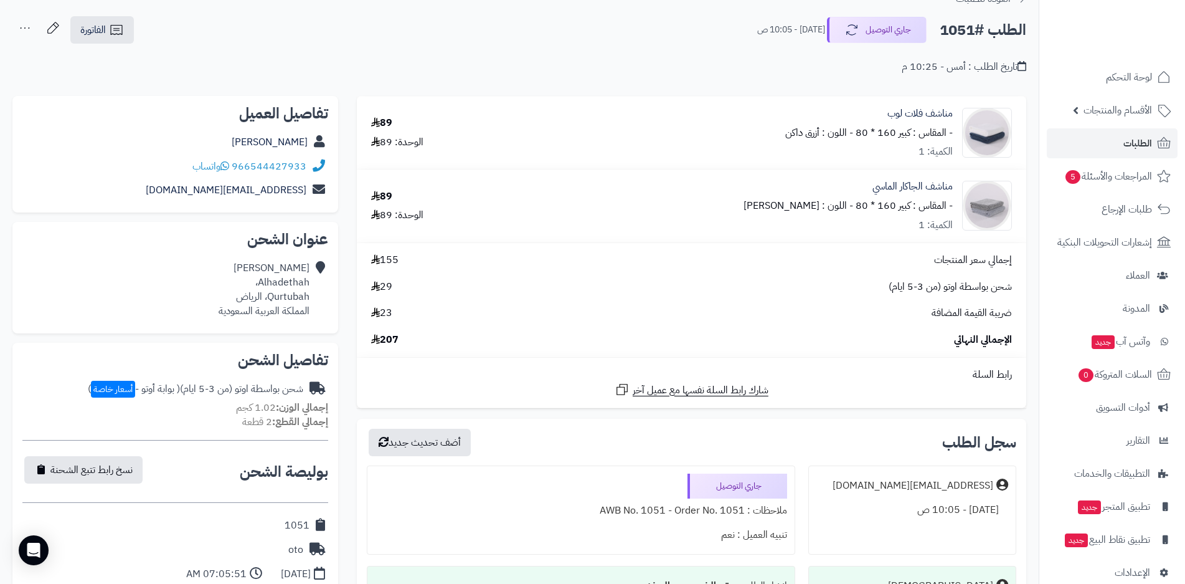
scroll to position [0, 0]
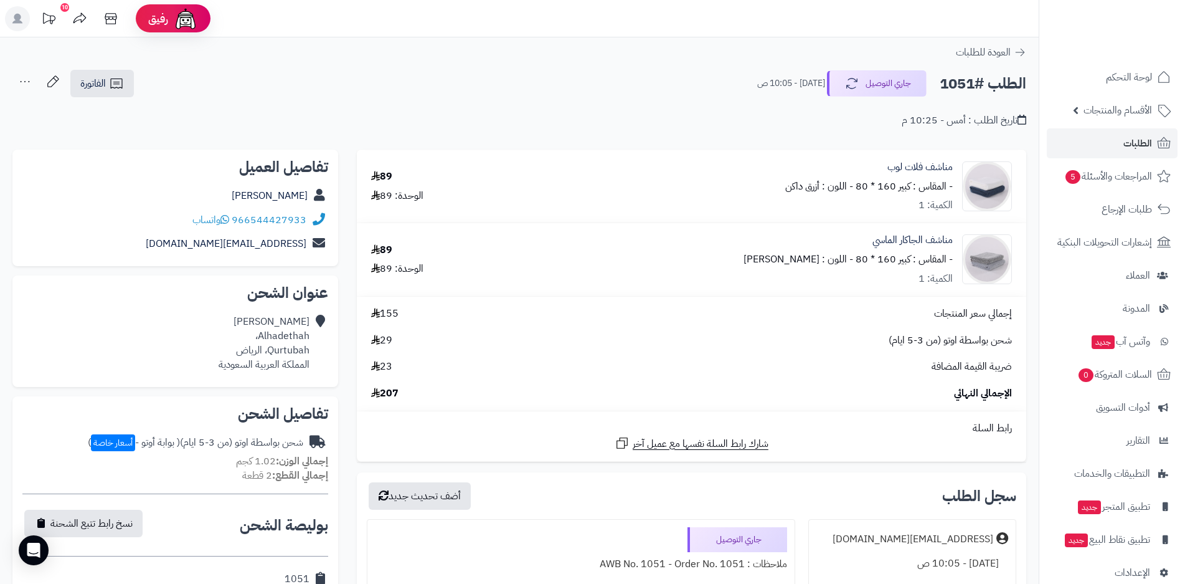
click at [273, 57] on div "العودة للطلبات" at bounding box center [519, 52] width 1039 height 15
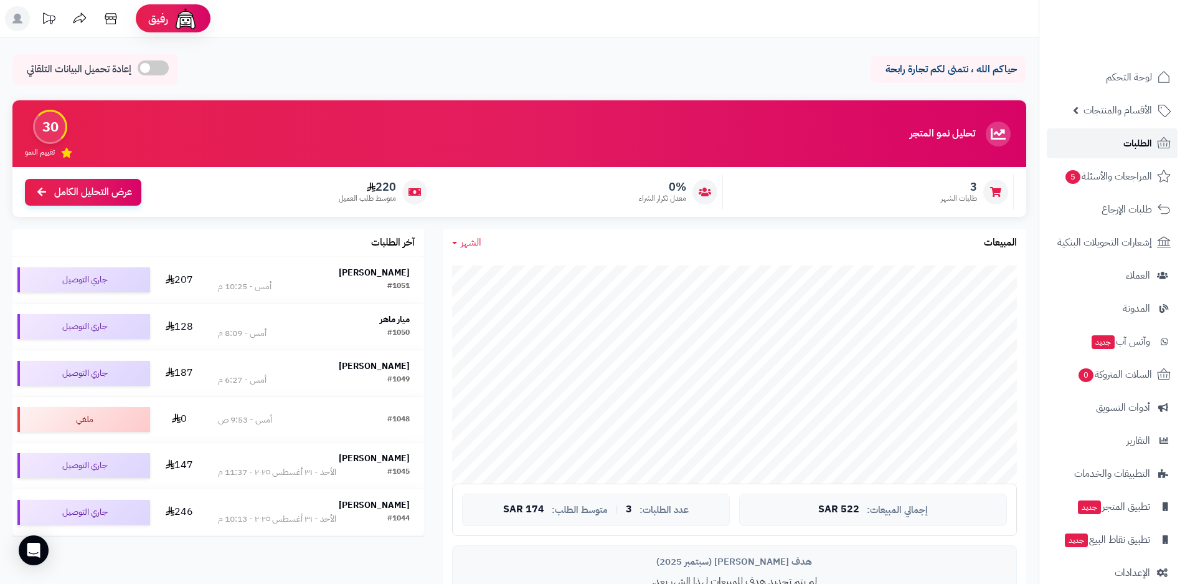
click at [1126, 149] on span "الطلبات" at bounding box center [1138, 143] width 29 height 17
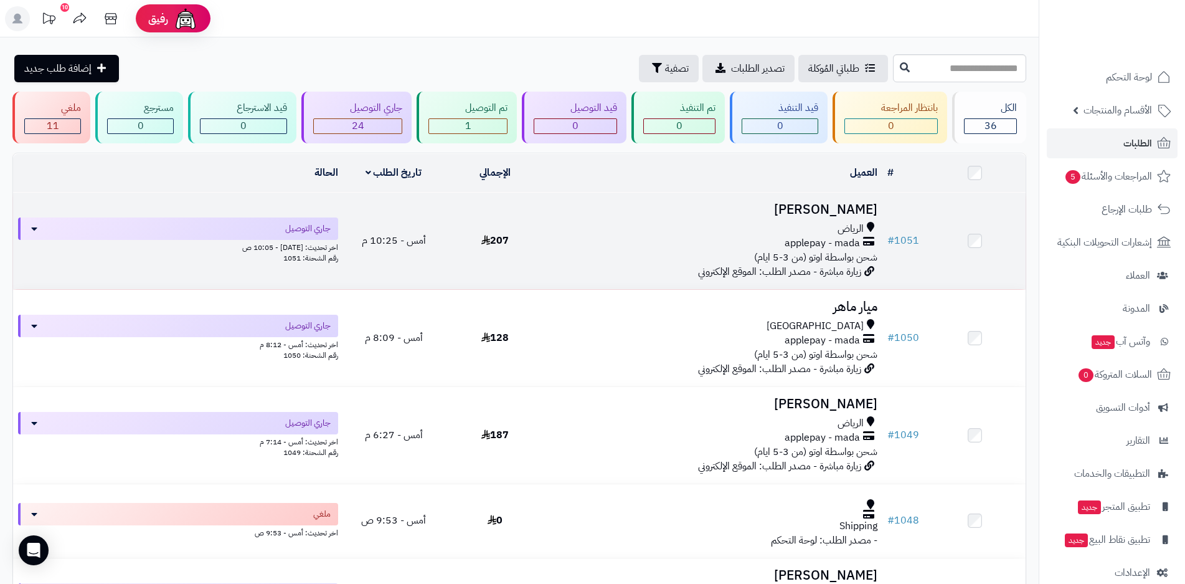
click at [301, 245] on div "اخر تحديث: اليوم - 10:05 ص" at bounding box center [178, 246] width 320 height 13
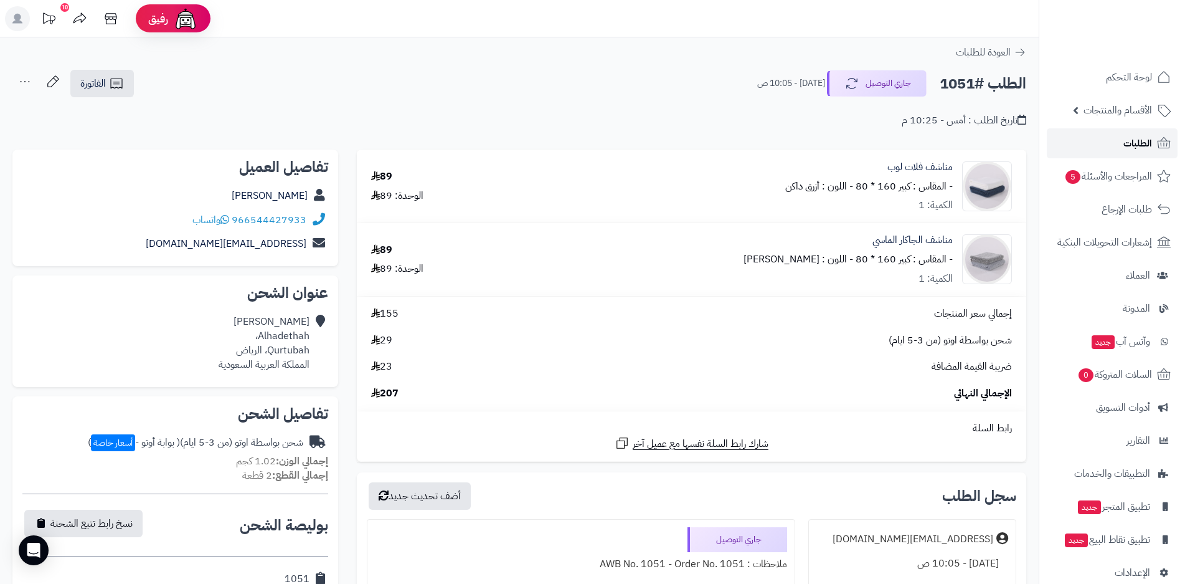
click at [1137, 140] on span "الطلبات" at bounding box center [1138, 143] width 29 height 17
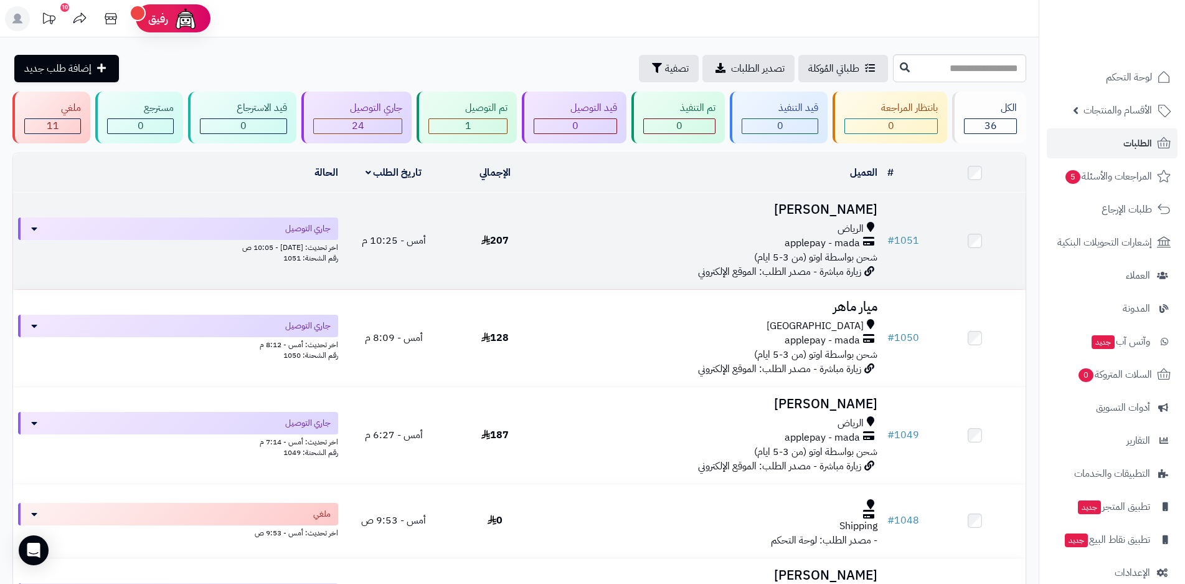
click at [315, 247] on div "اخر تحديث: اليوم - 10:05 ص" at bounding box center [178, 246] width 320 height 13
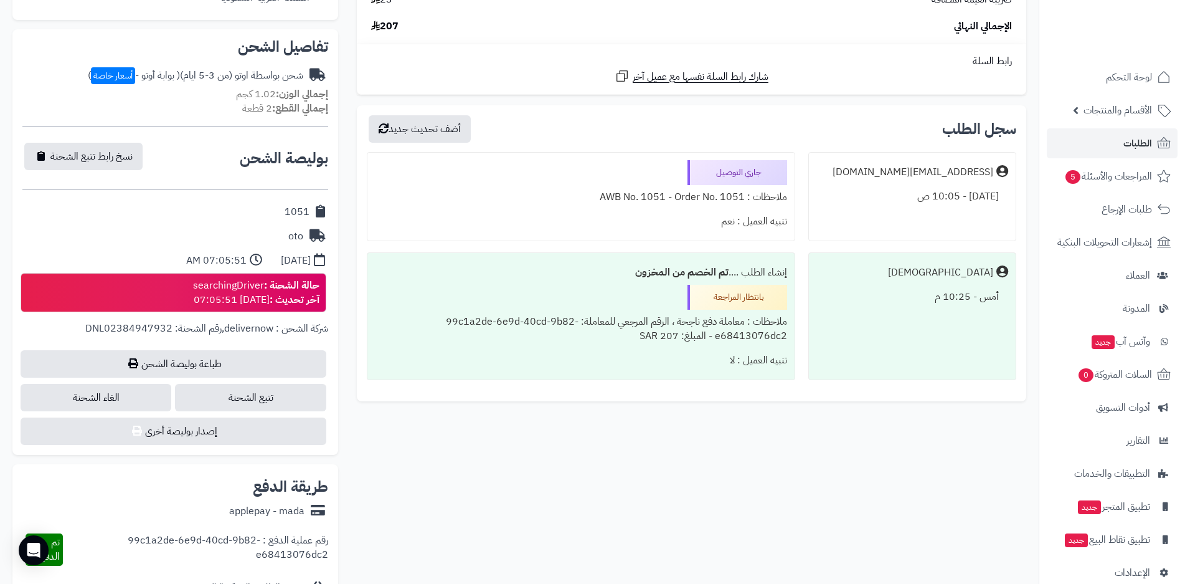
scroll to position [374, 0]
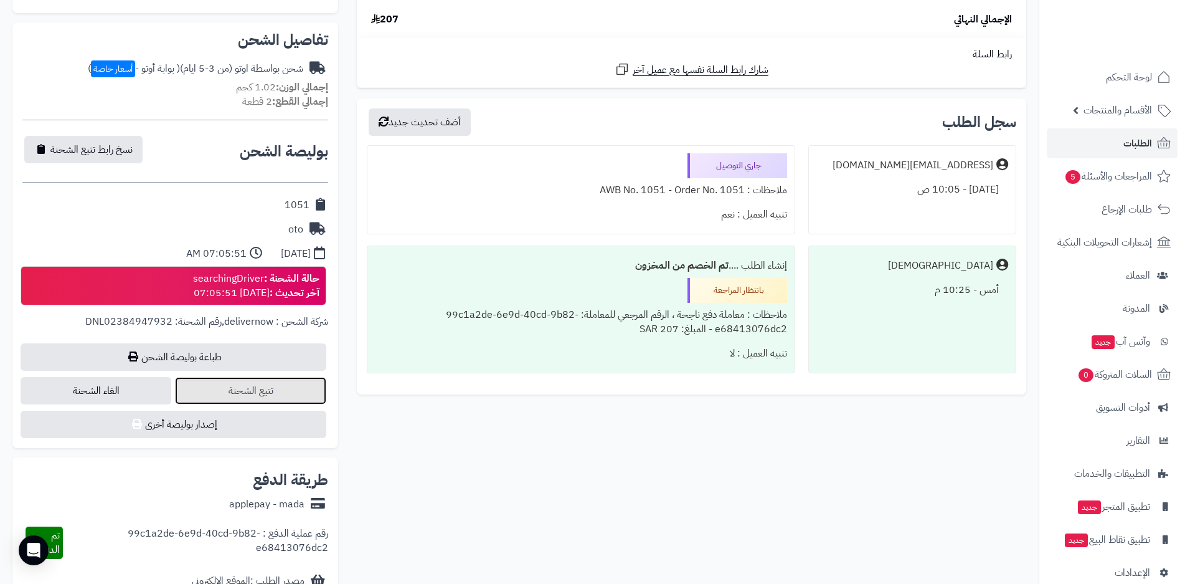
click at [267, 396] on link "تتبع الشحنة" at bounding box center [250, 390] width 151 height 27
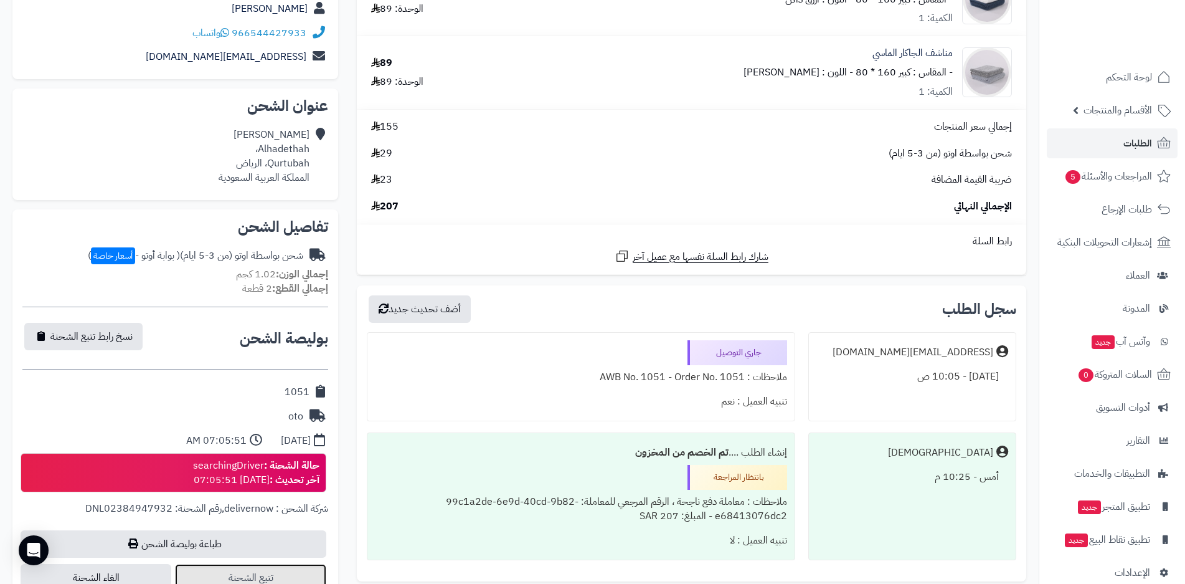
scroll to position [0, 0]
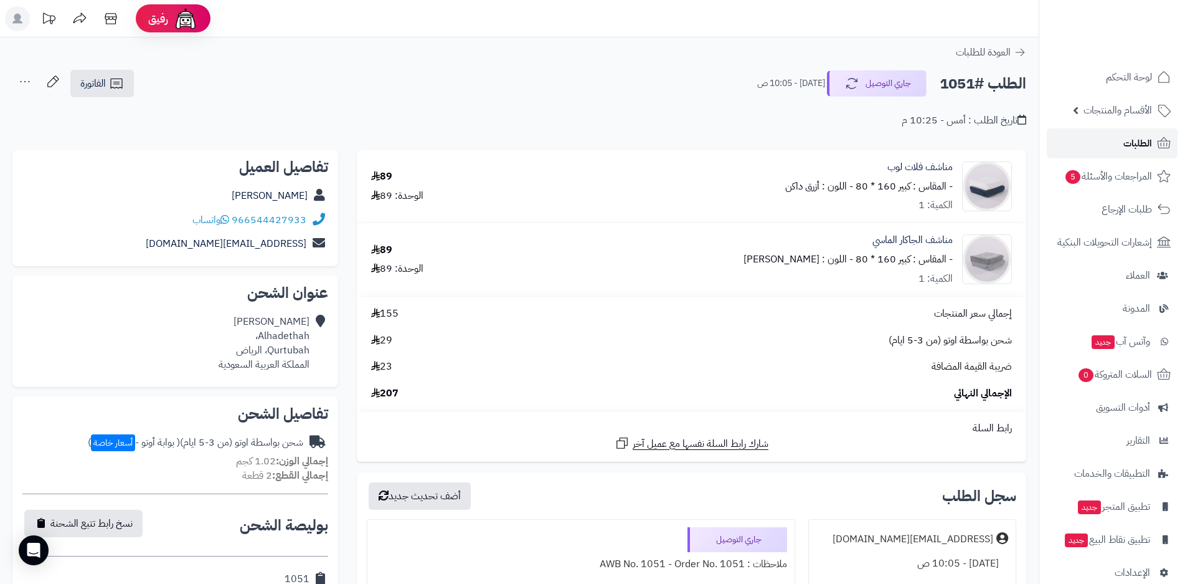
click at [1134, 143] on span "الطلبات" at bounding box center [1138, 143] width 29 height 17
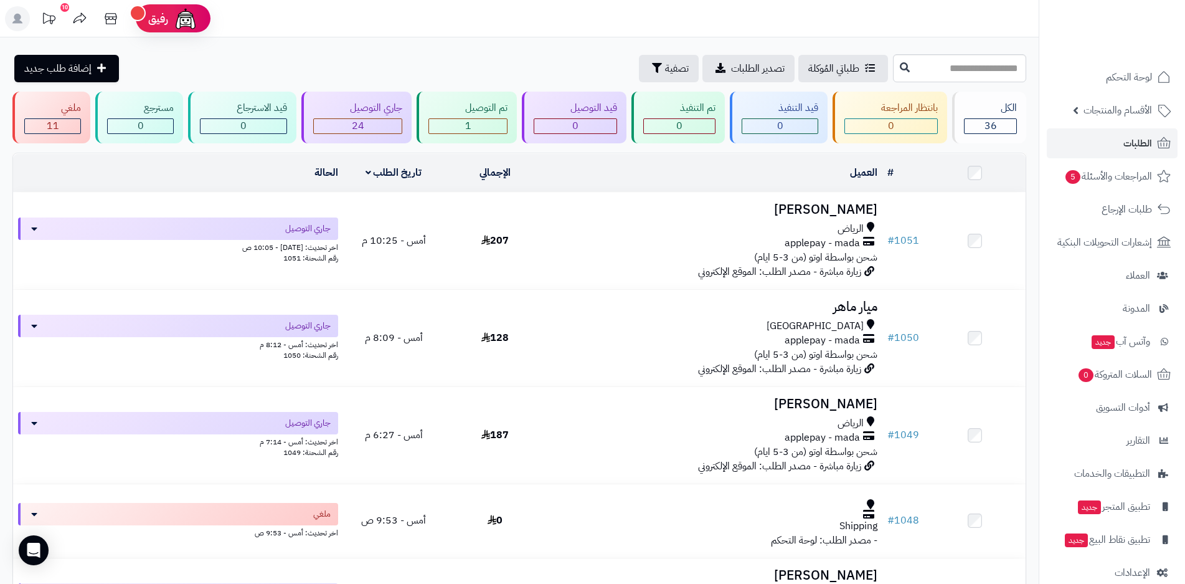
click at [295, 75] on div "طلباتي المُوكلة تصدير الطلبات تصفية إضافة طلب جديد" at bounding box center [451, 68] width 878 height 27
